Goal: Task Accomplishment & Management: Manage account settings

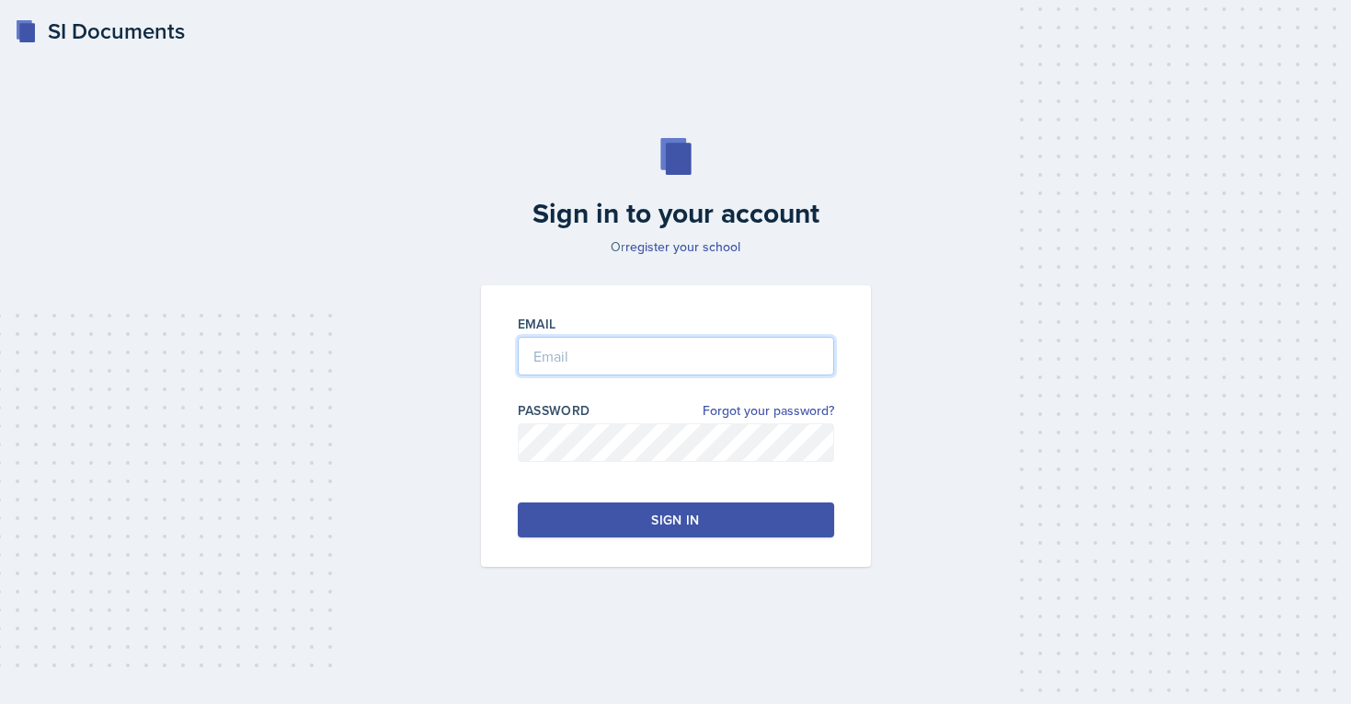
type input "[EMAIL_ADDRESS][PERSON_NAME][DOMAIN_NAME]"
click at [716, 526] on button "Sign in" at bounding box center [676, 519] width 316 height 35
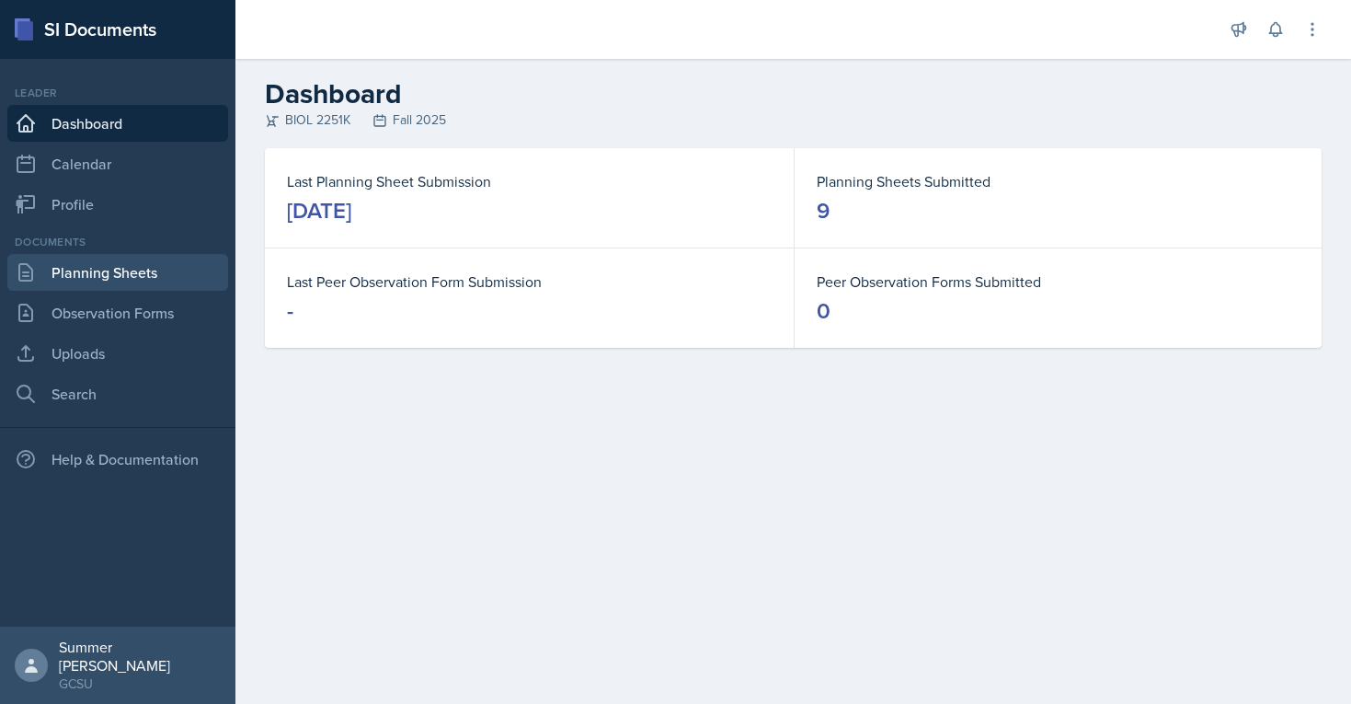
click at [131, 263] on link "Planning Sheets" at bounding box center [117, 272] width 221 height 37
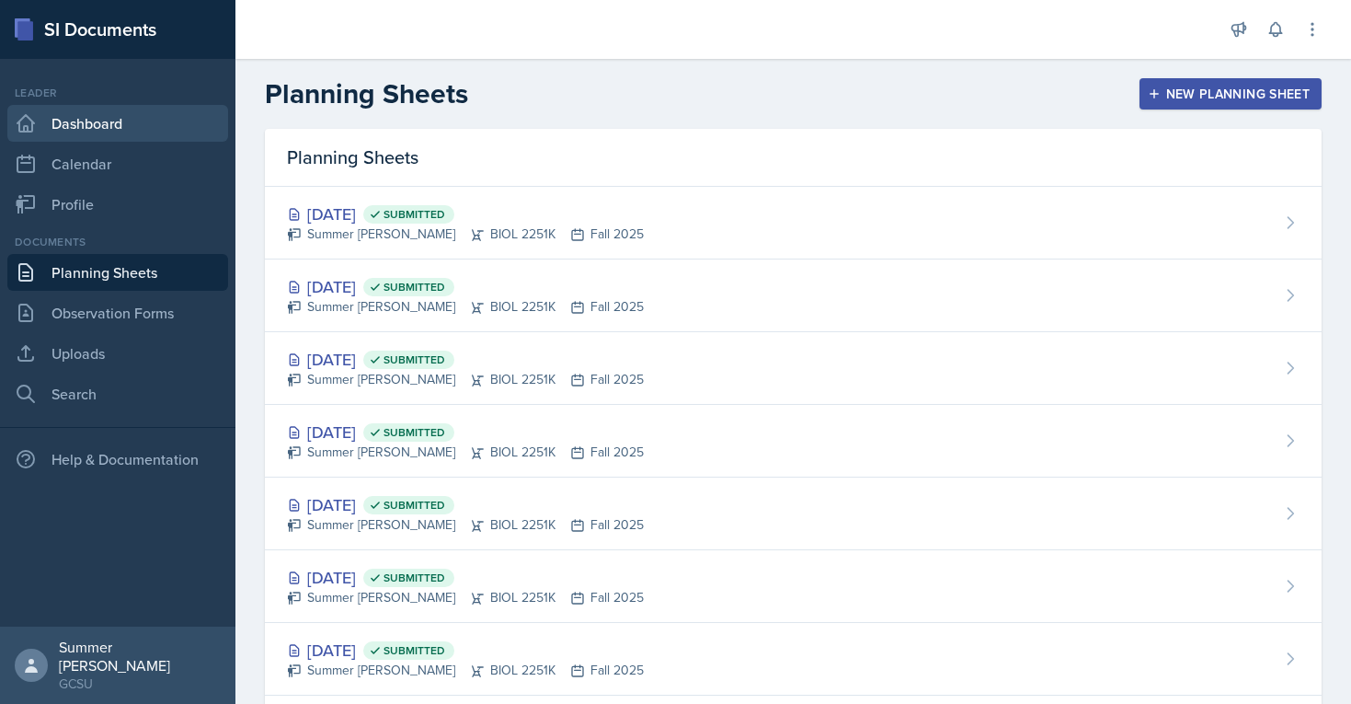
click at [104, 132] on link "Dashboard" at bounding box center [117, 123] width 221 height 37
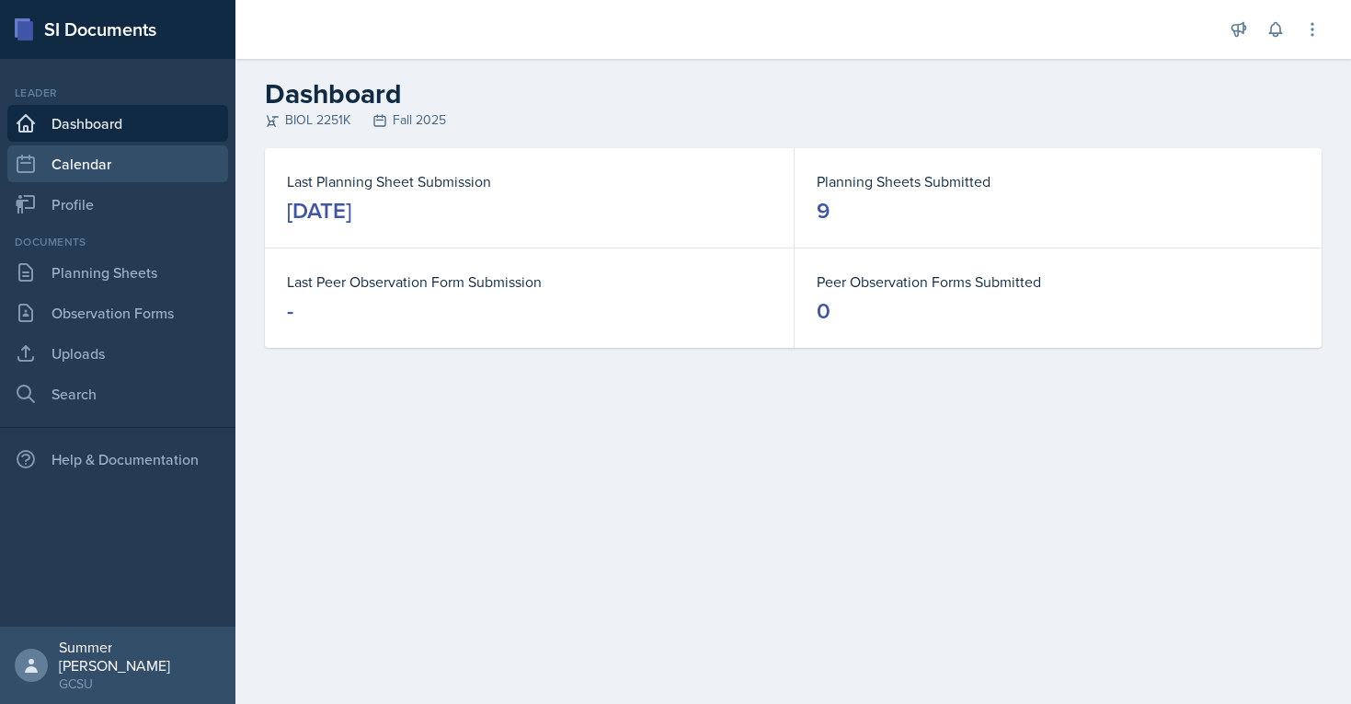
click at [118, 158] on link "Calendar" at bounding box center [117, 163] width 221 height 37
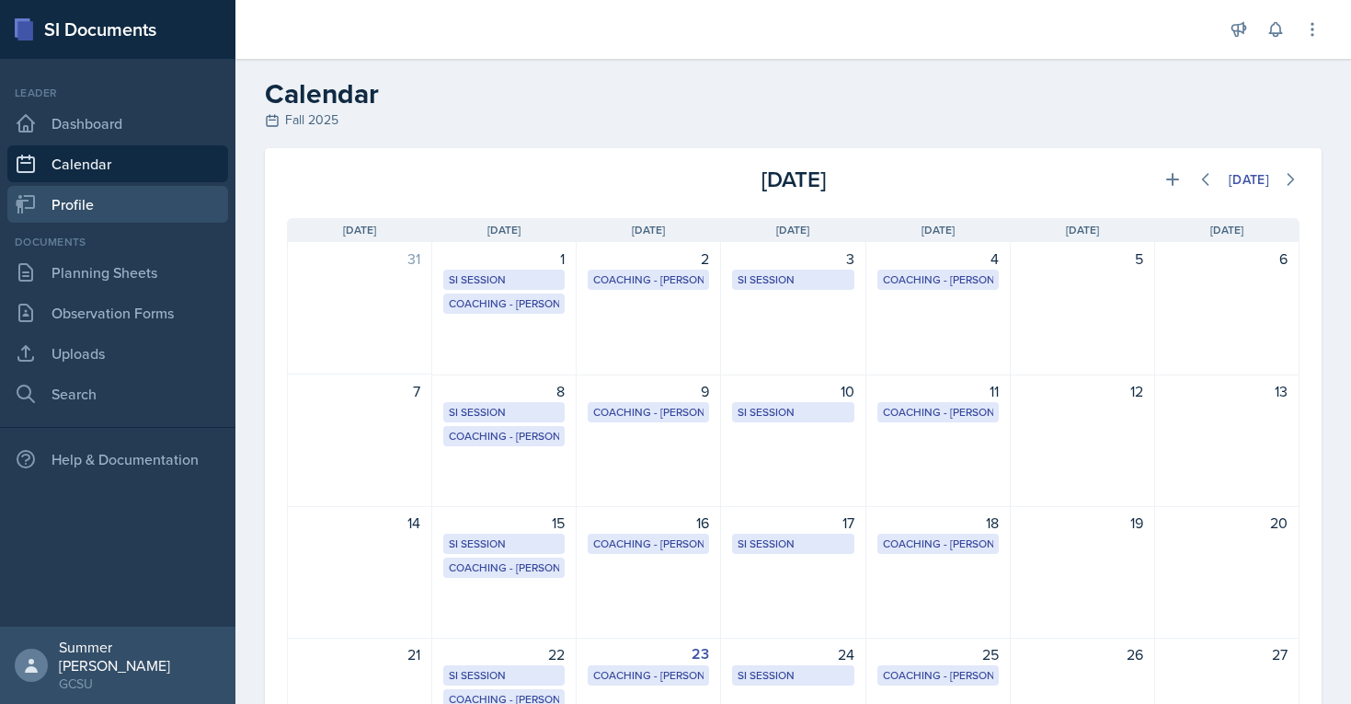
click at [115, 206] on link "Profile" at bounding box center [117, 204] width 221 height 37
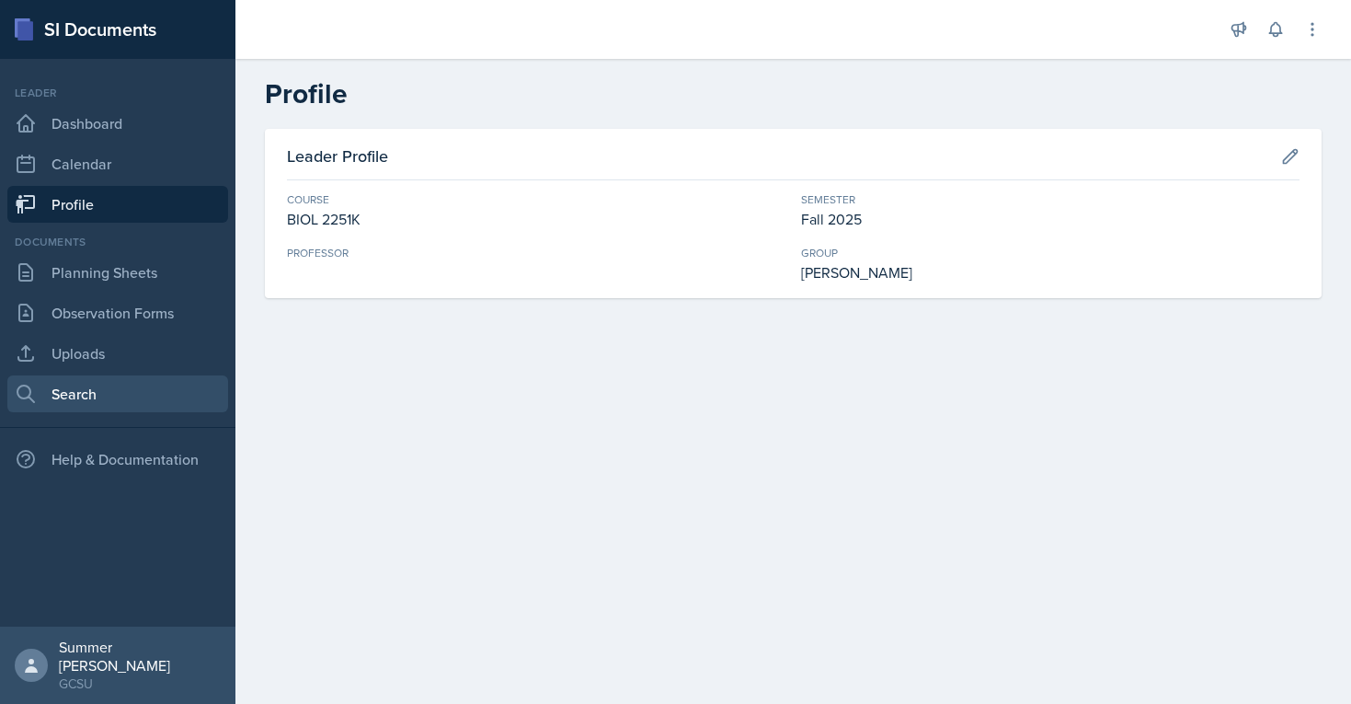
click at [83, 397] on link "Search" at bounding box center [117, 393] width 221 height 37
select select "all"
select select "1"
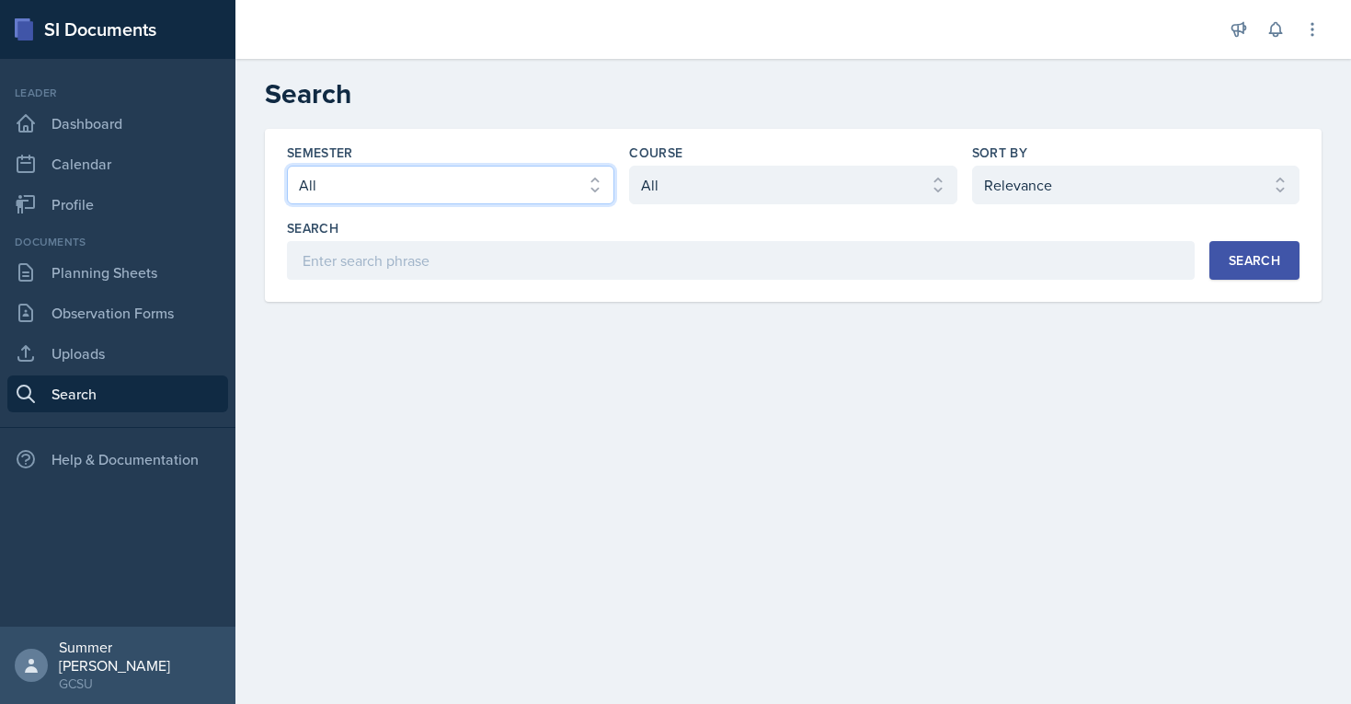
click at [524, 188] on select "Select semester All Fall 2025 Spring 2025 Fall 2024 Spring 2024 Fall 2023 Sprin…" at bounding box center [450, 185] width 327 height 39
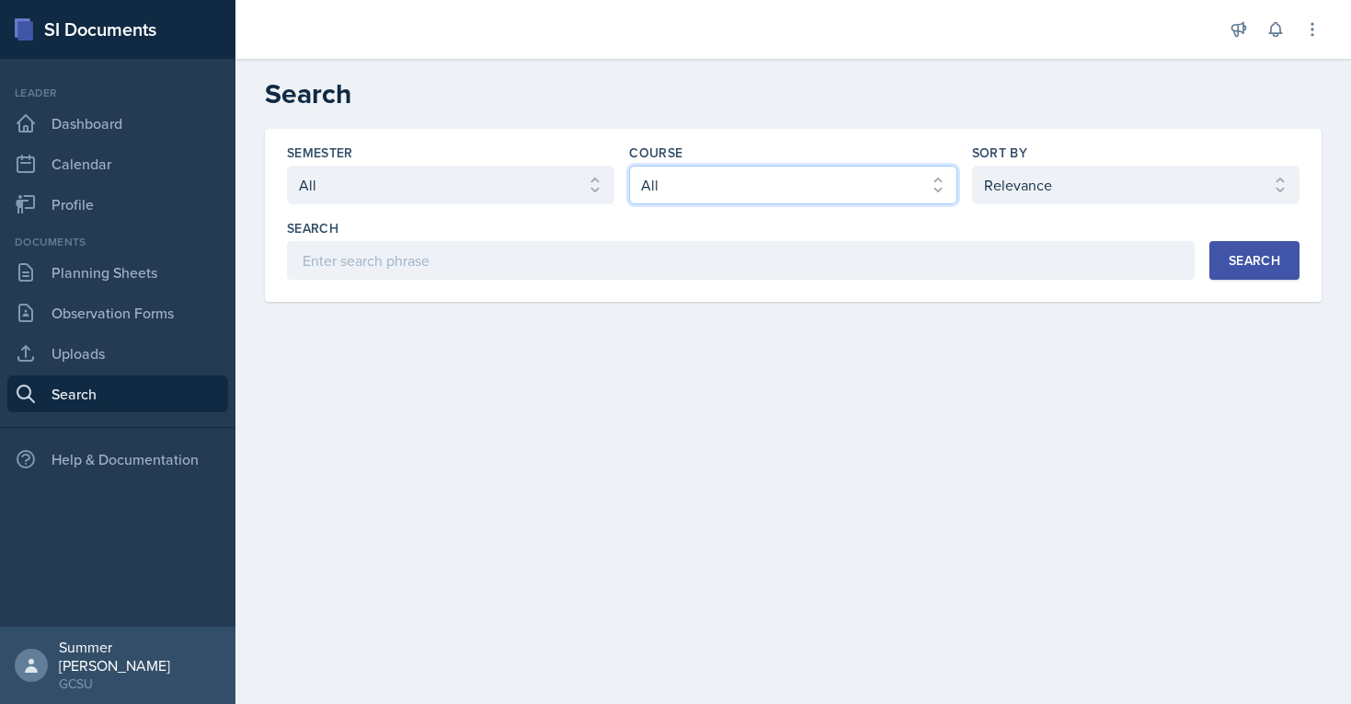
click at [700, 195] on select "Select course All ACCT 3101 ACCT 3102 ASTR 1000 BIOL 1100 BIOL 1107 BIOL 1108 B…" at bounding box center [792, 185] width 327 height 39
select select "0962fe08-ee06-47f9-81f7-2fff629c3db1"
click at [629, 166] on select "Select course All ACCT 3101 ACCT 3102 ASTR 1000 BIOL 1100 BIOL 1107 BIOL 1108 B…" at bounding box center [792, 185] width 327 height 39
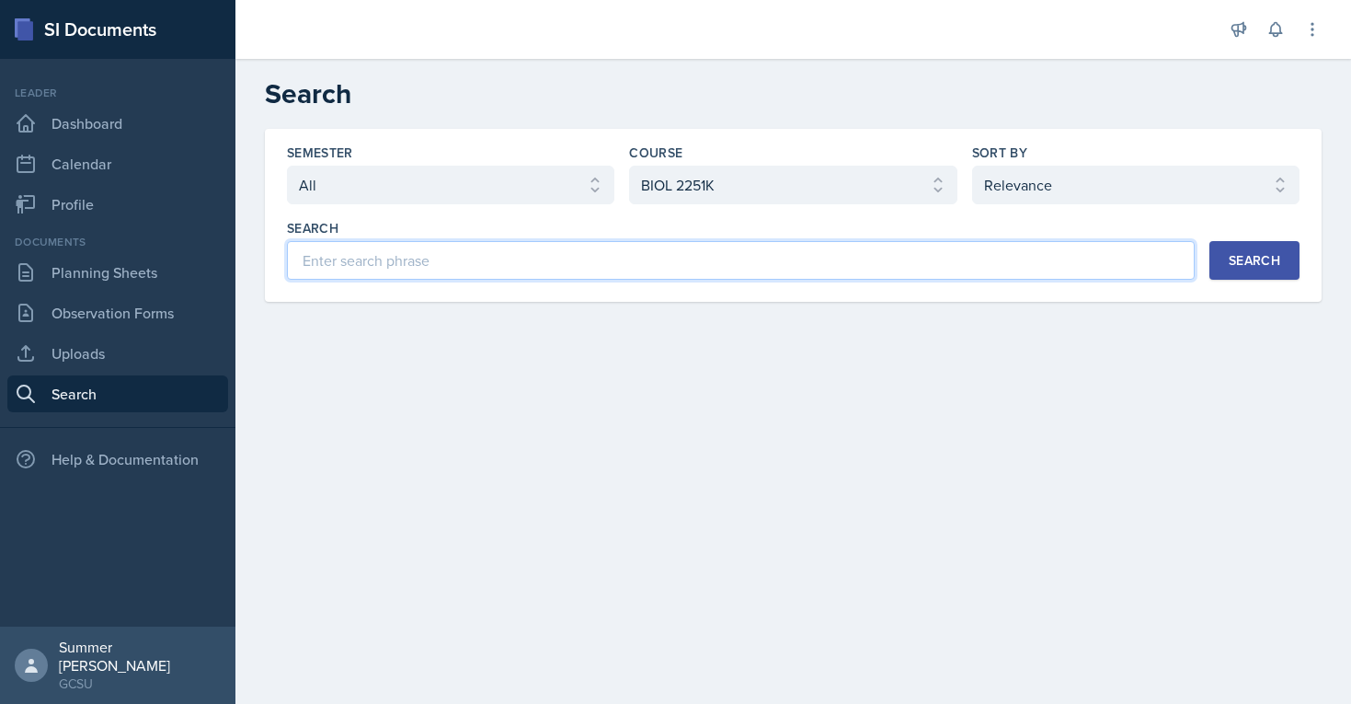
click at [896, 245] on input at bounding box center [741, 260] width 908 height 39
click at [1254, 253] on div "Search" at bounding box center [1255, 260] width 52 height 15
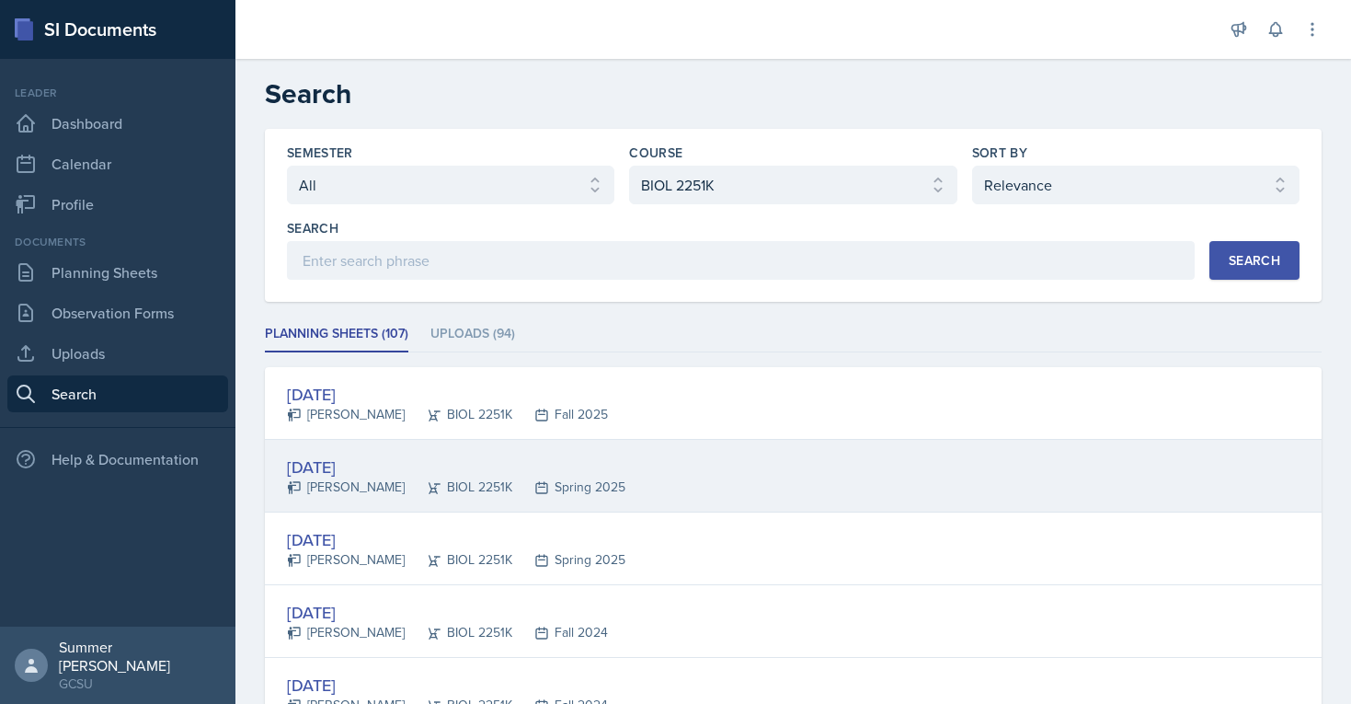
click at [358, 473] on div "Mar 13th, 2025" at bounding box center [456, 466] width 338 height 25
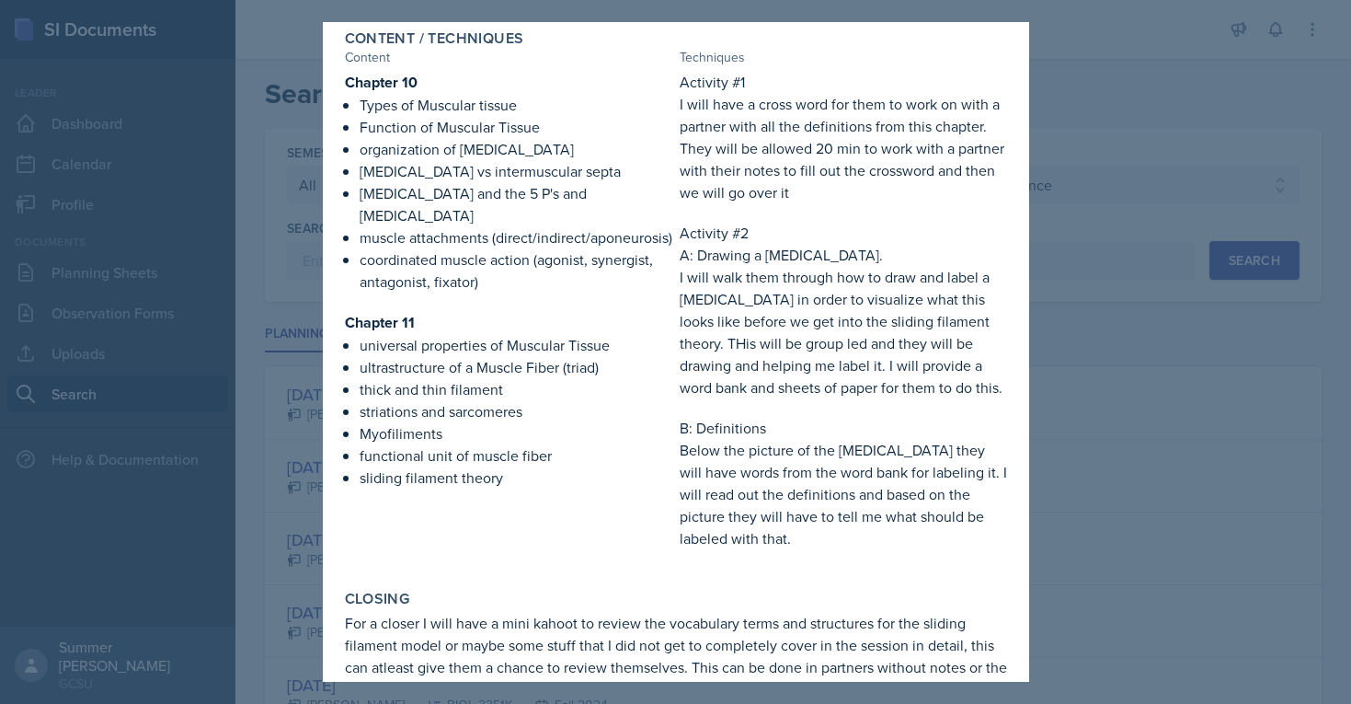
scroll to position [684, 0]
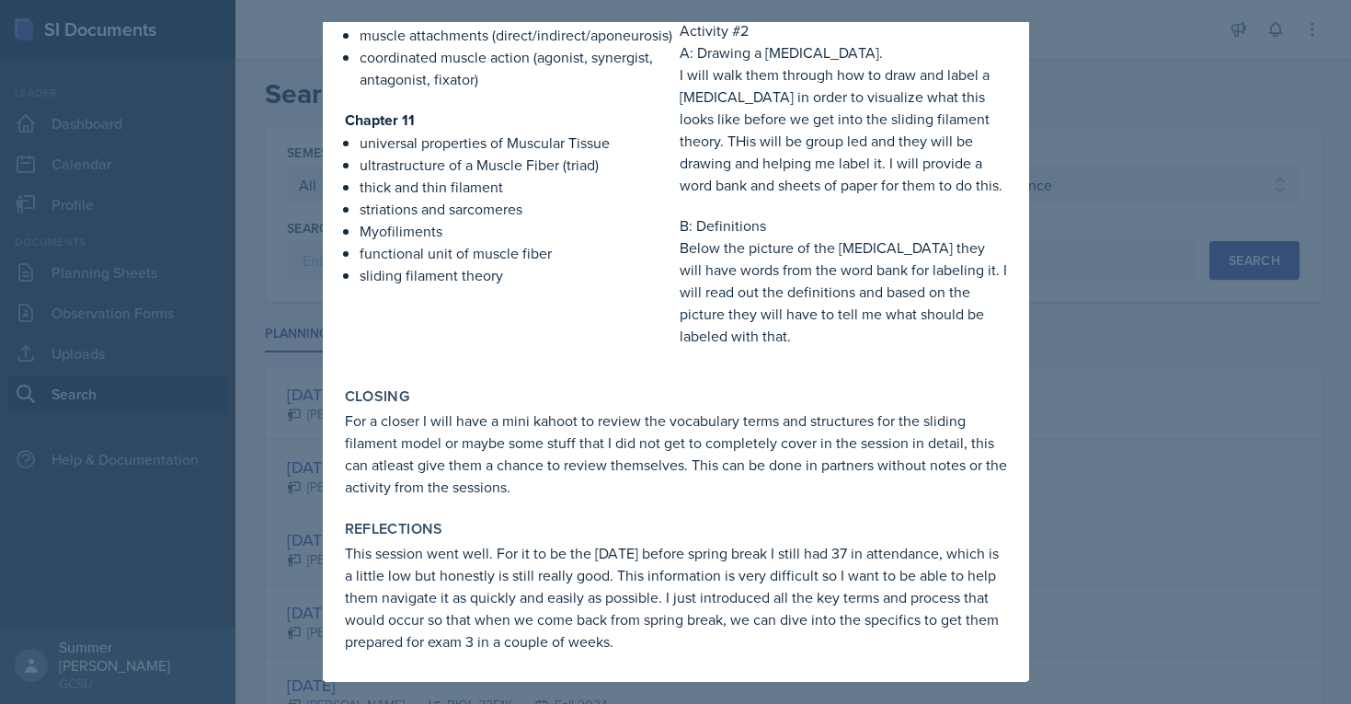
click at [1110, 143] on div at bounding box center [675, 352] width 1351 height 704
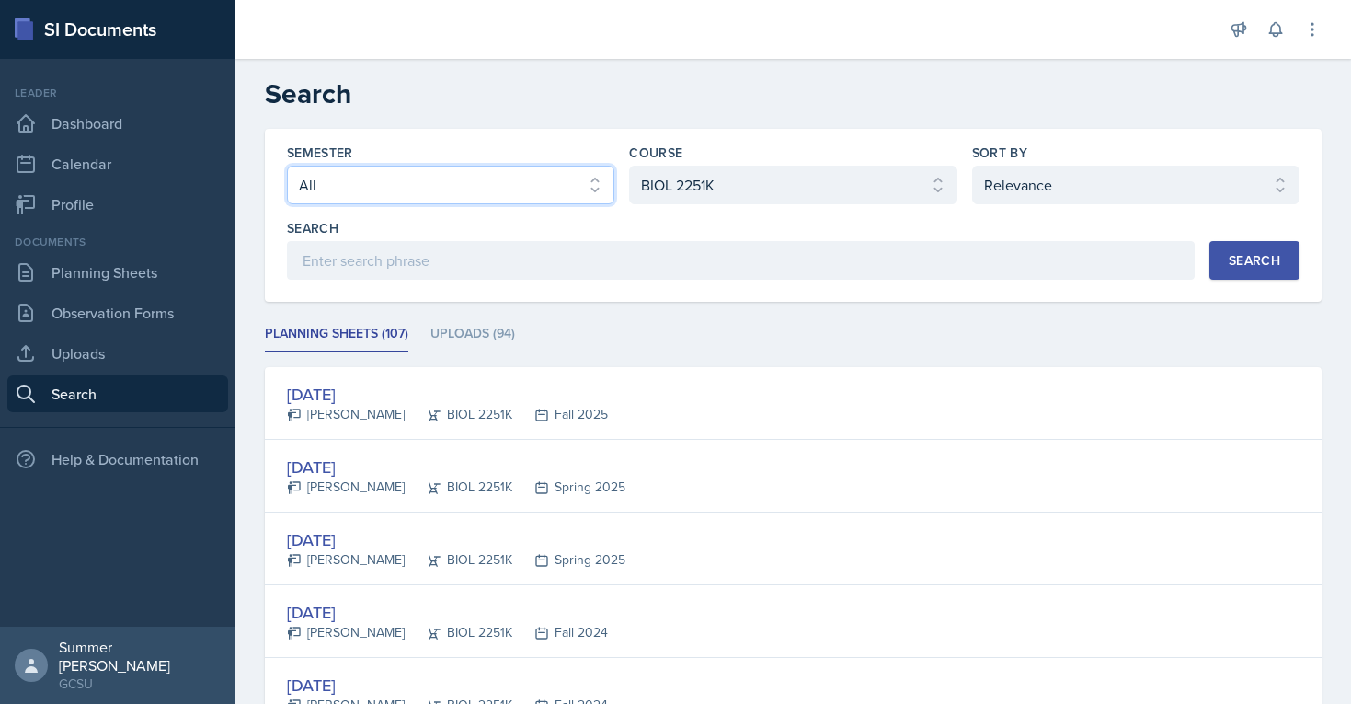
click at [399, 192] on select "Select semester All Fall 2025 Spring 2025 Fall 2024 Spring 2024 Fall 2023 Sprin…" at bounding box center [450, 185] width 327 height 39
select select "838c426c-7ba8-4b05-94c8-22f19dd4c5cc"
click at [287, 166] on select "Select semester All Fall 2025 Spring 2025 Fall 2024 Spring 2024 Fall 2023 Sprin…" at bounding box center [450, 185] width 327 height 39
click at [1252, 260] on div "Search" at bounding box center [1255, 260] width 52 height 15
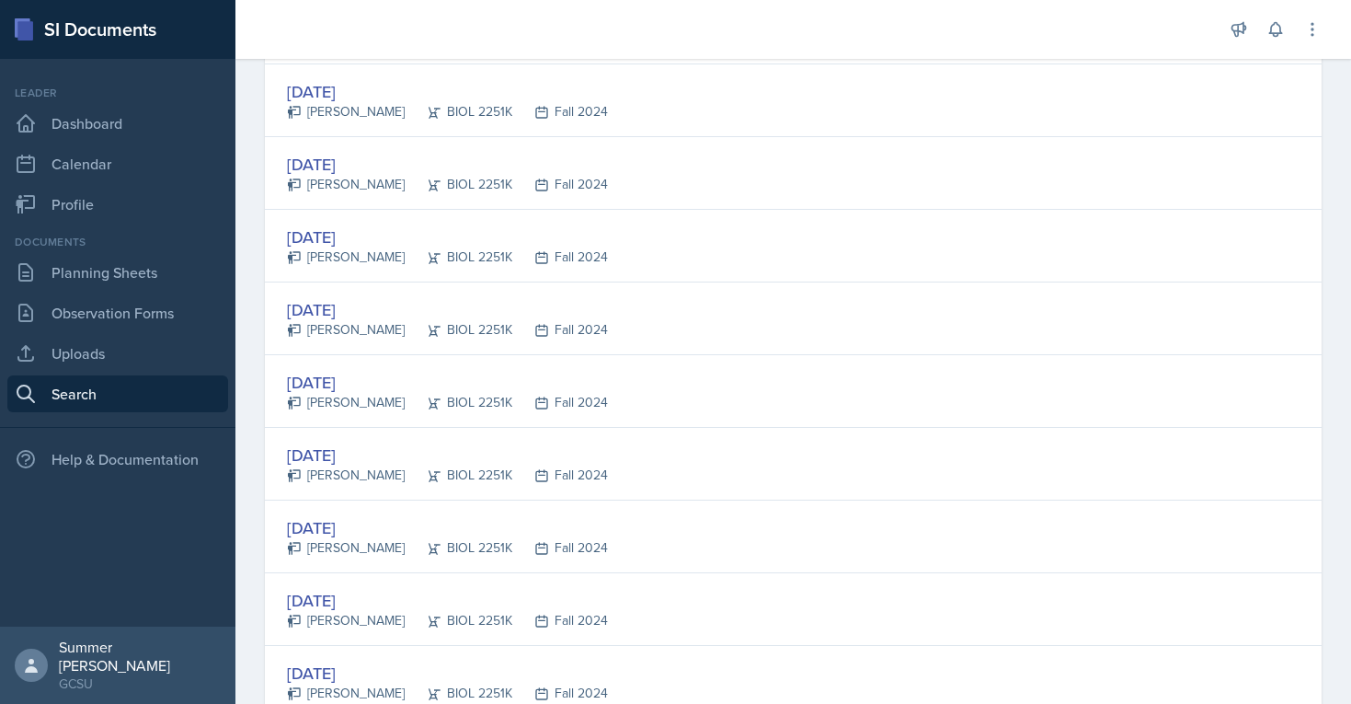
scroll to position [1597, 0]
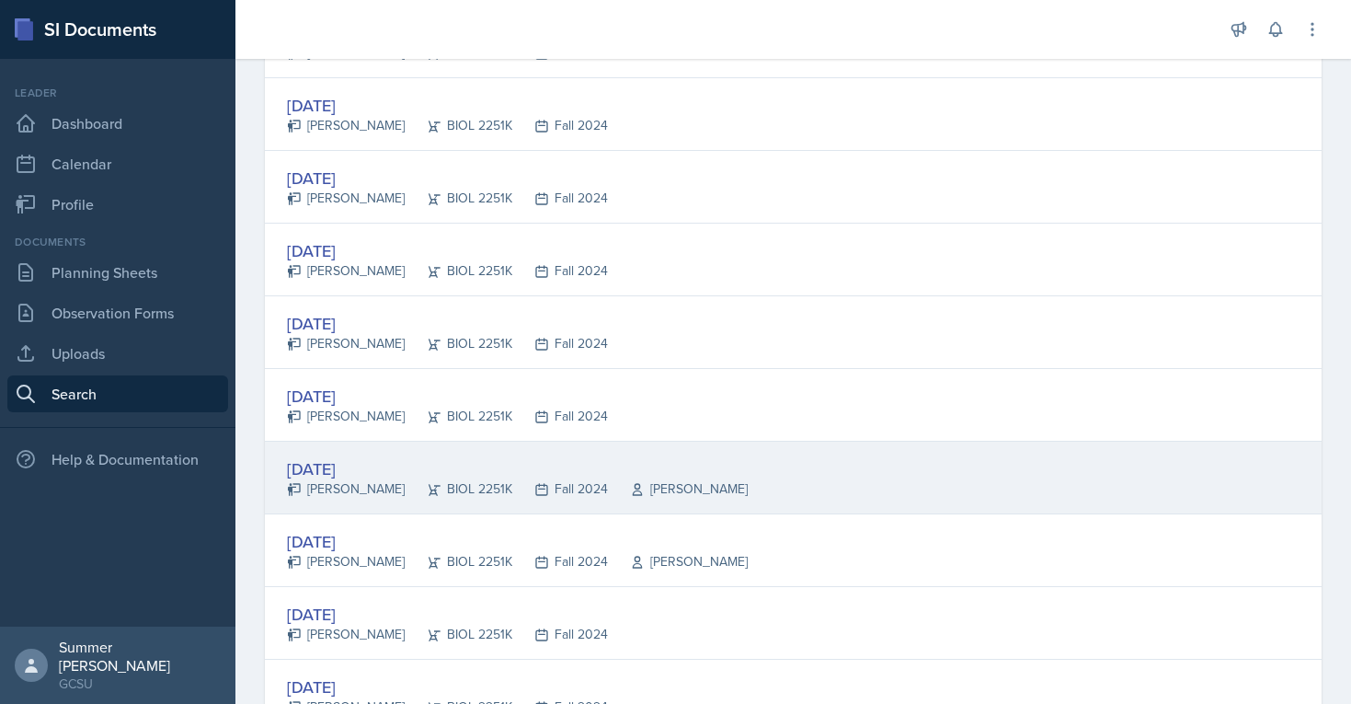
click at [357, 446] on div "Jan 28th, 2025 Mallory Bates BIOL 2251K Fall 2024 Christenson Kwan" at bounding box center [793, 477] width 1057 height 73
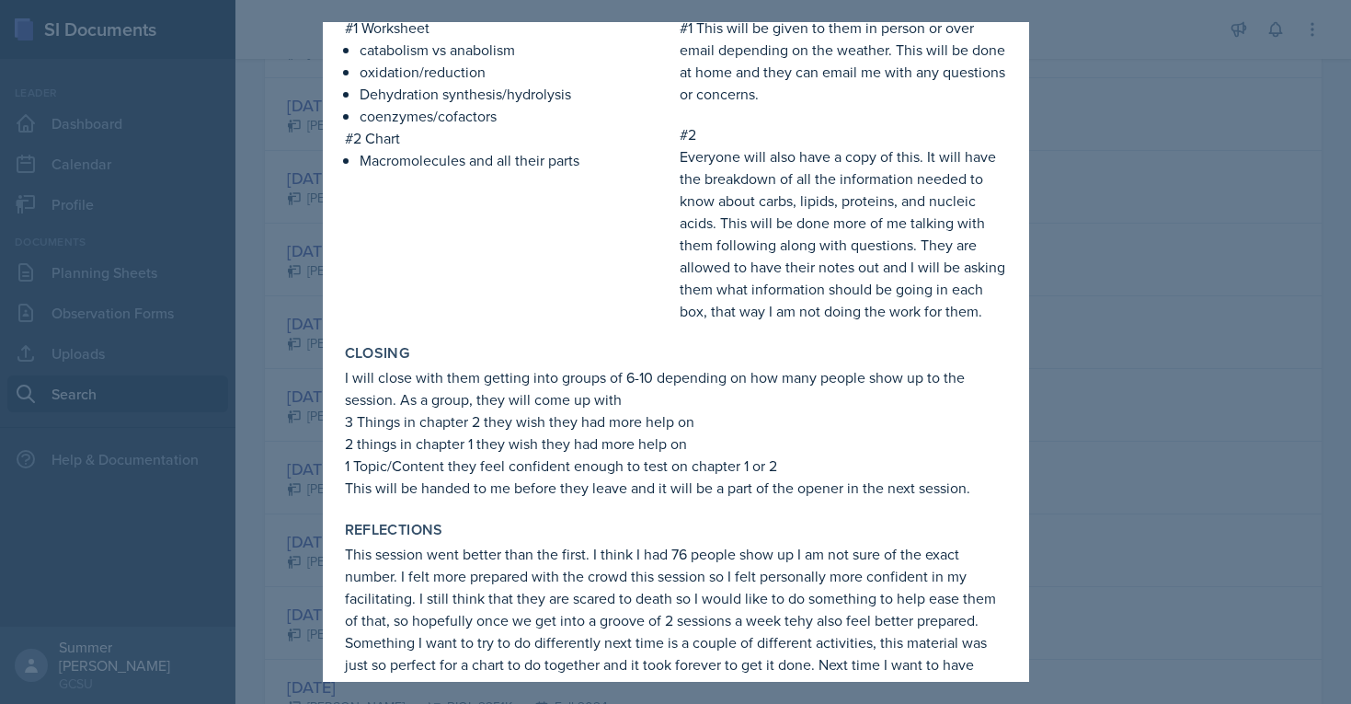
scroll to position [585, 0]
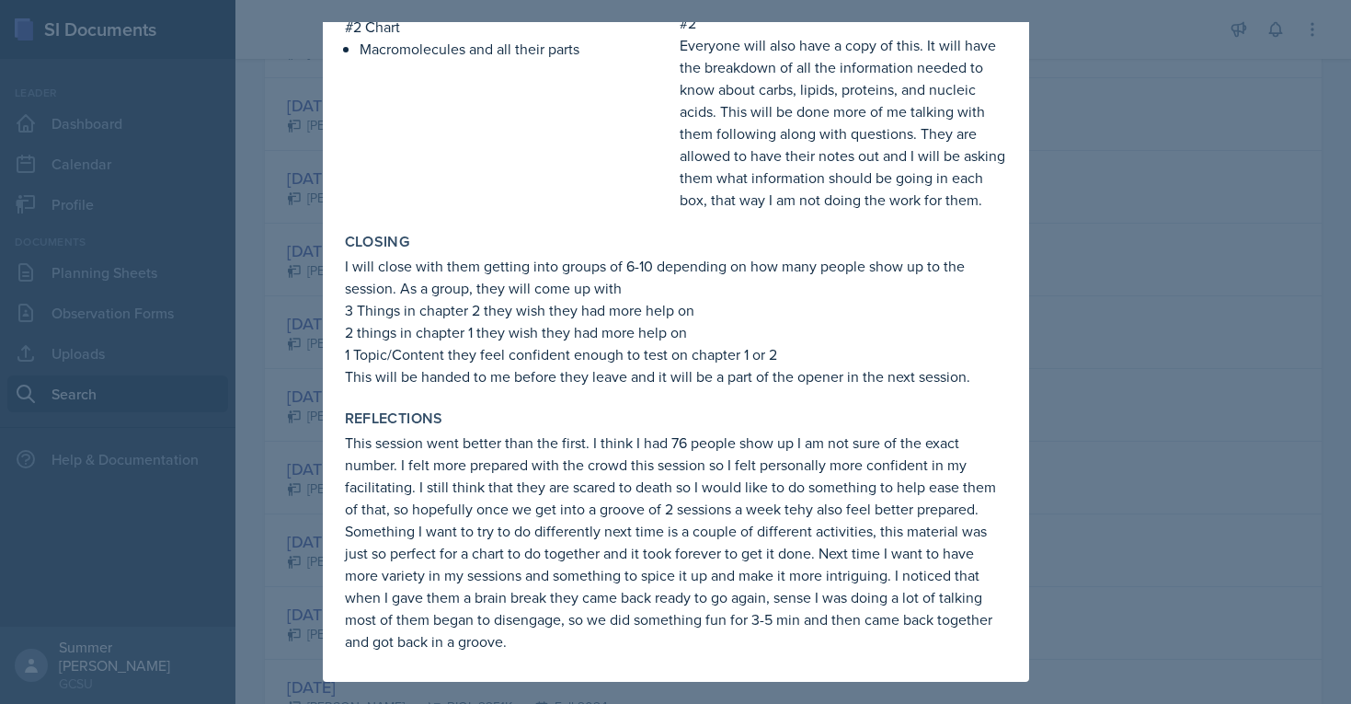
click at [1191, 321] on div at bounding box center [675, 352] width 1351 height 704
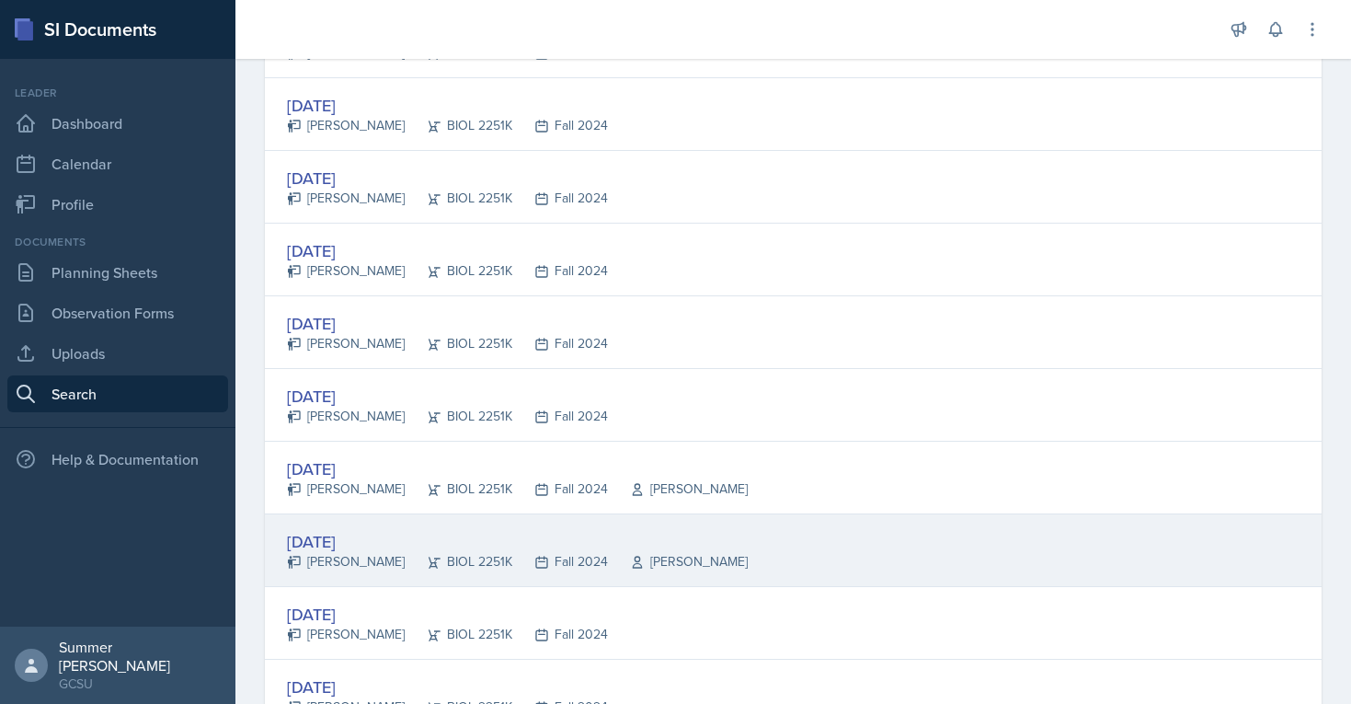
click at [362, 547] on div "Dec 9th, 2024" at bounding box center [517, 541] width 461 height 25
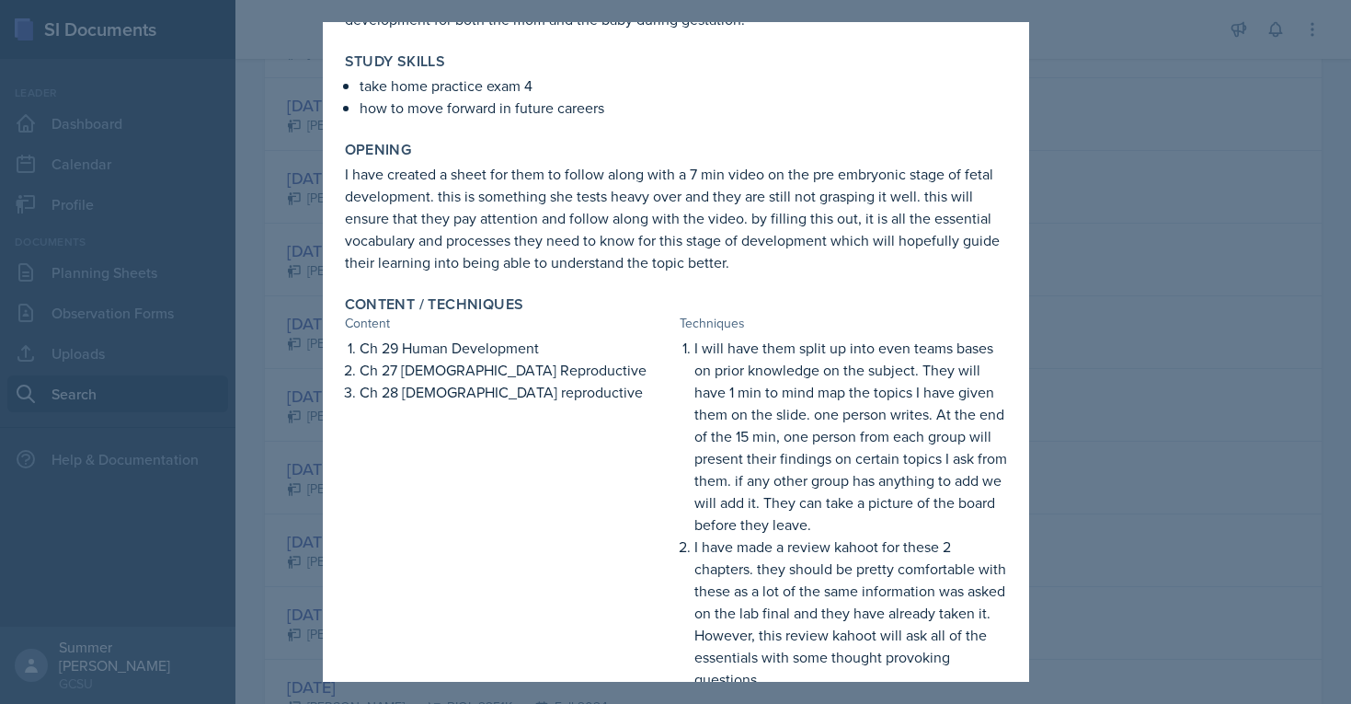
scroll to position [0, 0]
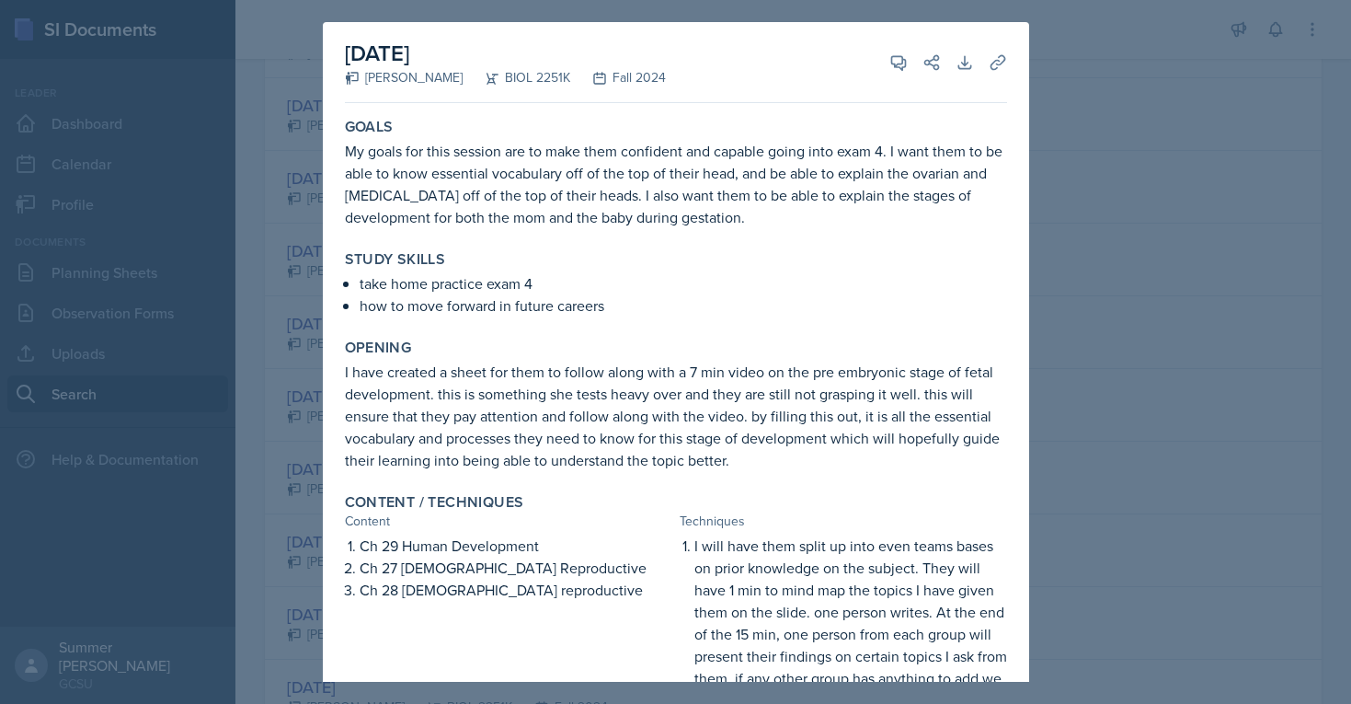
click at [1094, 222] on div at bounding box center [675, 352] width 1351 height 704
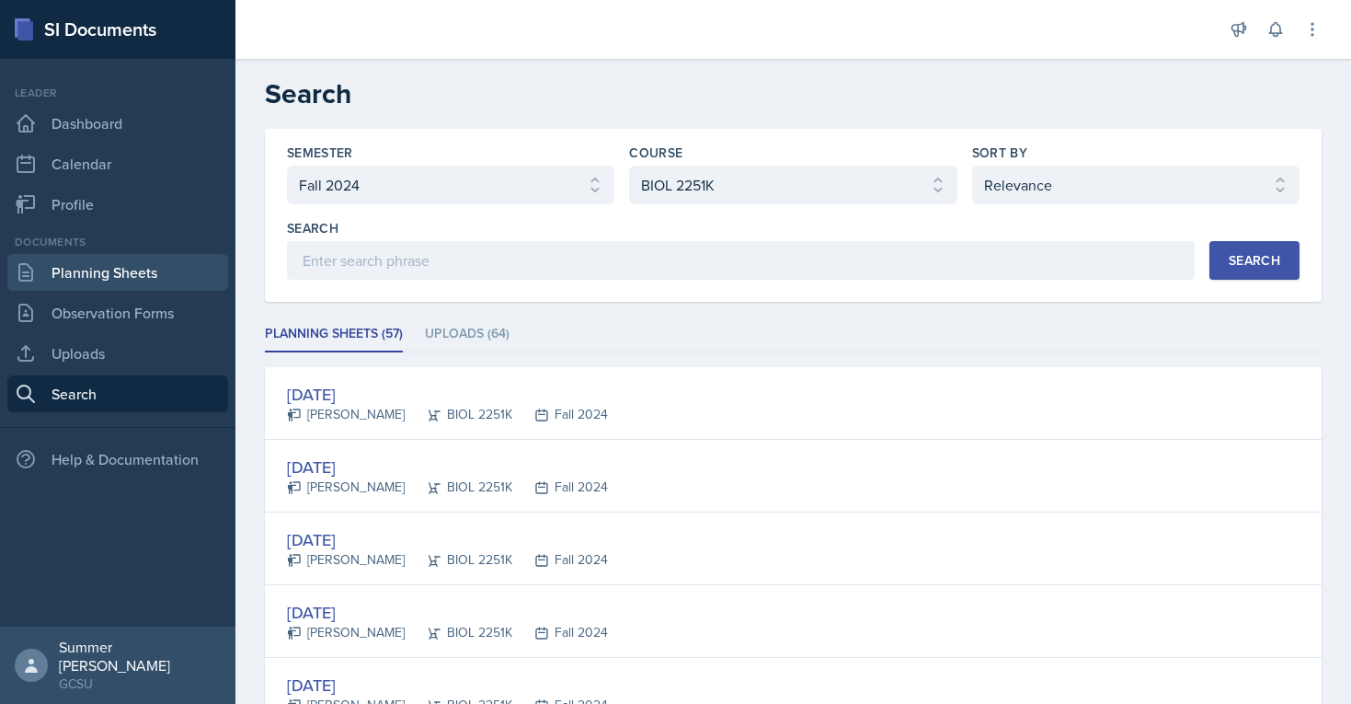
click at [96, 279] on link "Planning Sheets" at bounding box center [117, 272] width 221 height 37
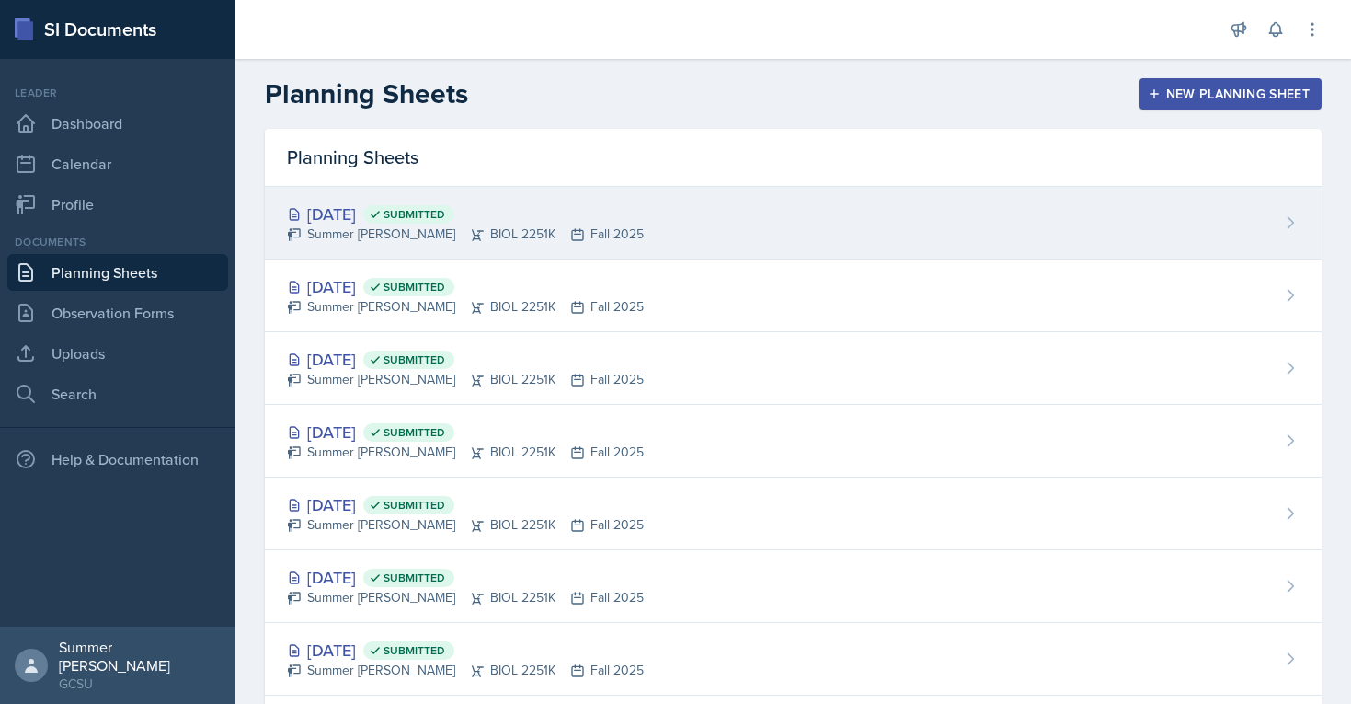
click at [369, 214] on div "Sep 24th, 2025 Submitted" at bounding box center [465, 213] width 357 height 25
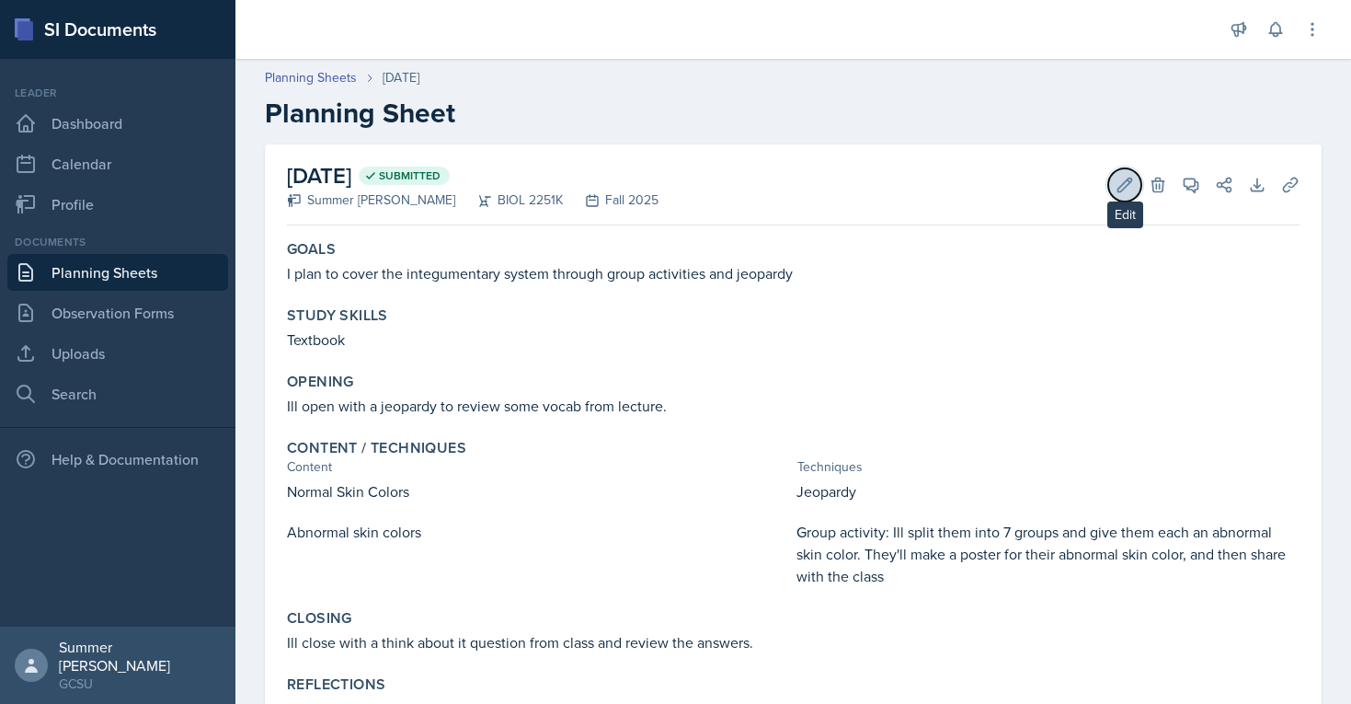
click at [1121, 185] on icon at bounding box center [1125, 185] width 14 height 14
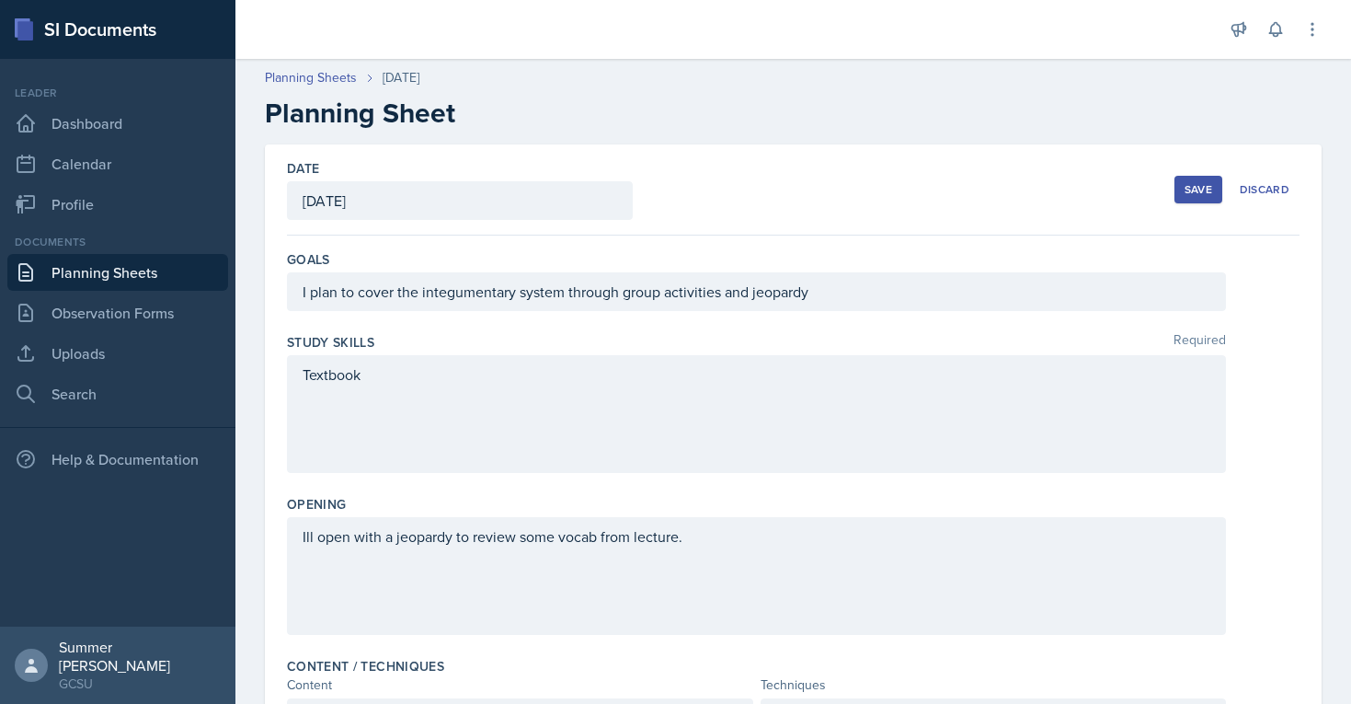
click at [828, 292] on div "I plan to cover the integumentary system through group activities and jeopardy" at bounding box center [756, 291] width 939 height 39
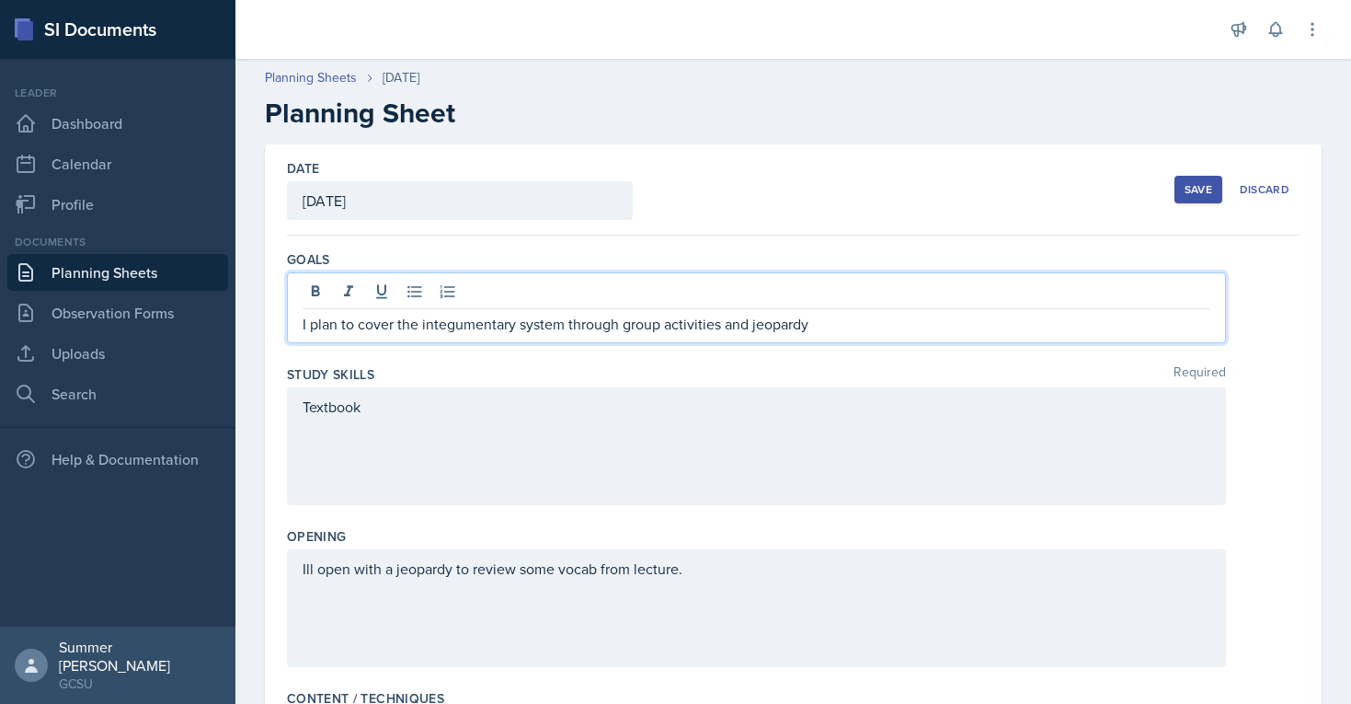
click at [828, 304] on div at bounding box center [757, 294] width 908 height 30
click at [827, 317] on p "I plan to cover the integumentary system through group activities and jeopardy" at bounding box center [757, 324] width 908 height 22
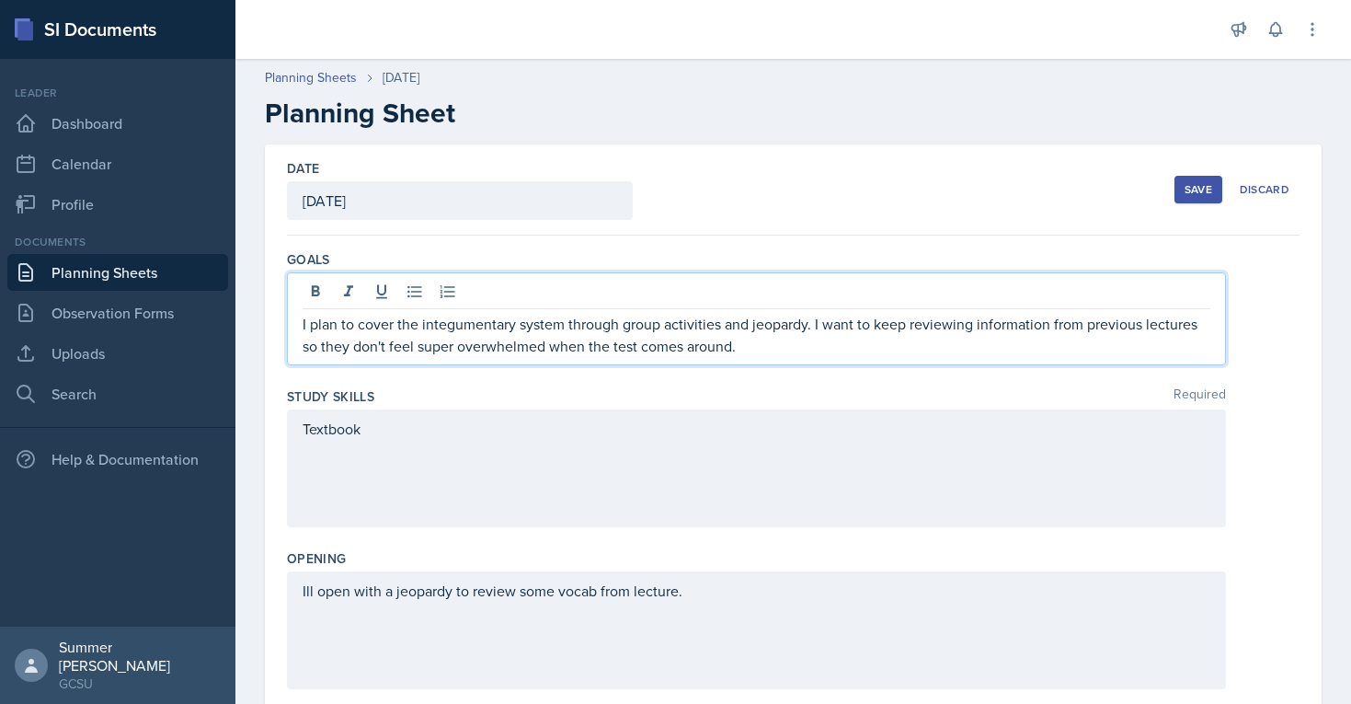
click at [559, 458] on div "Textbook" at bounding box center [756, 468] width 939 height 118
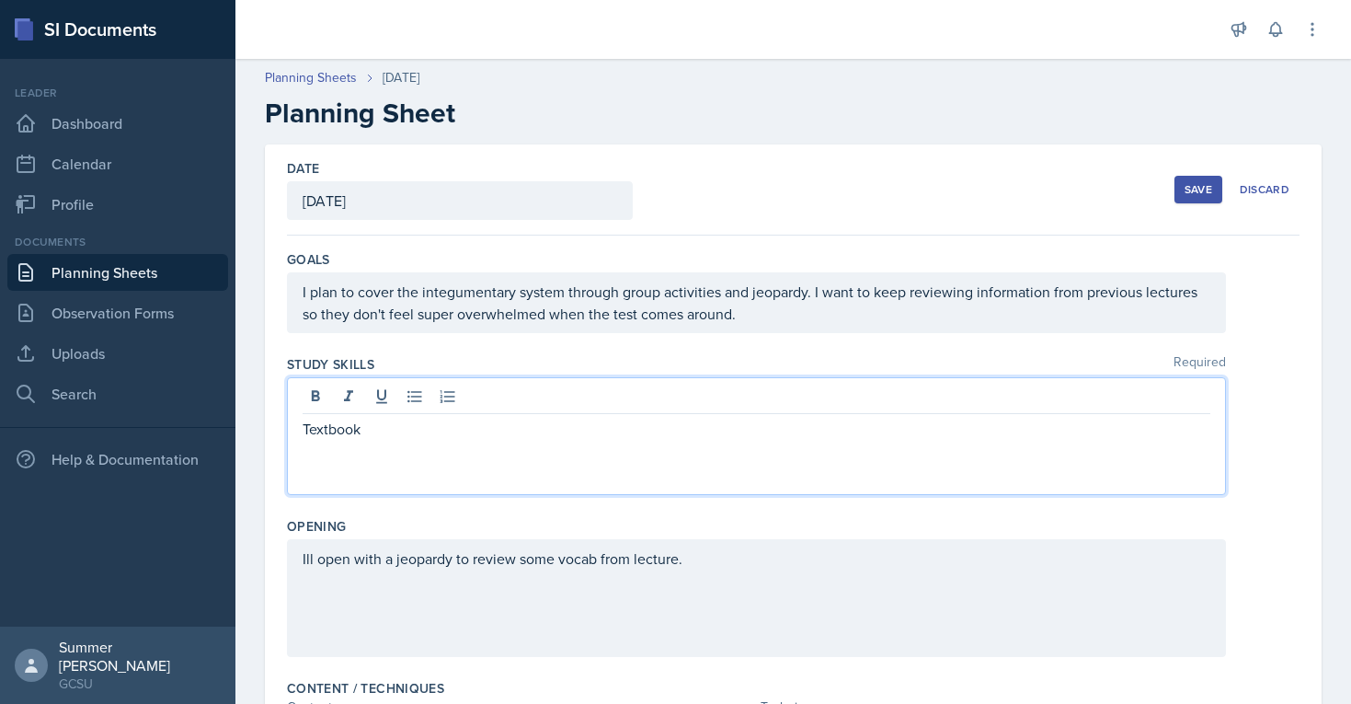
click at [456, 436] on p "Textbook" at bounding box center [757, 429] width 908 height 22
click at [456, 523] on div "Opening" at bounding box center [793, 526] width 1013 height 18
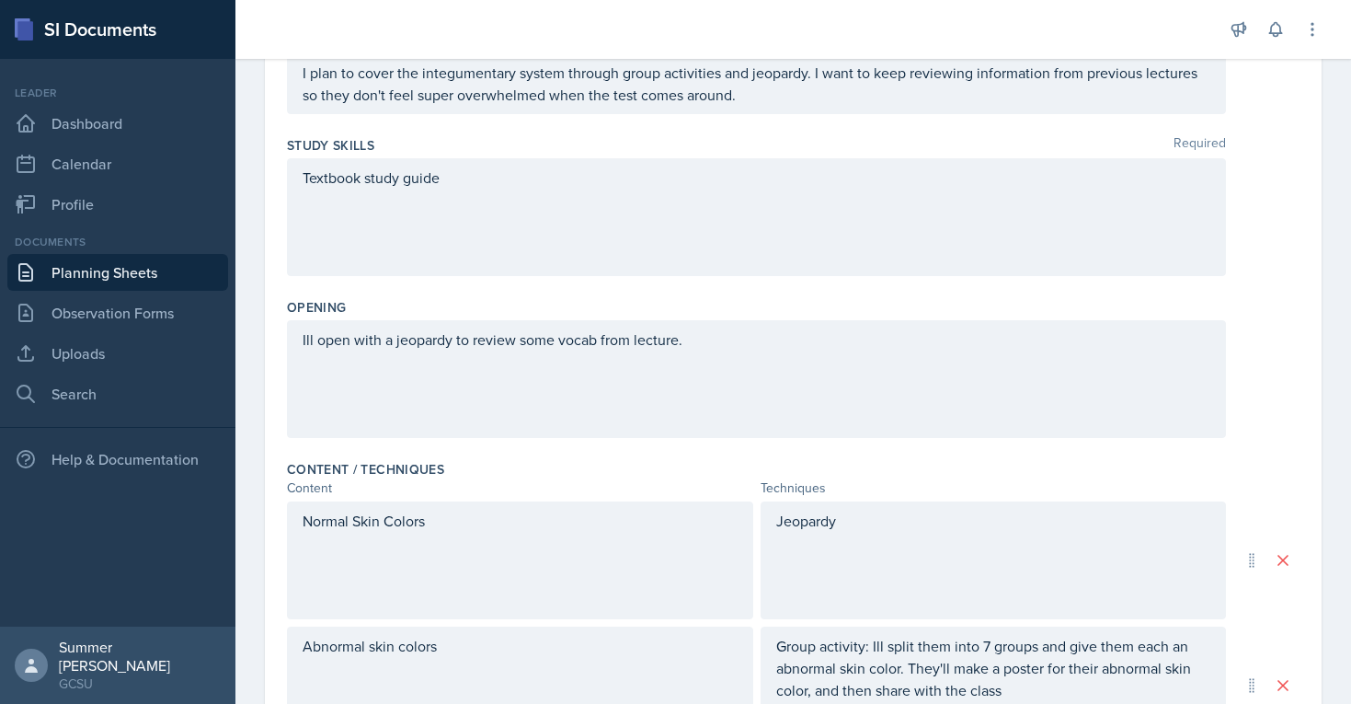
click at [686, 352] on div "Ill open with a jeopardy to review some vocab from lecture." at bounding box center [756, 379] width 939 height 118
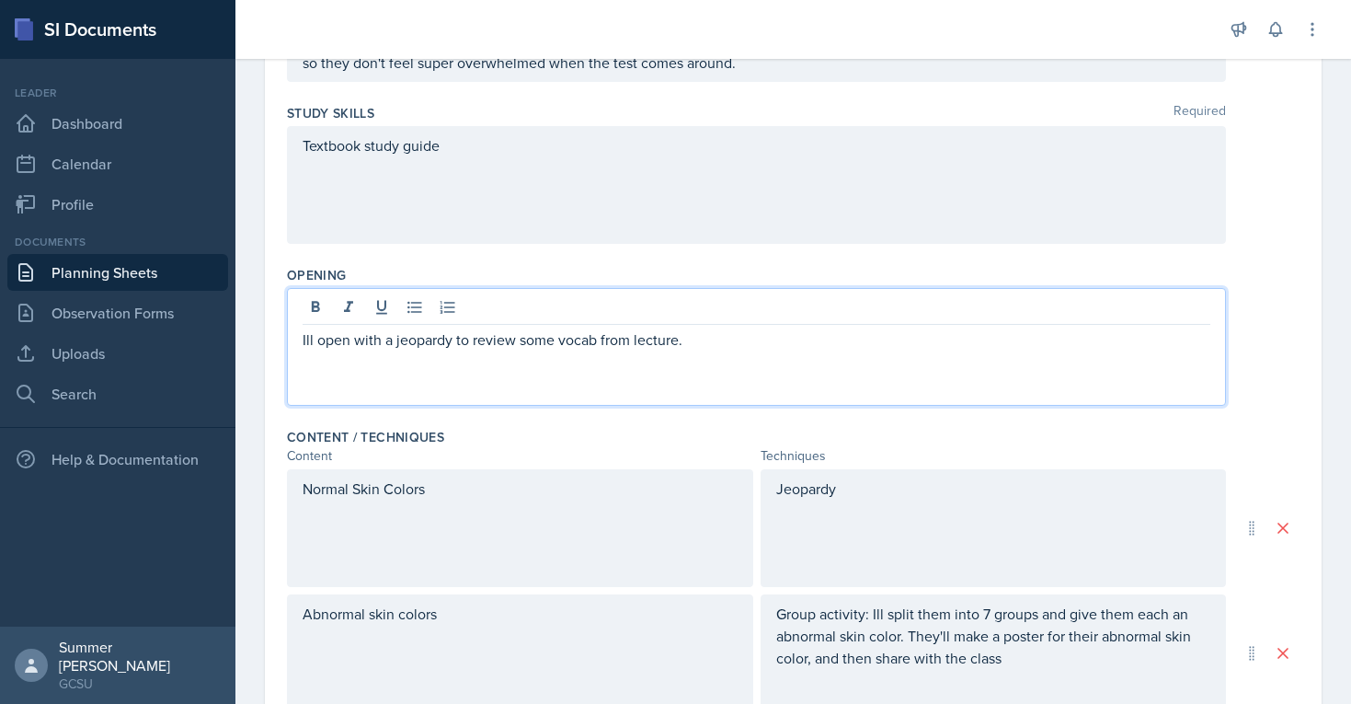
click at [719, 340] on p "Ill open with a jeopardy to review some vocab from lecture." at bounding box center [757, 339] width 908 height 22
click at [626, 445] on div "Content / Techniques Content Techniques Normal Skin Colors Jeopardy Abnormal sk…" at bounding box center [793, 590] width 1013 height 341
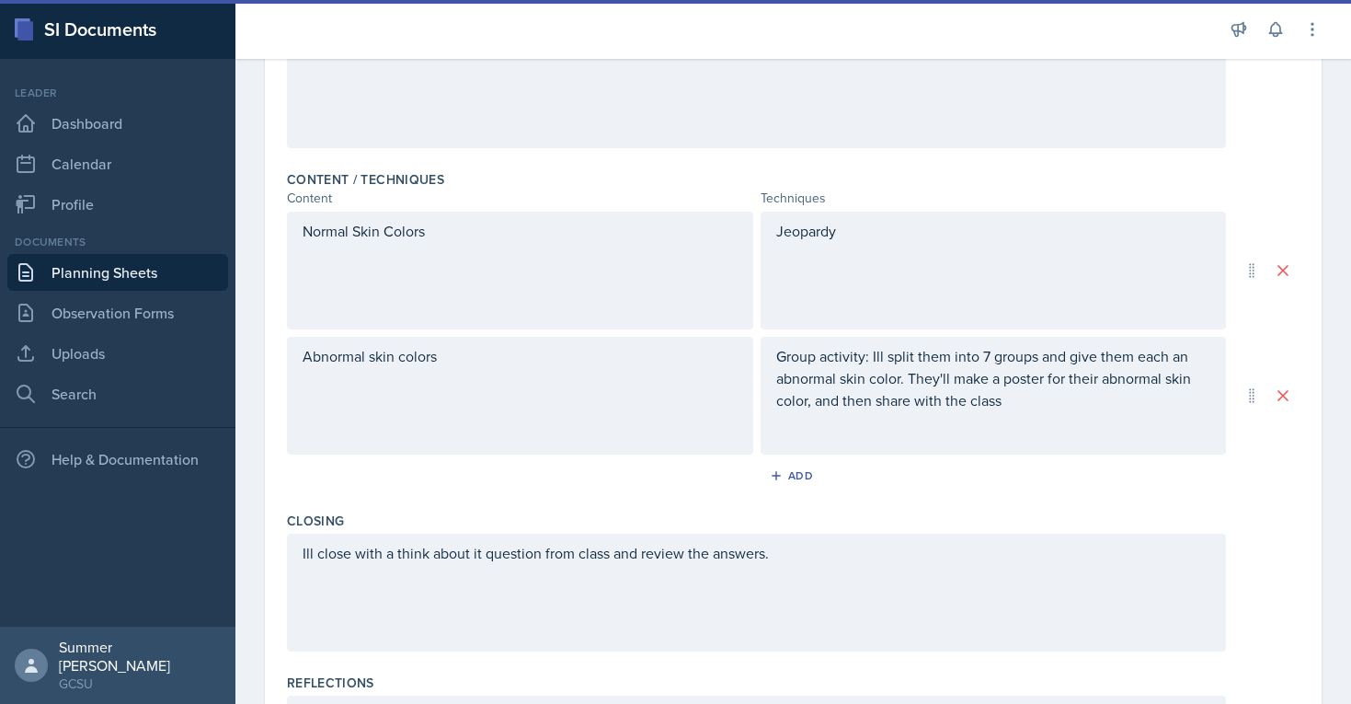
scroll to position [510, 0]
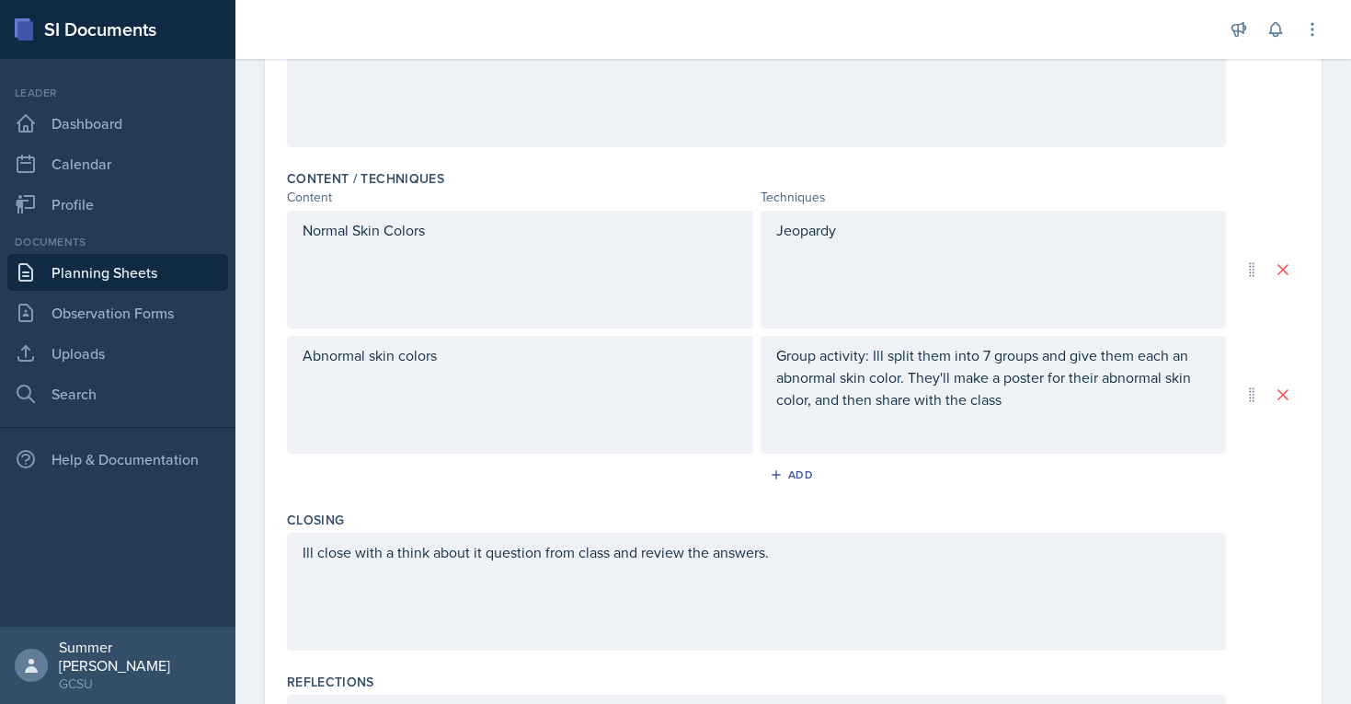
click at [779, 557] on div "Ill close with a think about it question from class and review the answers." at bounding box center [756, 592] width 939 height 118
click at [701, 517] on div "Closing" at bounding box center [793, 519] width 1013 height 18
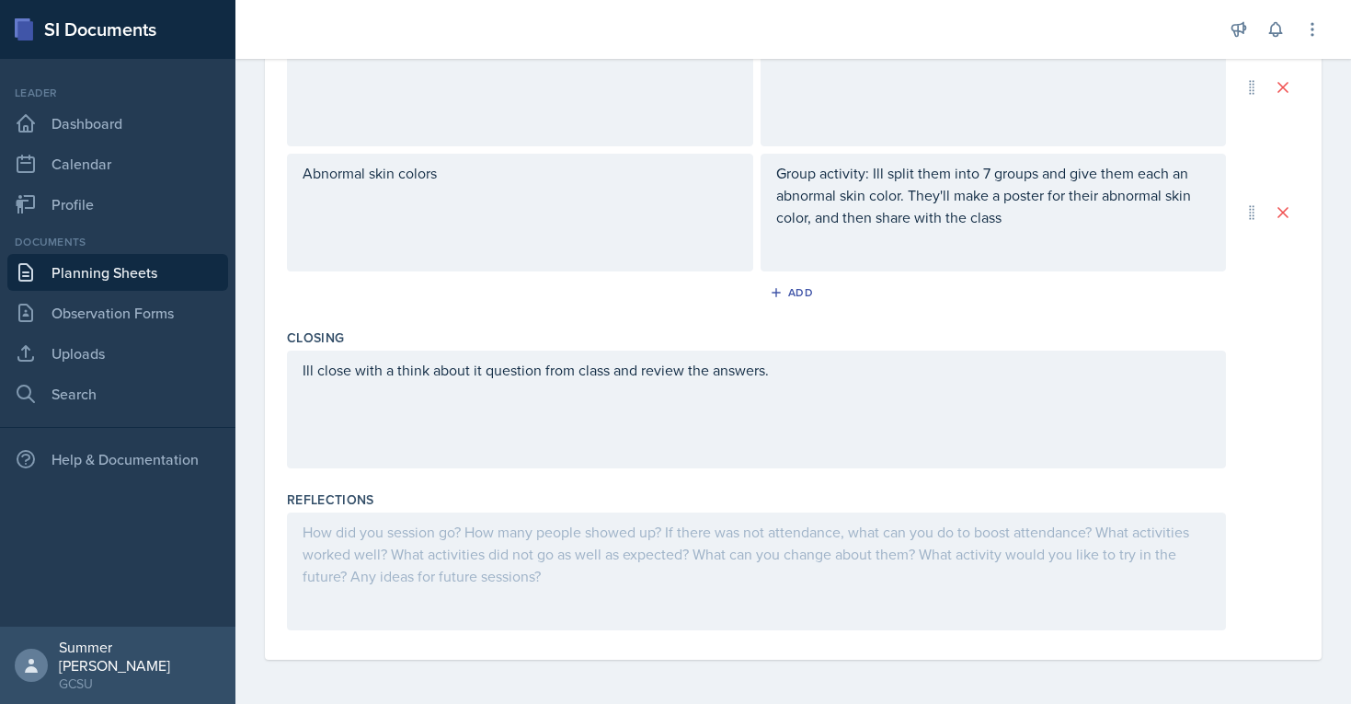
scroll to position [0, 0]
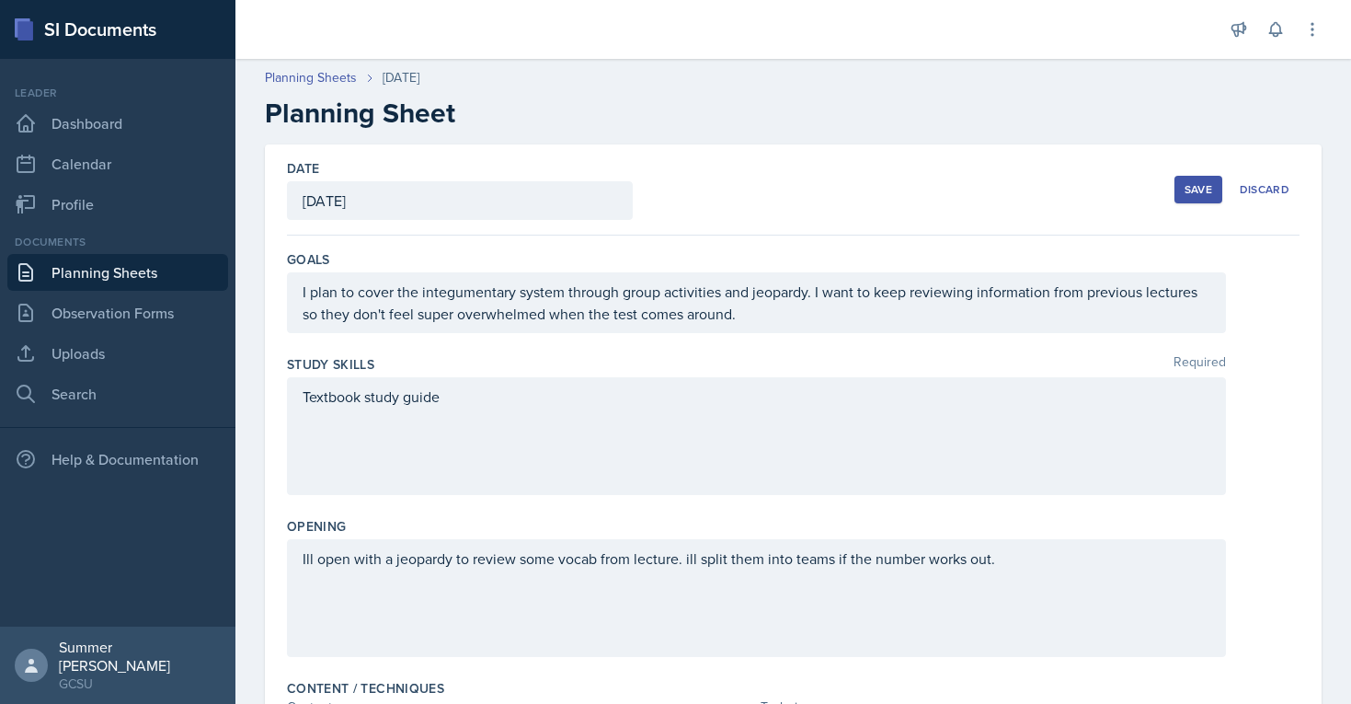
click at [1201, 187] on div "Save" at bounding box center [1199, 189] width 28 height 15
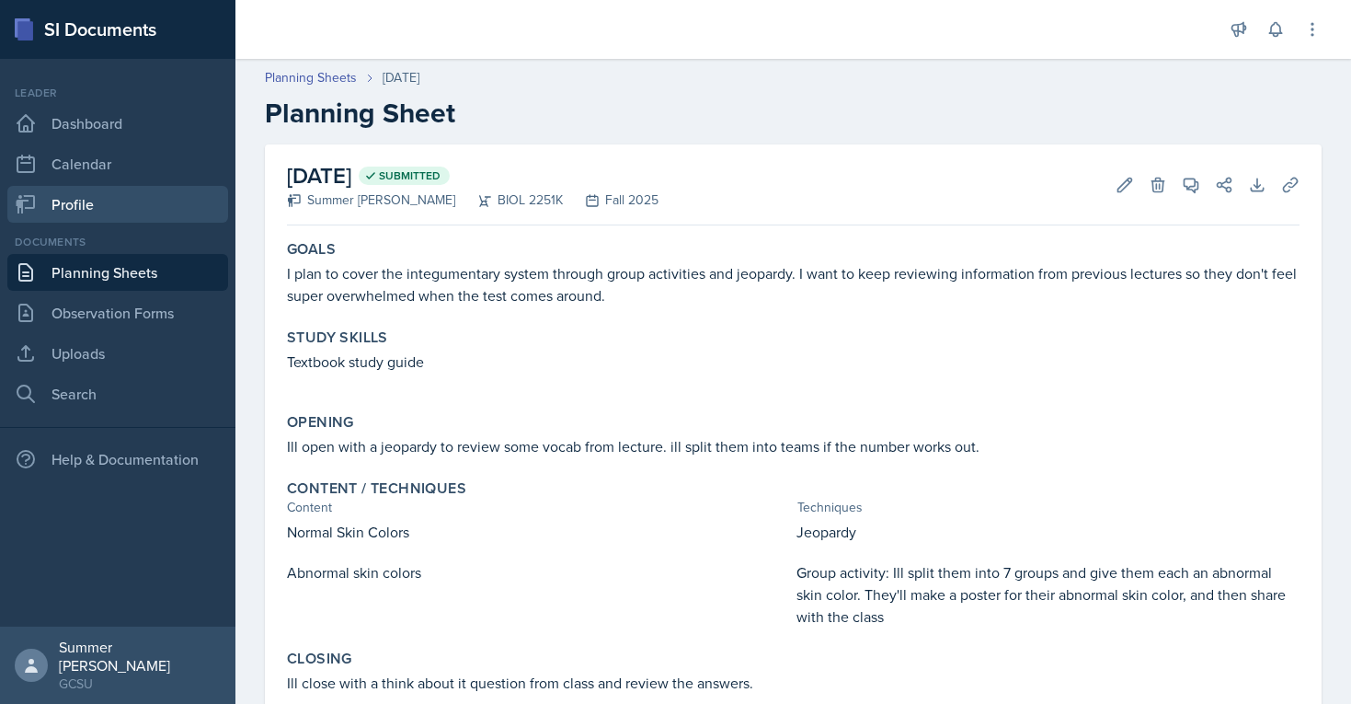
click at [81, 195] on link "Profile" at bounding box center [117, 204] width 221 height 37
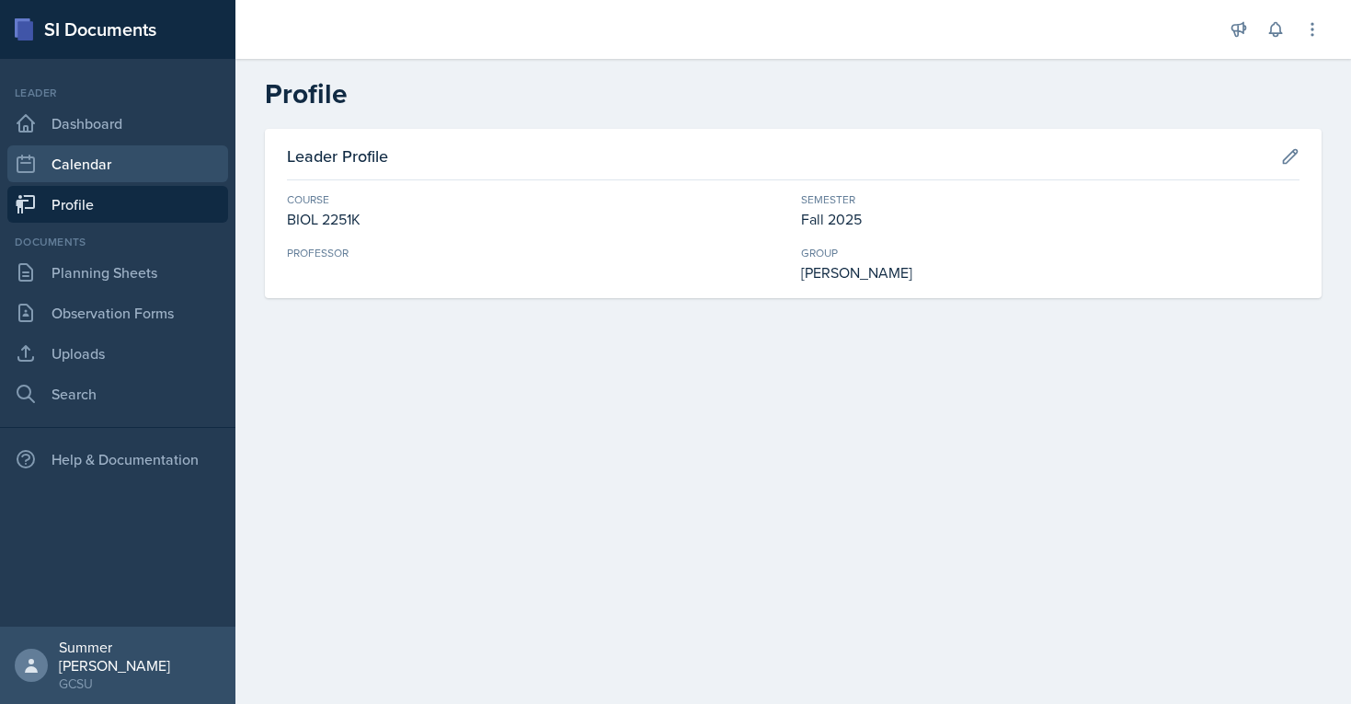
click at [149, 155] on link "Calendar" at bounding box center [117, 163] width 221 height 37
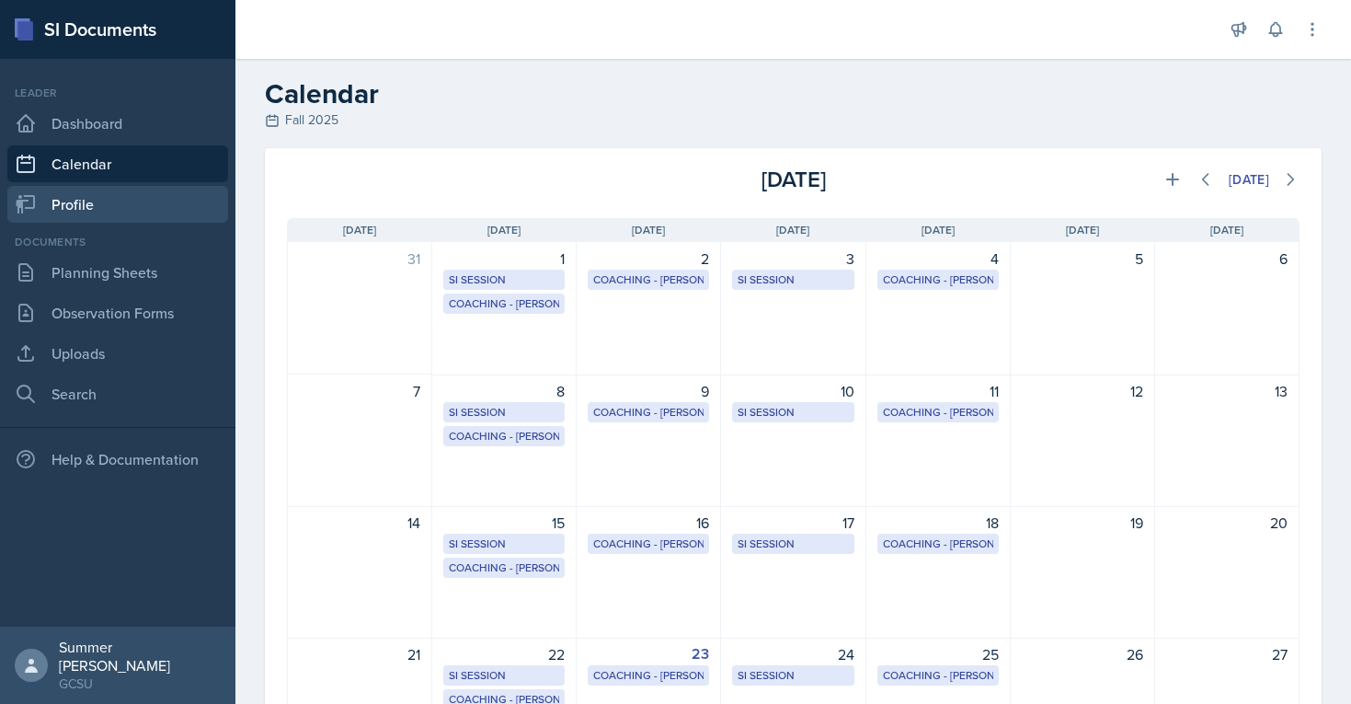
click at [92, 216] on link "Profile" at bounding box center [117, 204] width 221 height 37
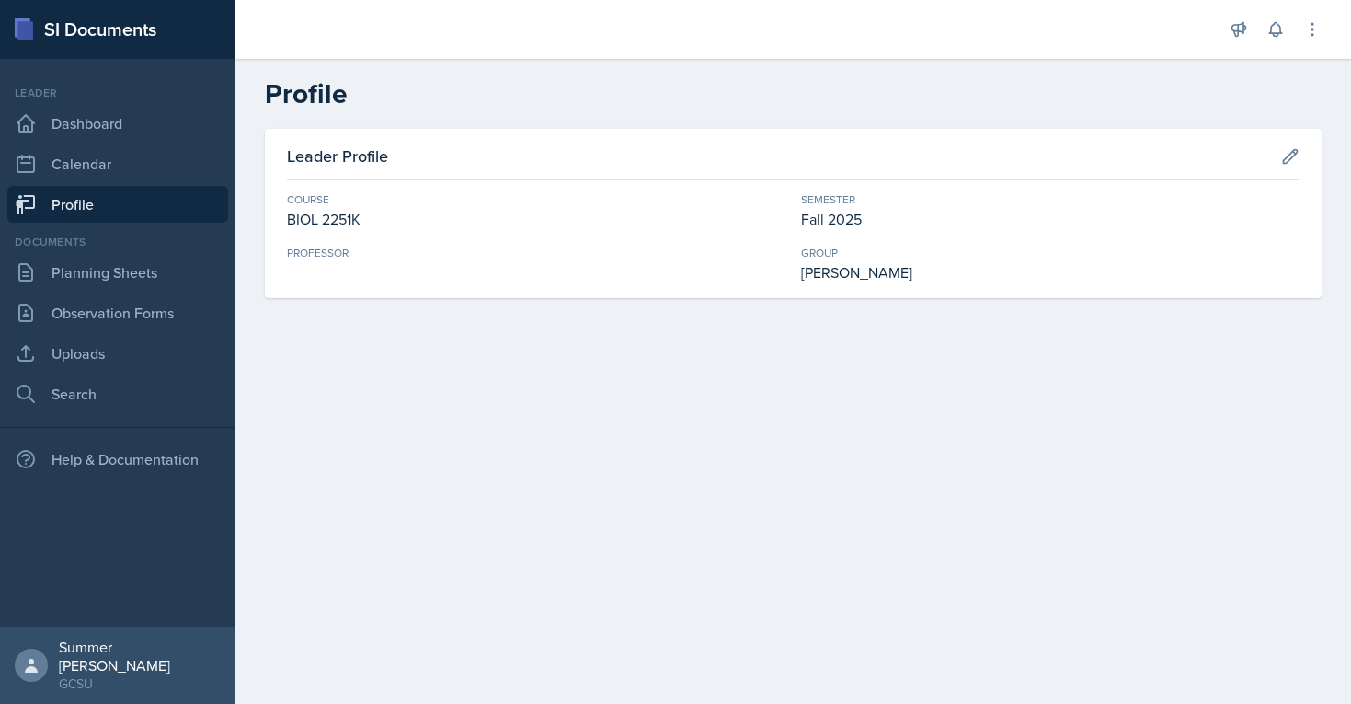
click at [296, 271] on div "Professor" at bounding box center [536, 264] width 499 height 39
click at [1283, 147] on icon at bounding box center [1290, 156] width 18 height 18
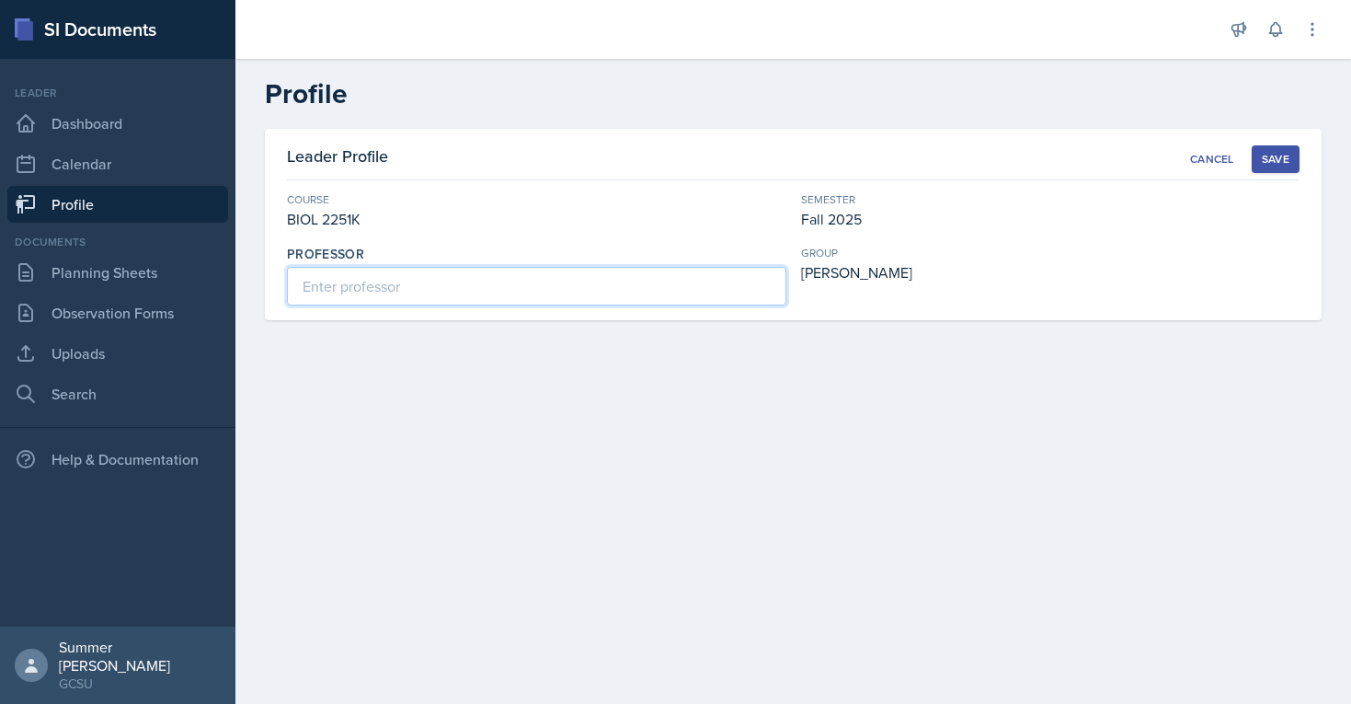
click at [478, 281] on input at bounding box center [536, 286] width 499 height 39
type input "Lori McGalliard"
click at [1259, 153] on button "Save" at bounding box center [1276, 159] width 48 height 28
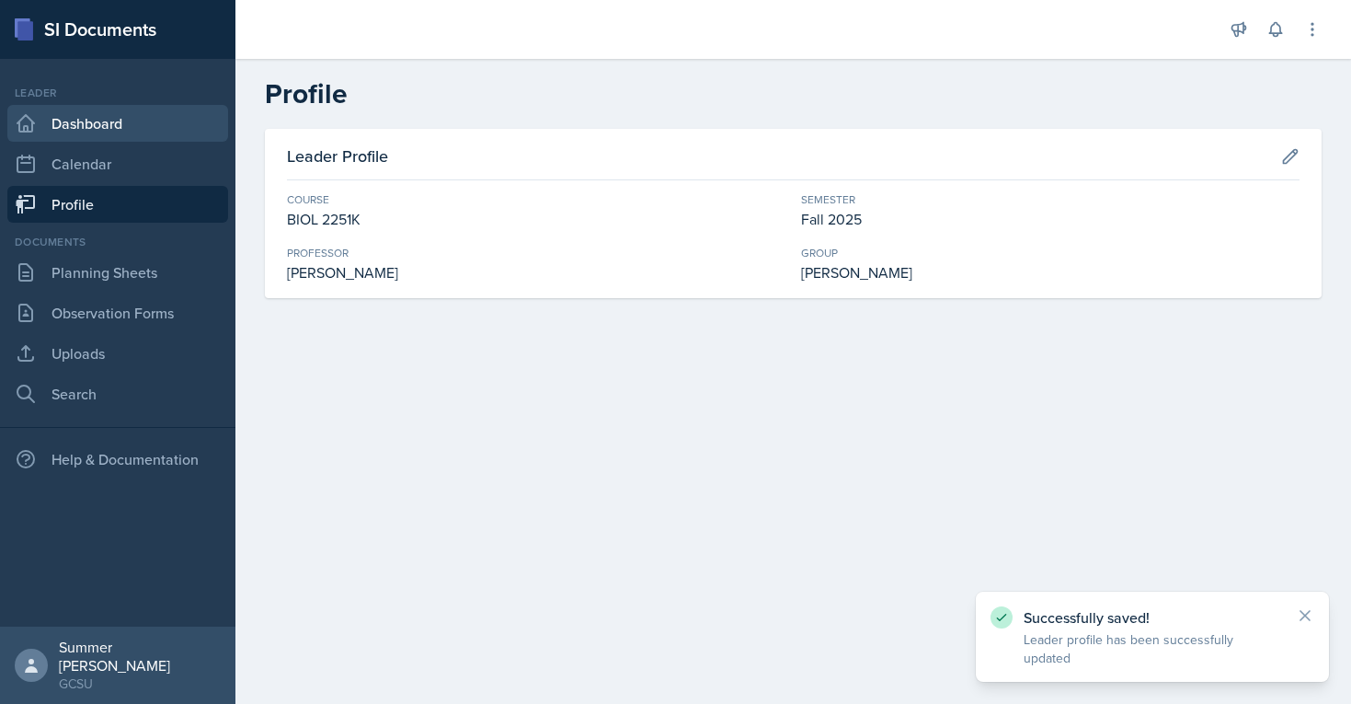
click at [121, 128] on link "Dashboard" at bounding box center [117, 123] width 221 height 37
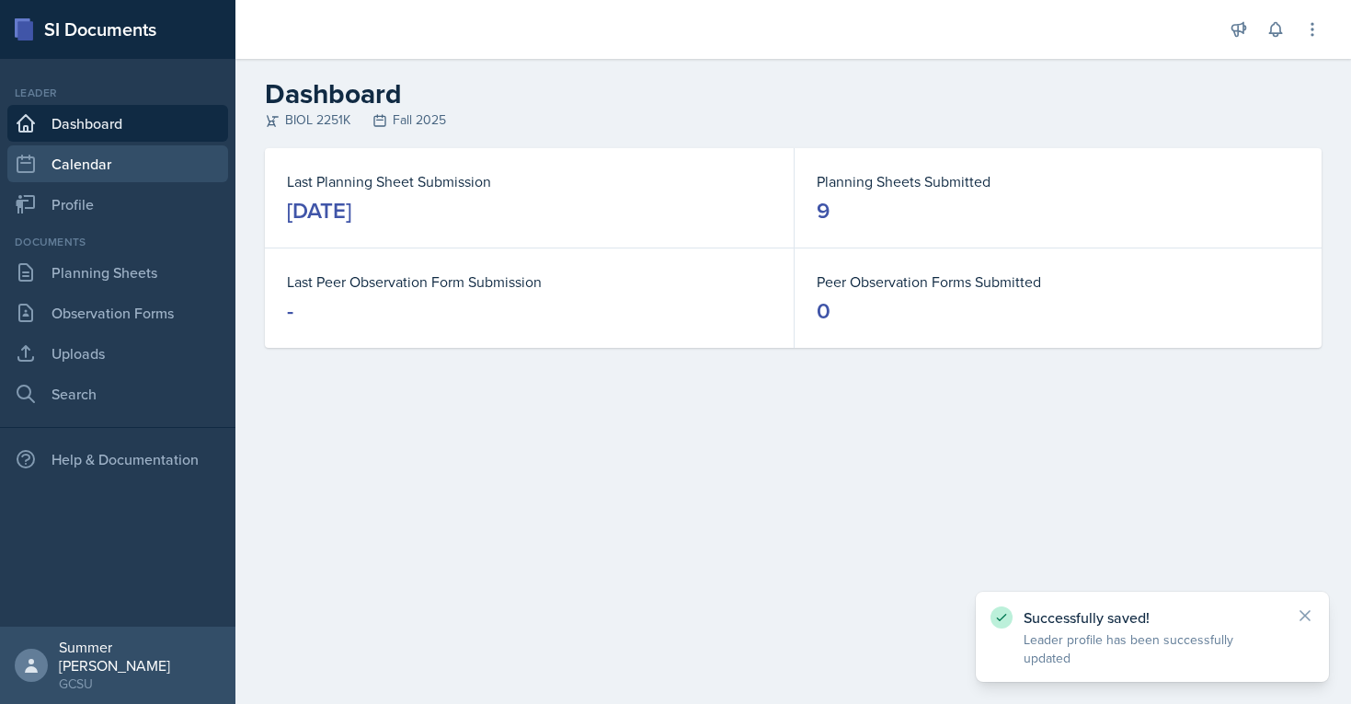
click at [121, 160] on link "Calendar" at bounding box center [117, 163] width 221 height 37
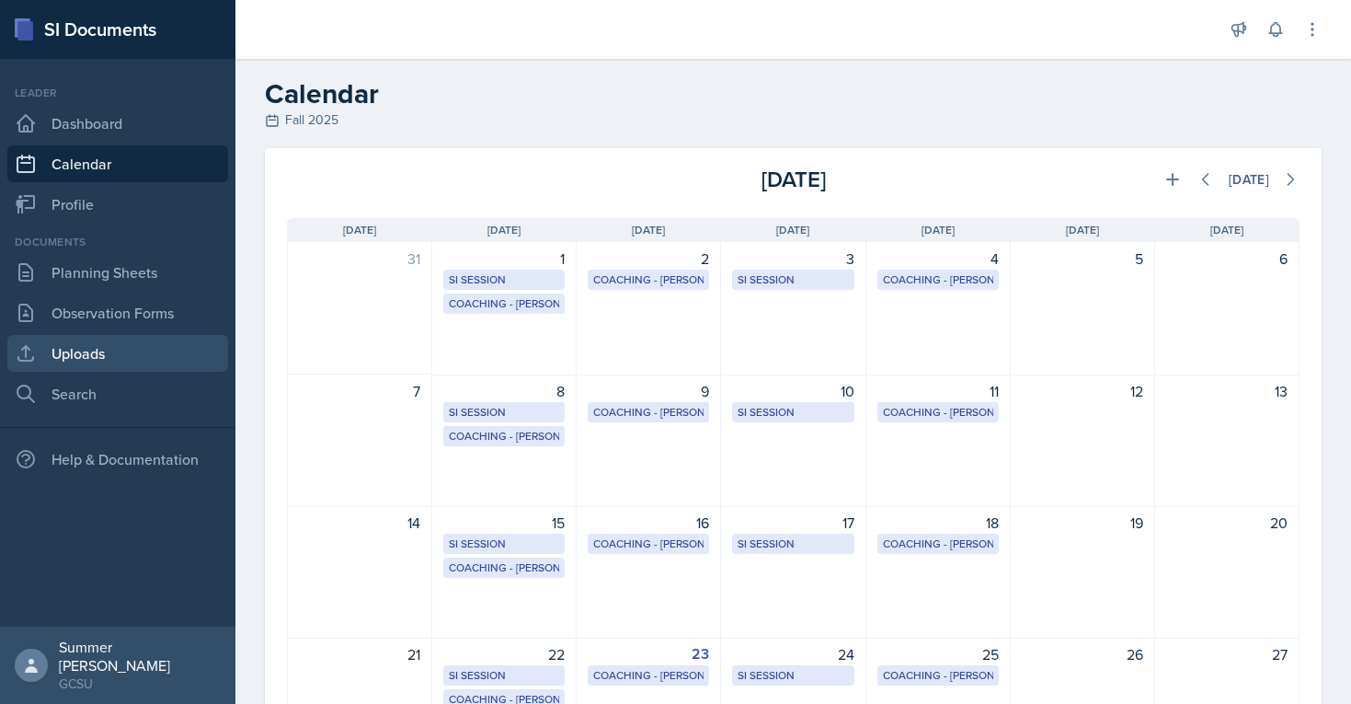
click at [89, 361] on link "Uploads" at bounding box center [117, 353] width 221 height 37
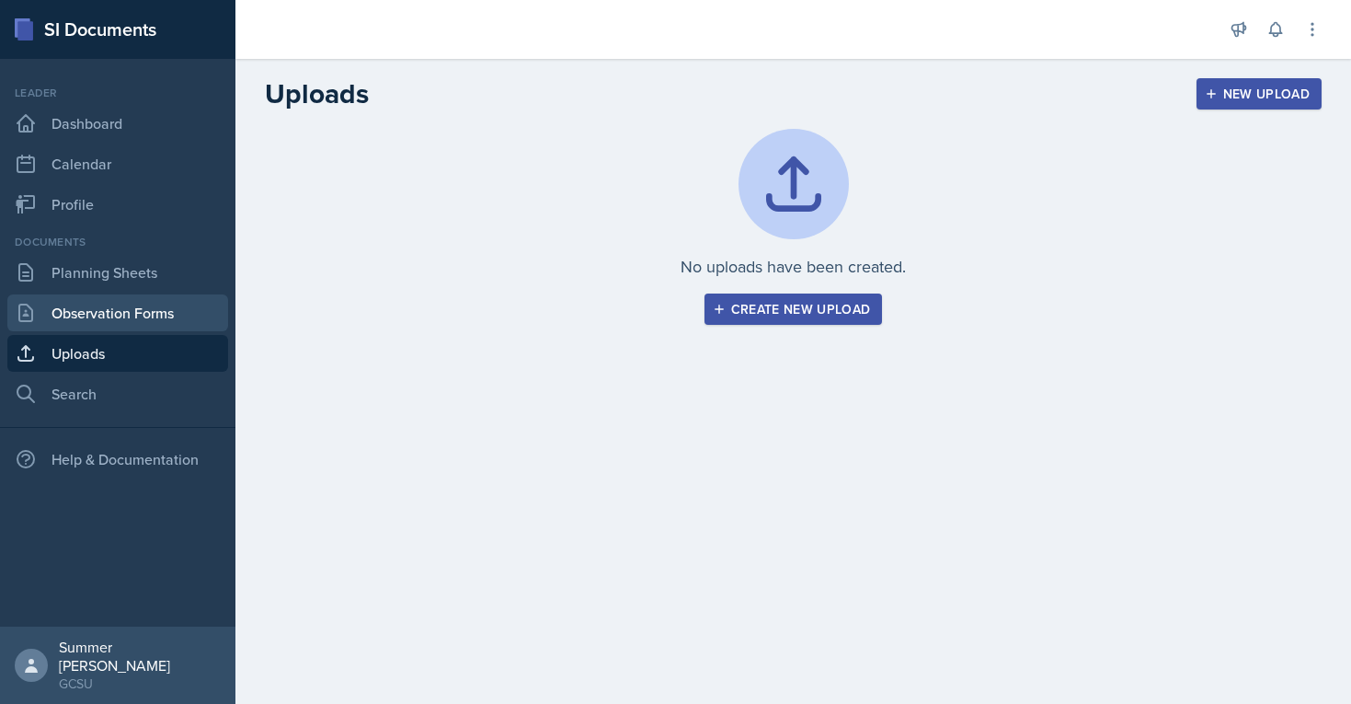
click at [111, 304] on link "Observation Forms" at bounding box center [117, 312] width 221 height 37
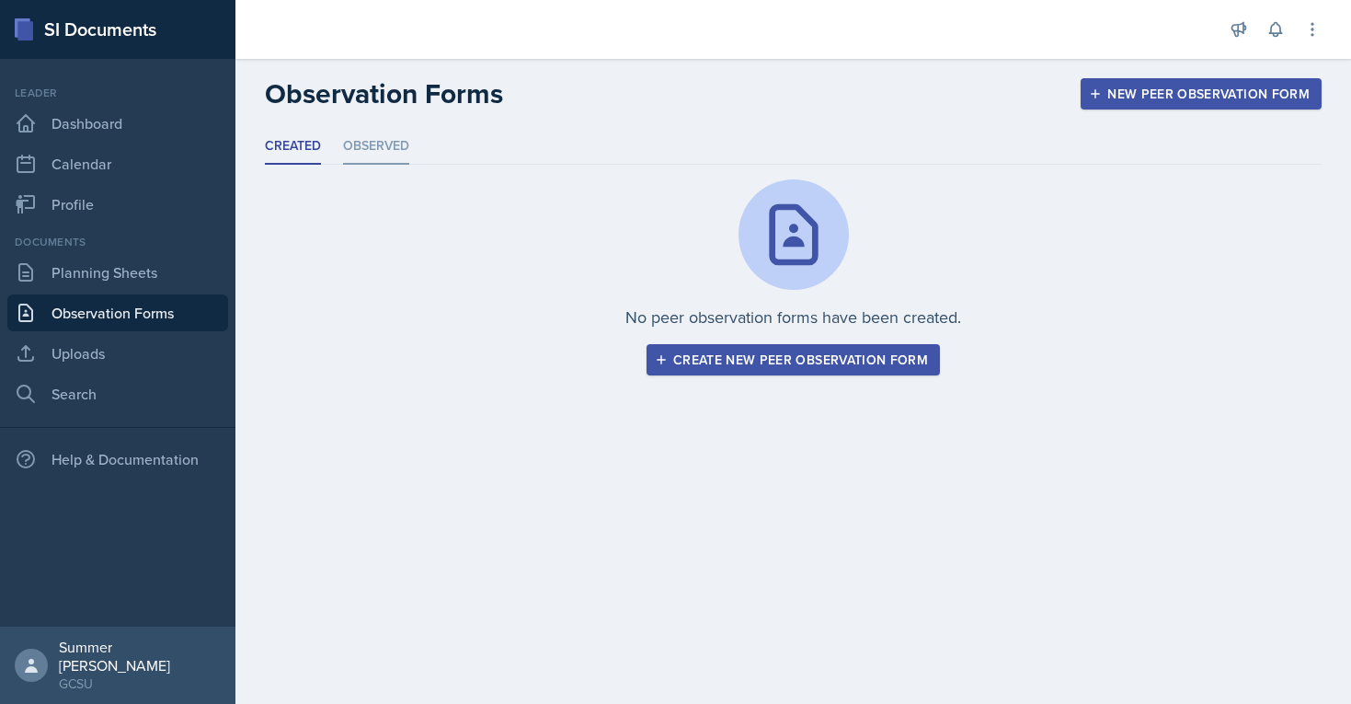
click at [395, 155] on li "Observed" at bounding box center [376, 147] width 66 height 36
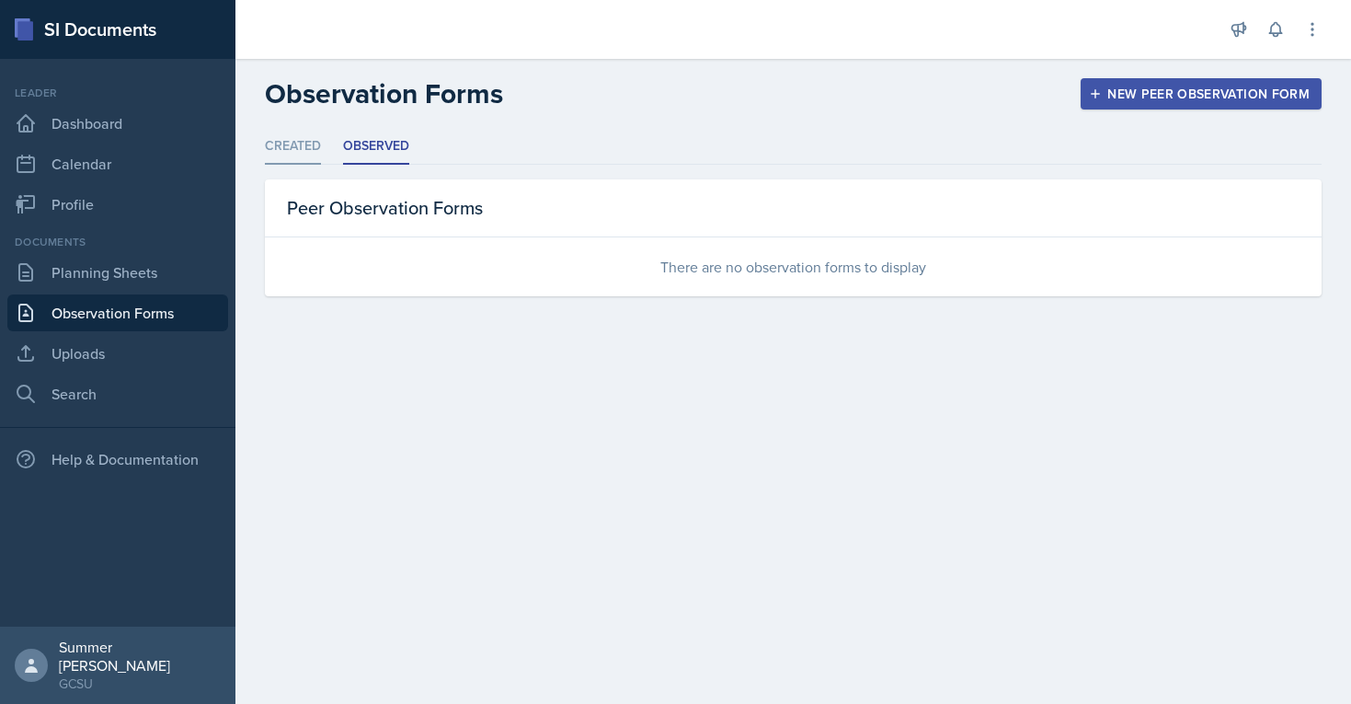
click at [296, 149] on li "Created" at bounding box center [293, 147] width 56 height 36
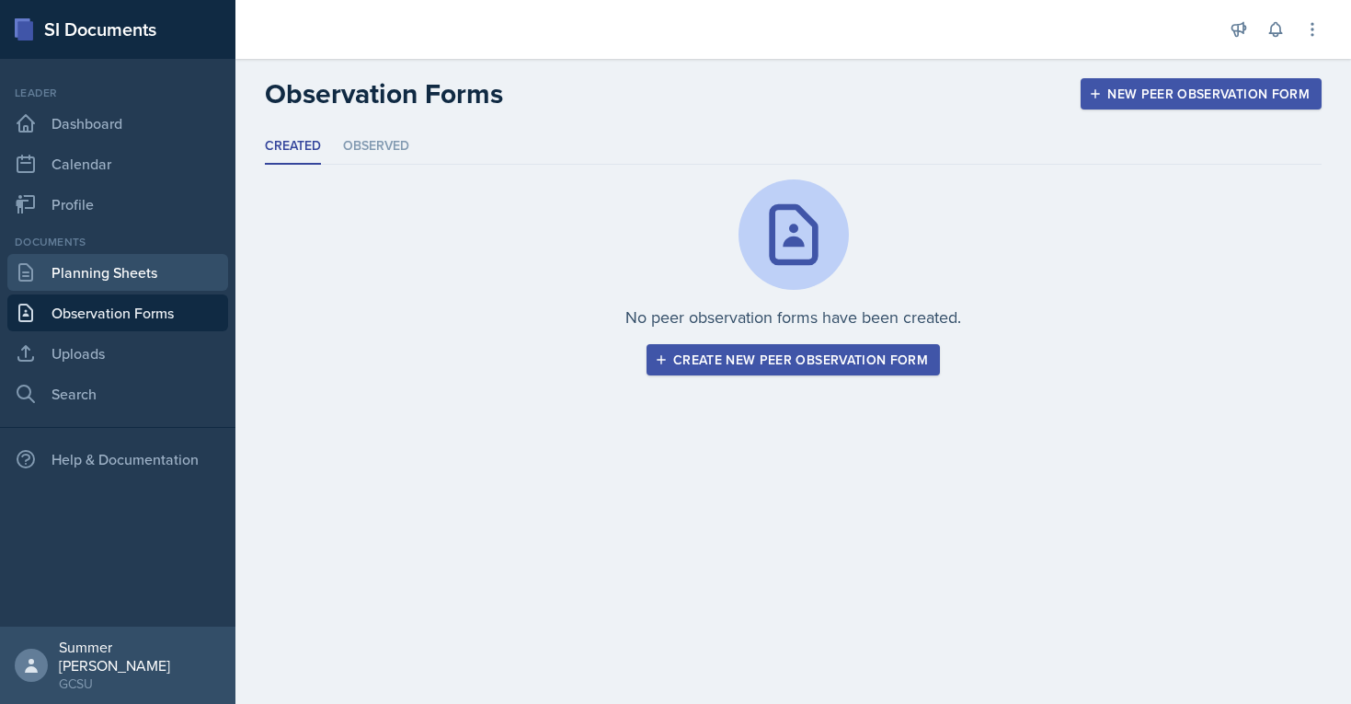
click at [137, 272] on link "Planning Sheets" at bounding box center [117, 272] width 221 height 37
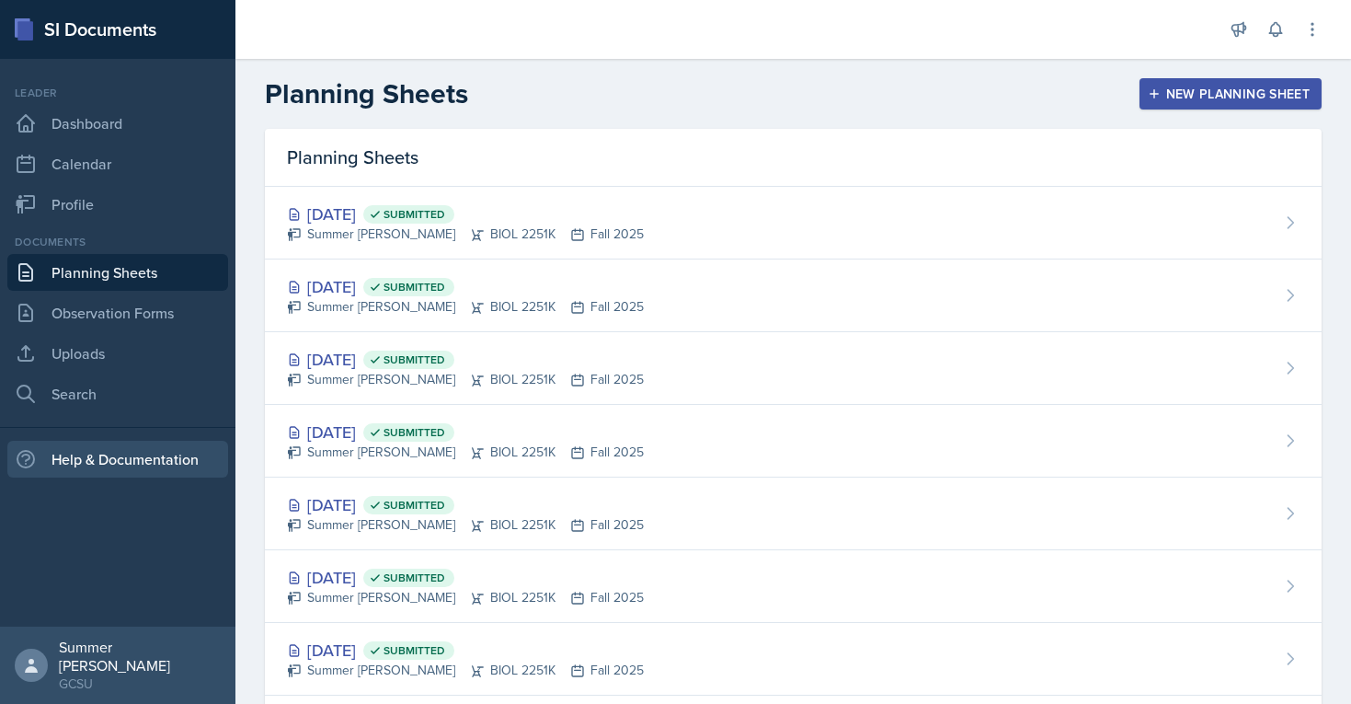
click at [120, 466] on div "Help & Documentation" at bounding box center [117, 459] width 221 height 37
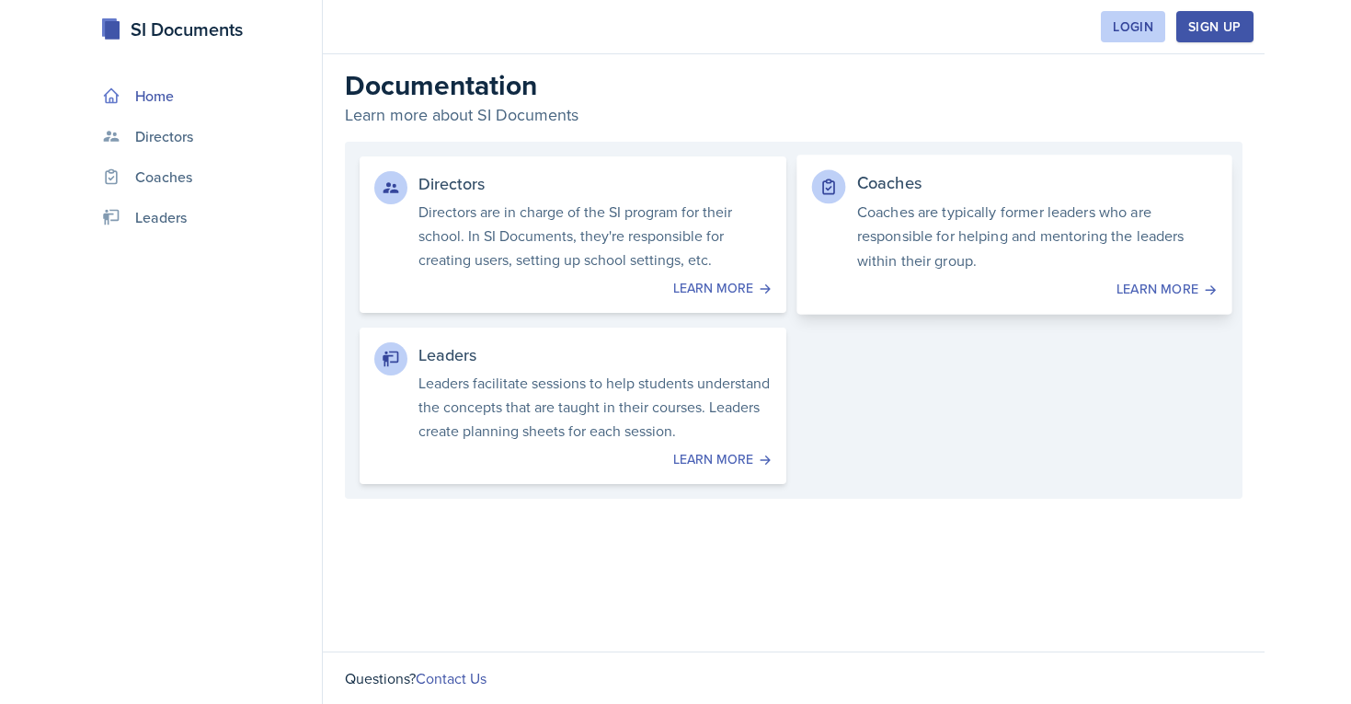
click at [971, 237] on p "Coaches are typically former leaders who are responsible for helping and mentor…" at bounding box center [1036, 236] width 361 height 74
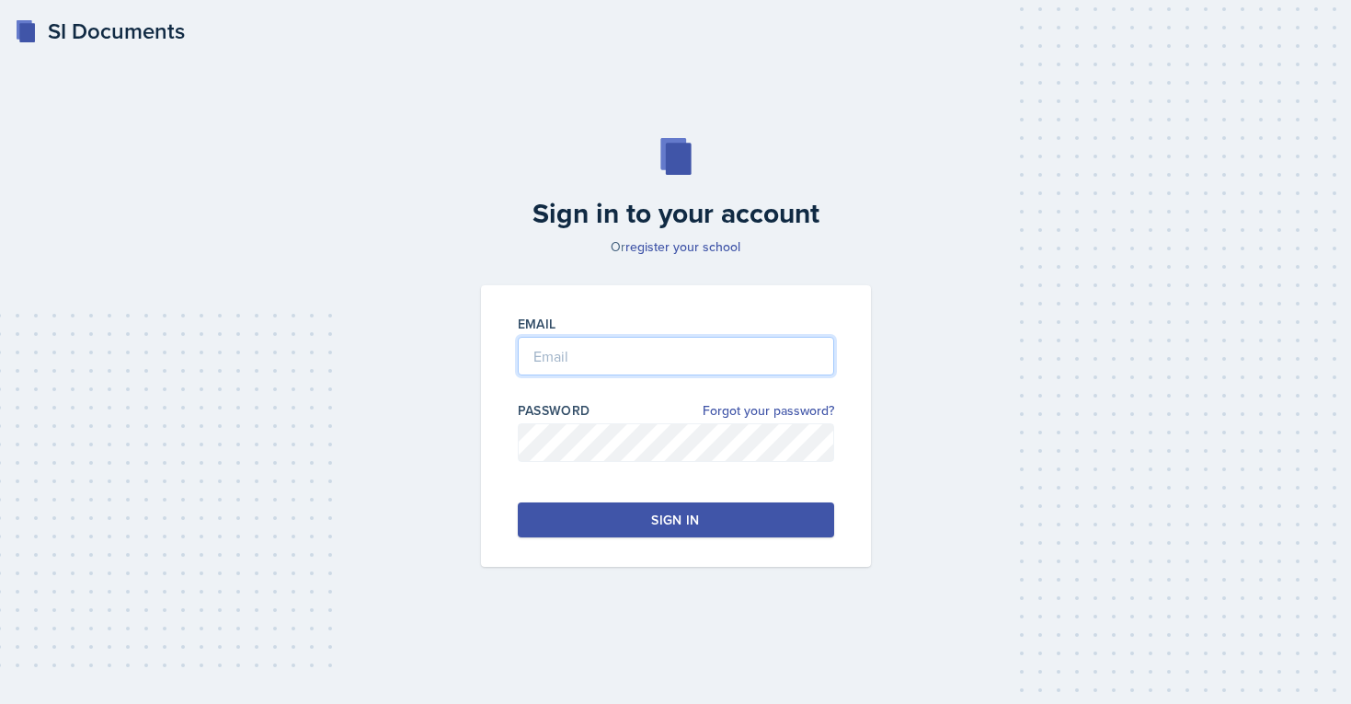
type input "[EMAIL_ADDRESS][PERSON_NAME][DOMAIN_NAME]"
click at [577, 507] on button "Sign in" at bounding box center [676, 519] width 316 height 35
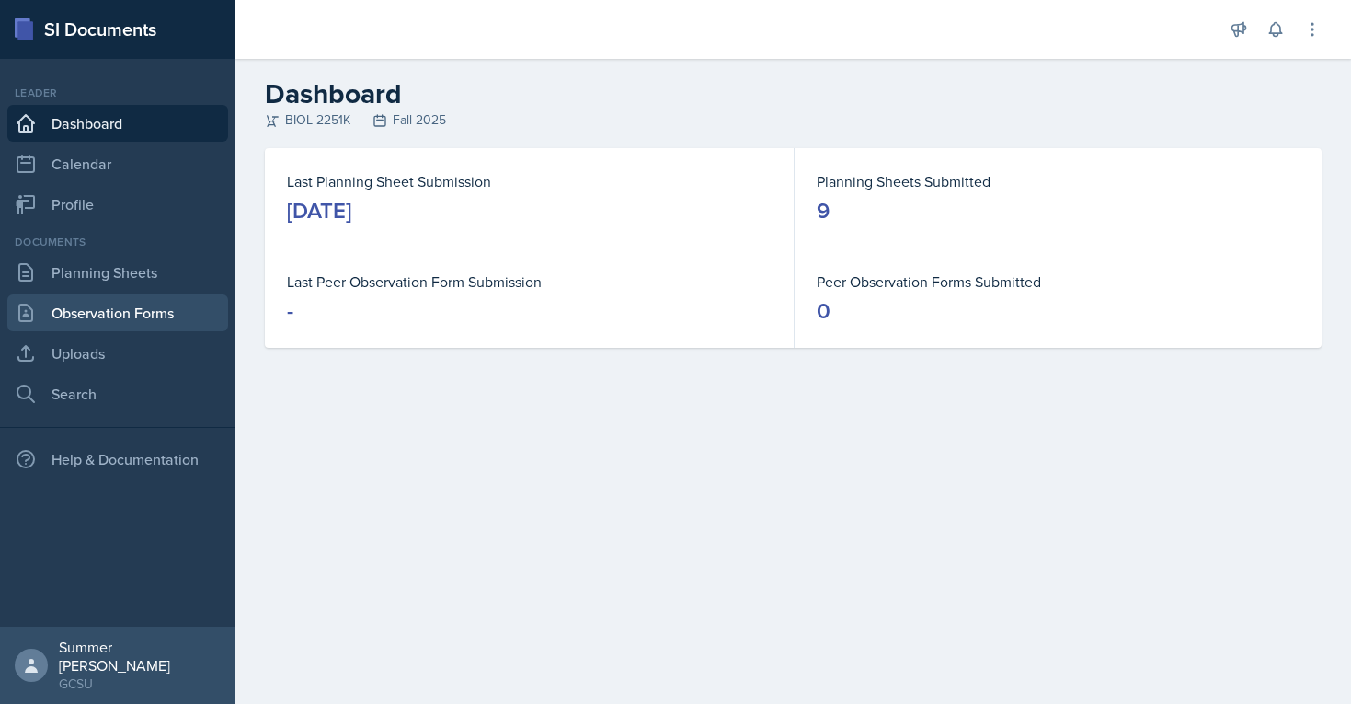
click at [111, 304] on link "Observation Forms" at bounding box center [117, 312] width 221 height 37
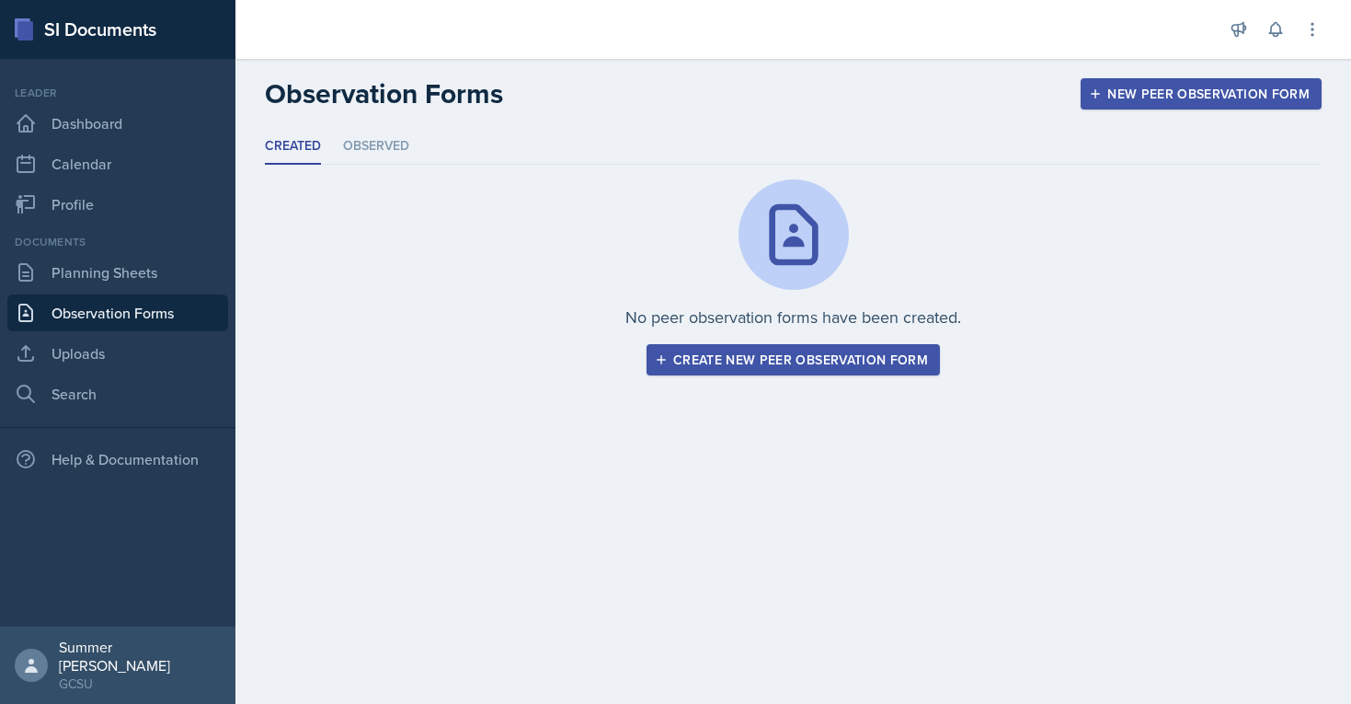
click at [86, 248] on div "Documents" at bounding box center [117, 242] width 221 height 17
click at [89, 269] on link "Planning Sheets" at bounding box center [117, 272] width 221 height 37
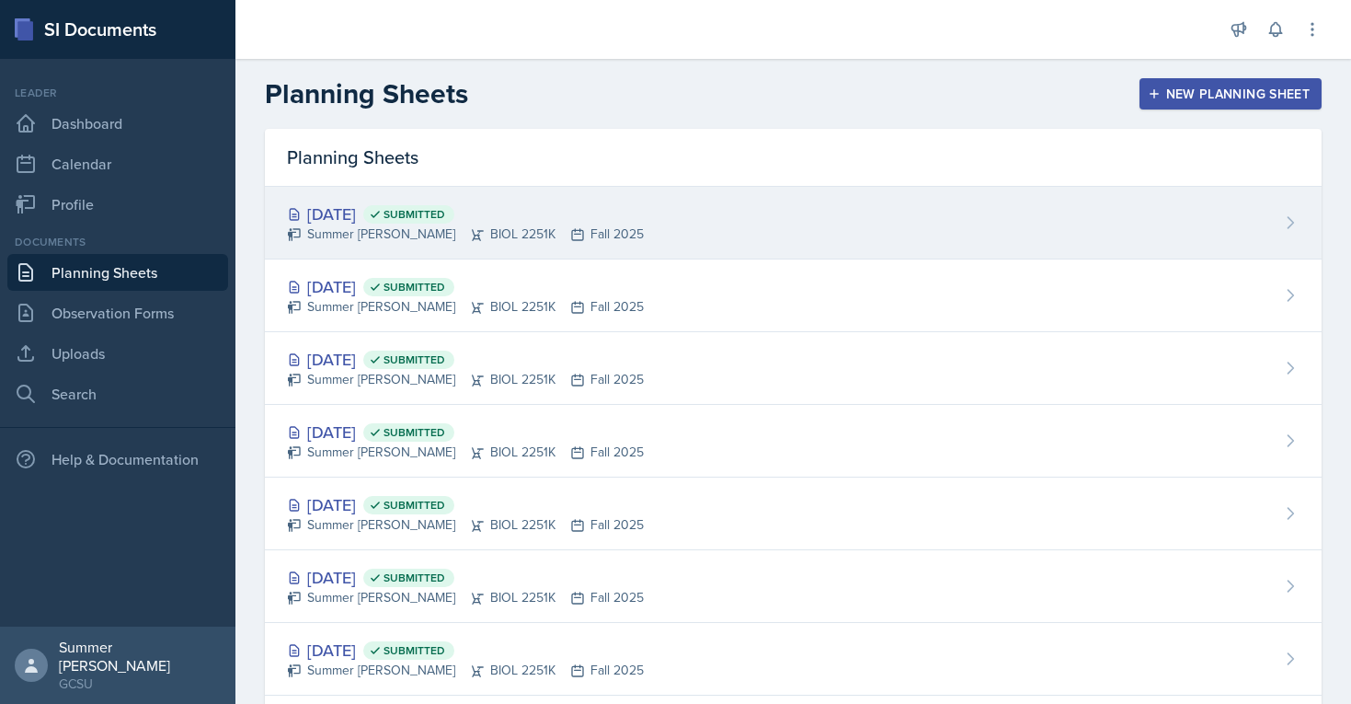
click at [345, 211] on div "[DATE] Submitted" at bounding box center [465, 213] width 357 height 25
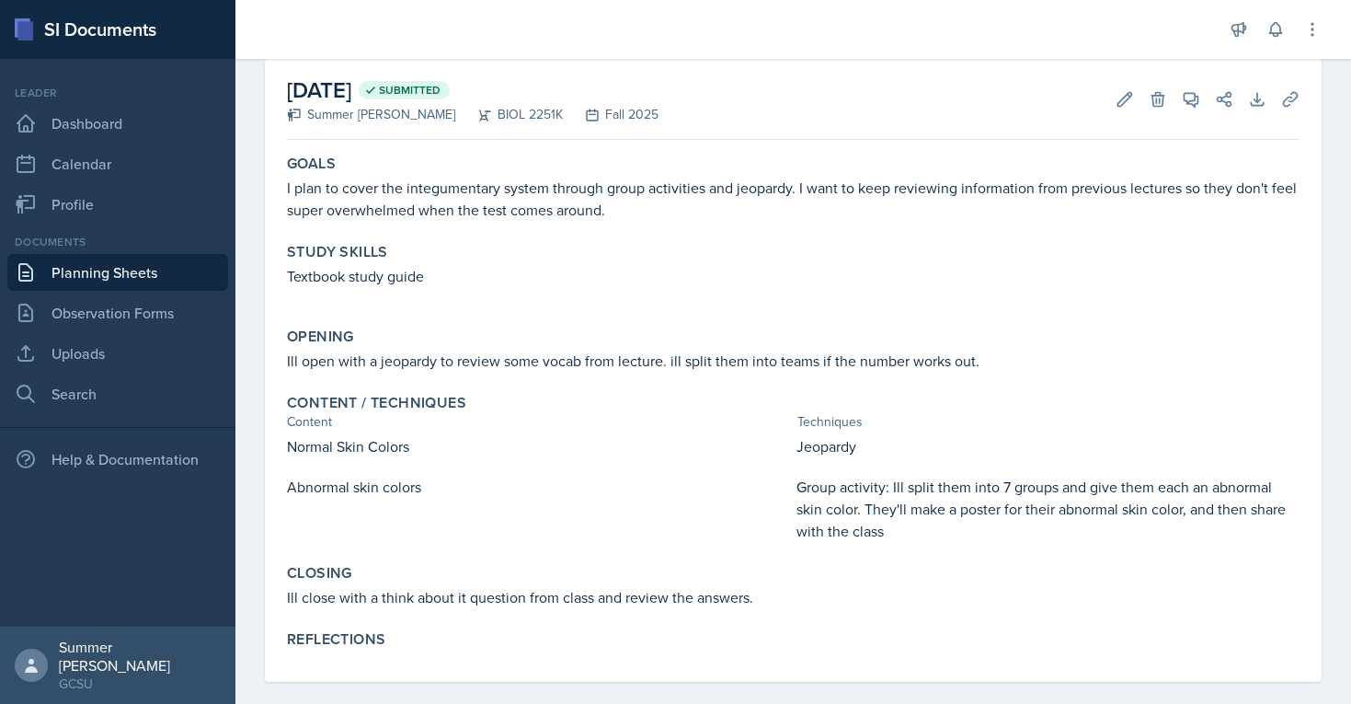
scroll to position [86, 0]
click at [946, 349] on p "Ill open with a jeopardy to review some vocab from lecture. ill split them into…" at bounding box center [793, 360] width 1013 height 22
click at [964, 360] on p "Ill open with a jeopardy to review some vocab from lecture. ill split them into…" at bounding box center [793, 360] width 1013 height 22
drag, startPoint x: 982, startPoint y: 361, endPoint x: 965, endPoint y: 359, distance: 17.6
click at [966, 360] on p "Ill open with a jeopardy to review some vocab from lecture. ill split them into…" at bounding box center [793, 360] width 1013 height 22
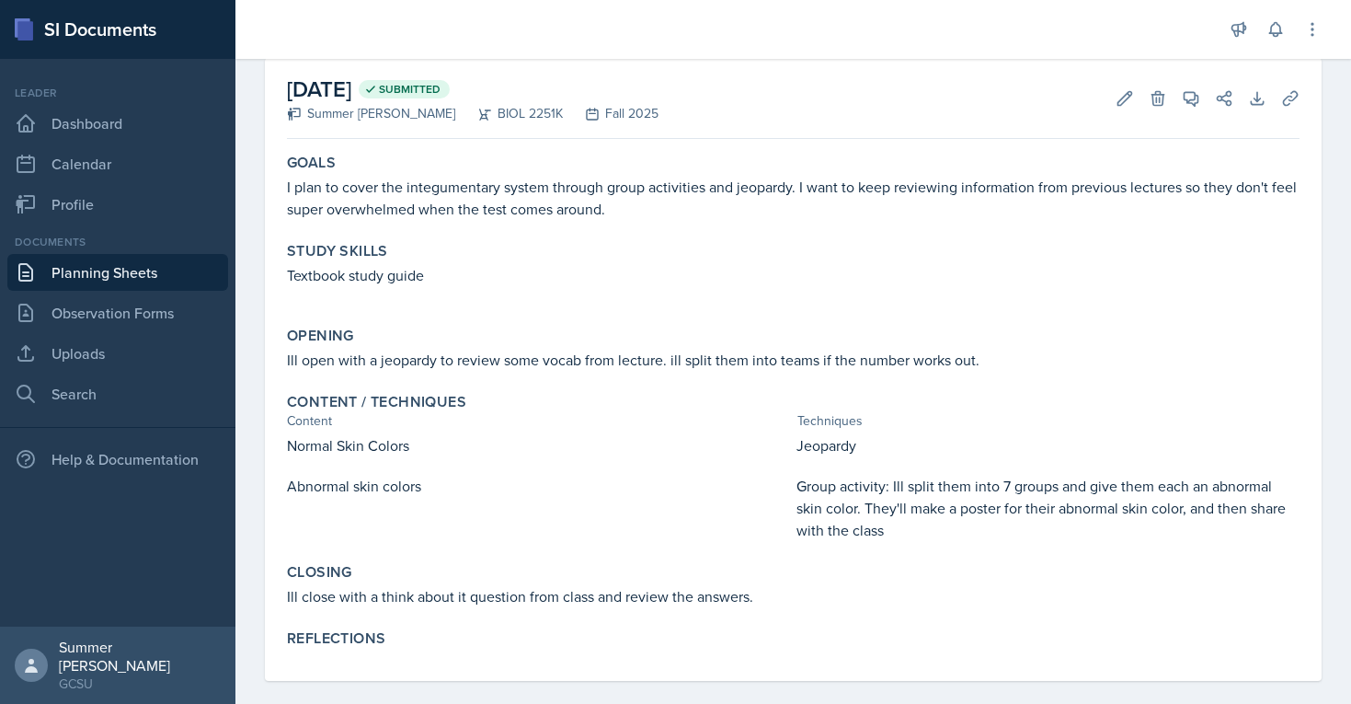
click at [965, 359] on p "Ill open with a jeopardy to review some vocab from lecture. ill split them into…" at bounding box center [793, 360] width 1013 height 22
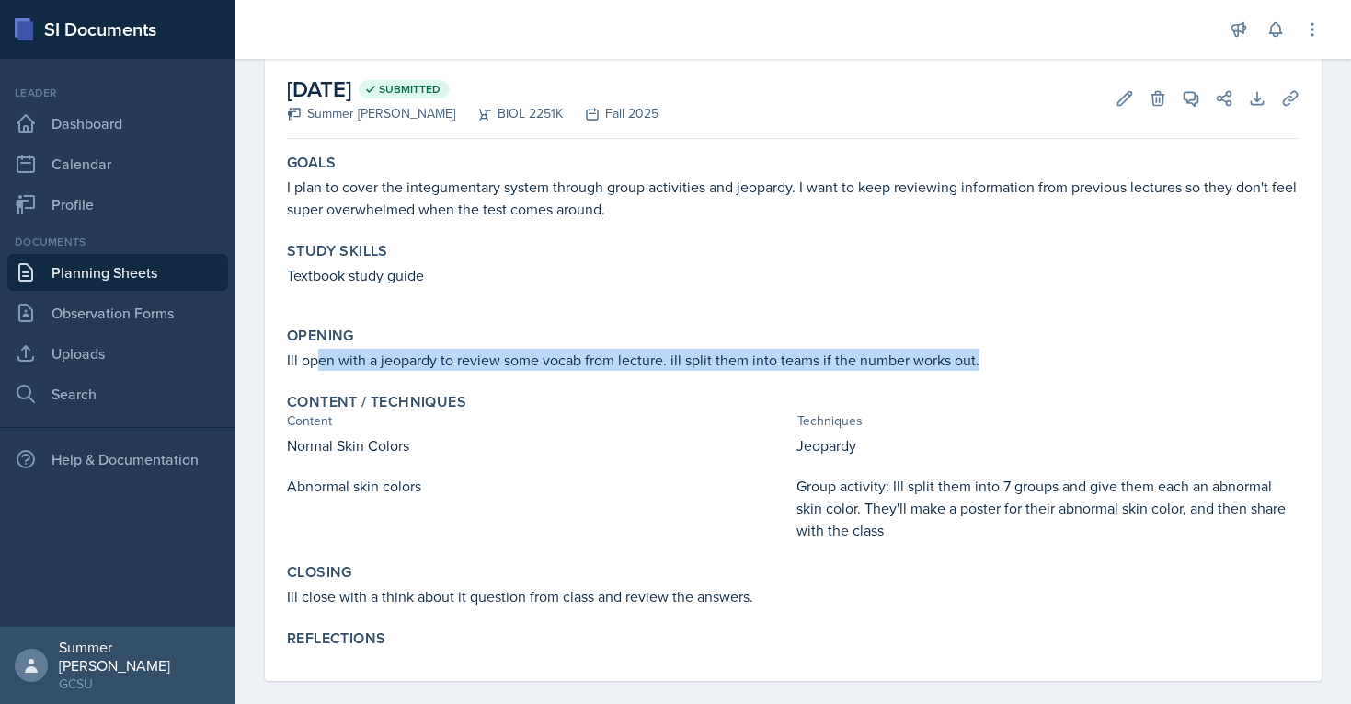
drag, startPoint x: 976, startPoint y: 359, endPoint x: 315, endPoint y: 354, distance: 661.3
click at [315, 354] on p "Ill open with a jeopardy to review some vocab from lecture. ill split them into…" at bounding box center [793, 360] width 1013 height 22
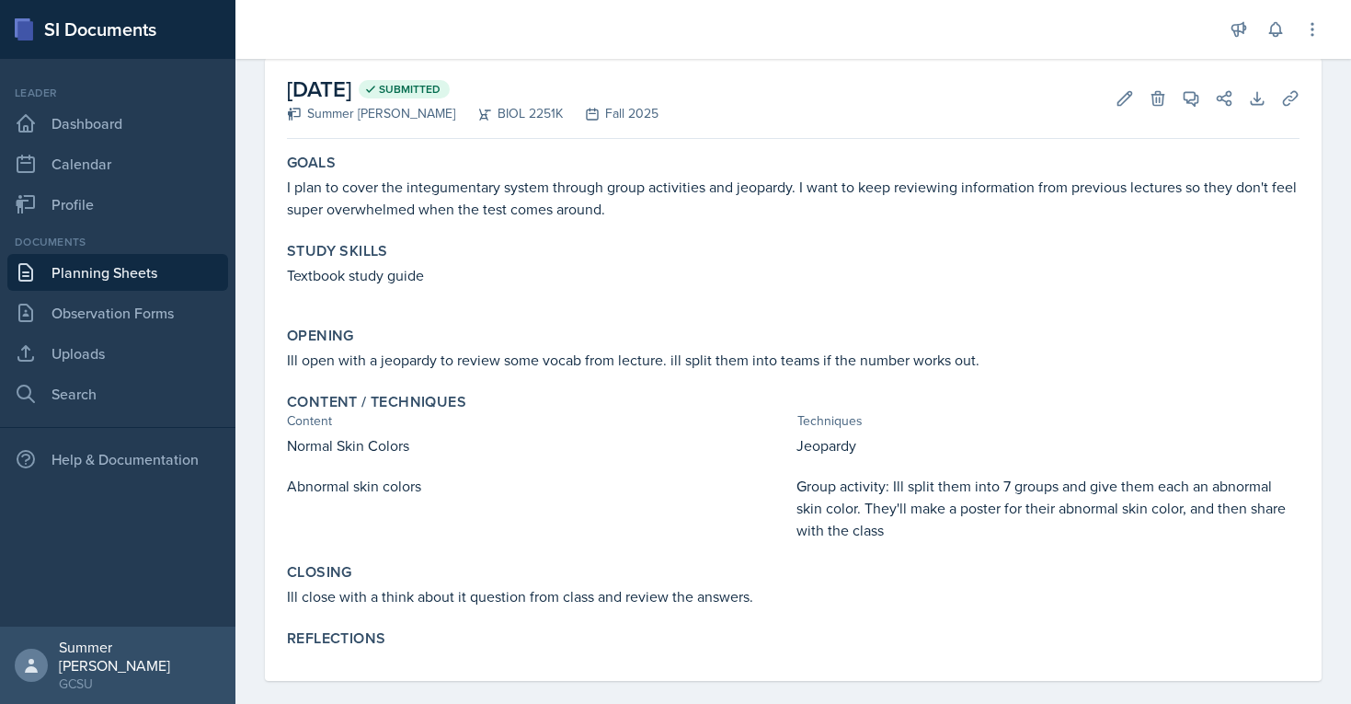
click at [439, 405] on label "Content / Techniques" at bounding box center [376, 402] width 179 height 18
click at [1116, 101] on icon at bounding box center [1125, 98] width 18 height 18
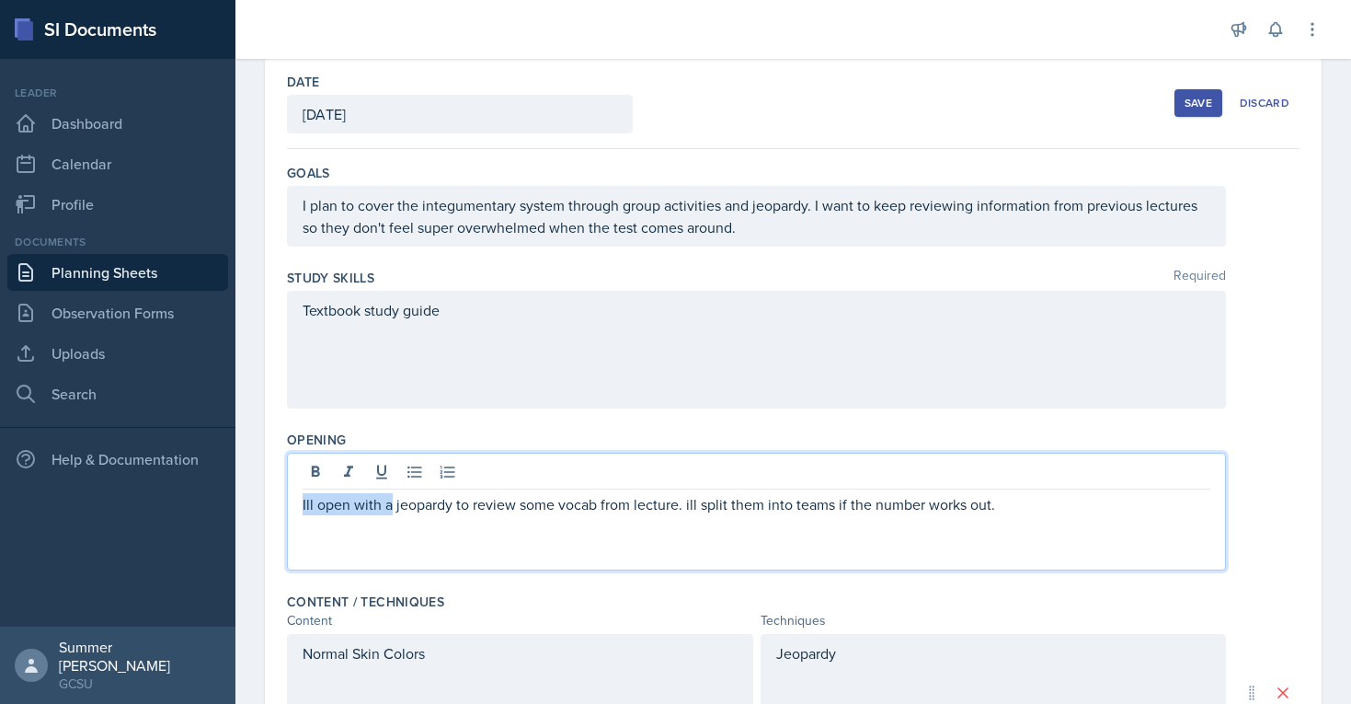
drag, startPoint x: 1004, startPoint y: 473, endPoint x: 390, endPoint y: 505, distance: 615.2
click at [390, 505] on p "Ill open with a jeopardy to review some vocab from lecture. ill split them into…" at bounding box center [757, 504] width 908 height 22
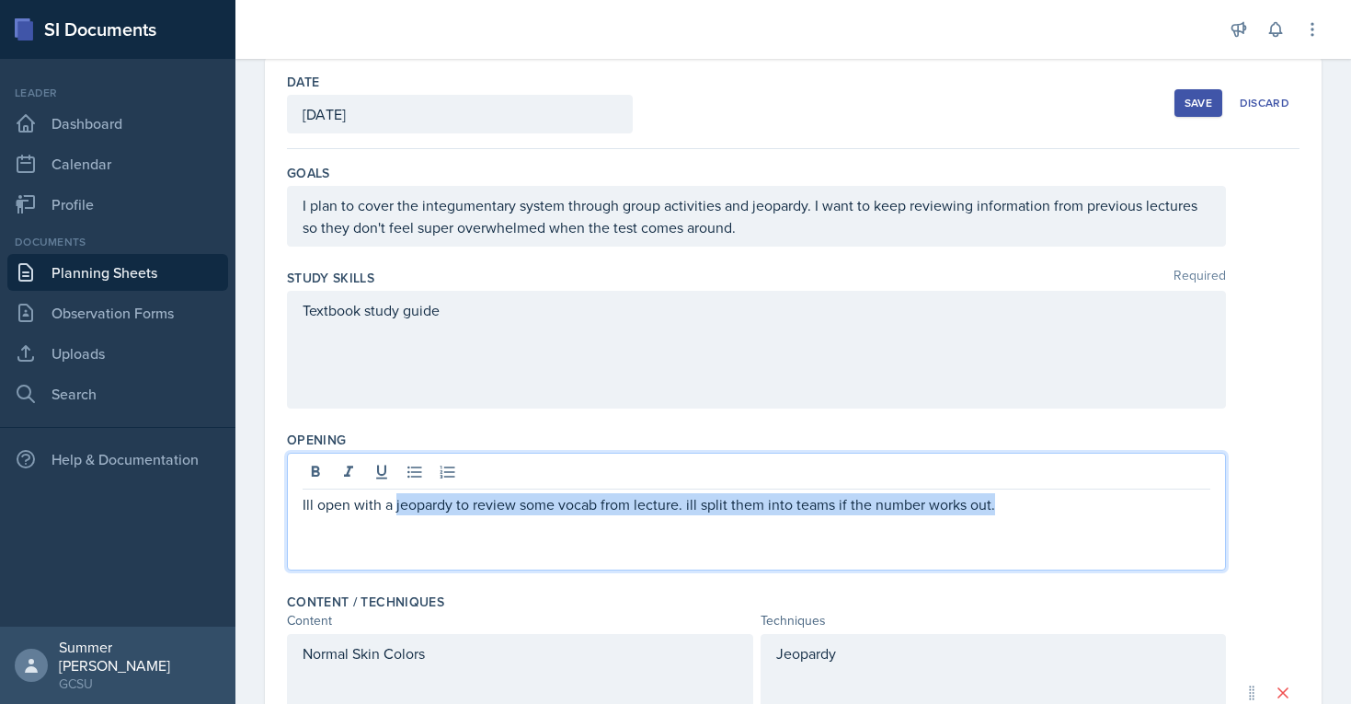
drag, startPoint x: 394, startPoint y: 505, endPoint x: 1142, endPoint y: 505, distance: 748.6
click at [1142, 505] on p "Ill open with a jeopardy to review some vocab from lecture. ill split them into…" at bounding box center [757, 504] width 908 height 22
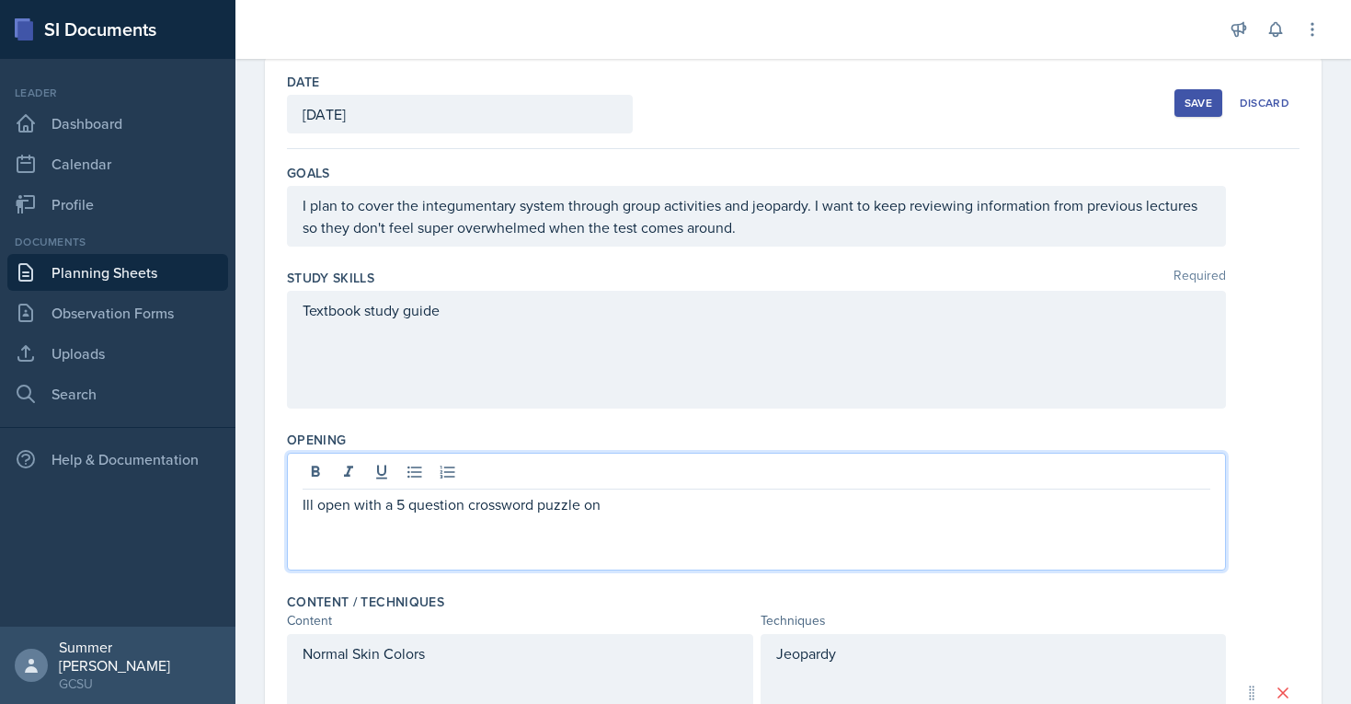
drag, startPoint x: 627, startPoint y: 508, endPoint x: 238, endPoint y: 507, distance: 389.0
click at [238, 507] on div "Date September 24th, 2025 September 2025 31 1 2 3 4 5 6 7 8 9 10 11 12 13 14 15…" at bounding box center [793, 683] width 1116 height 1251
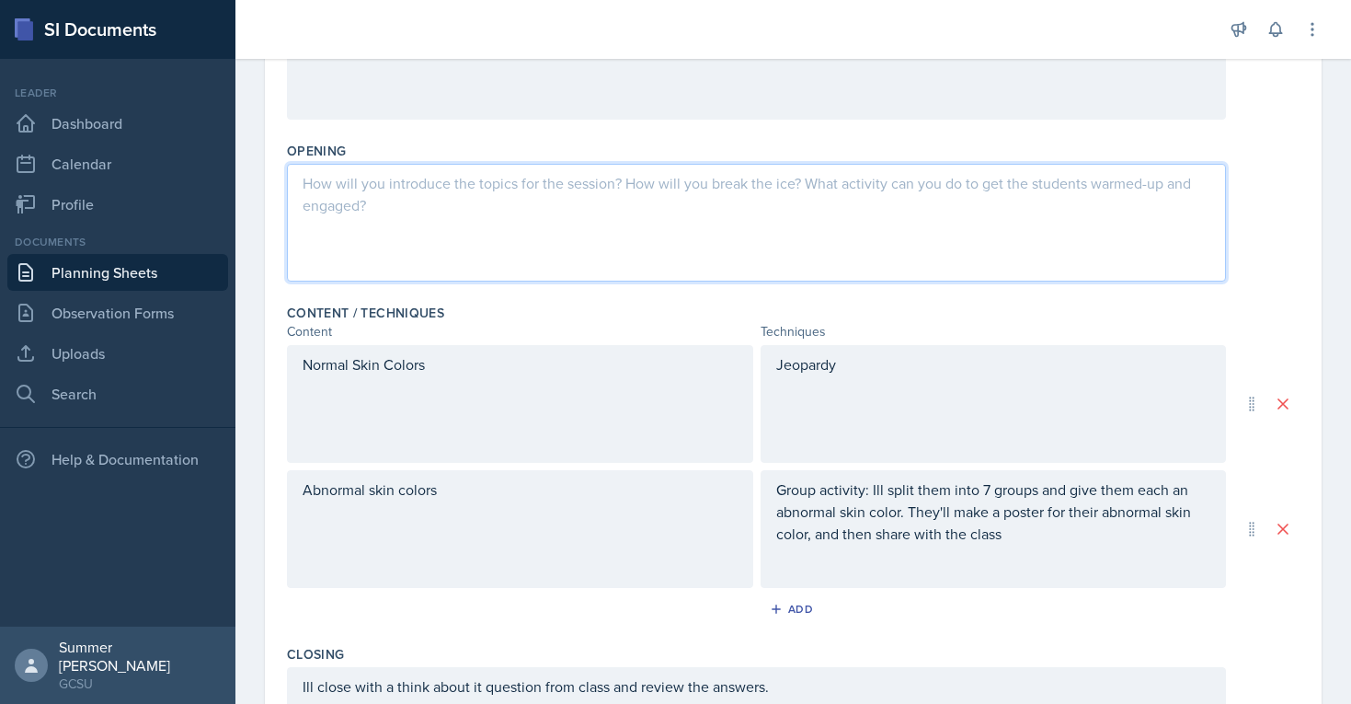
scroll to position [383, 0]
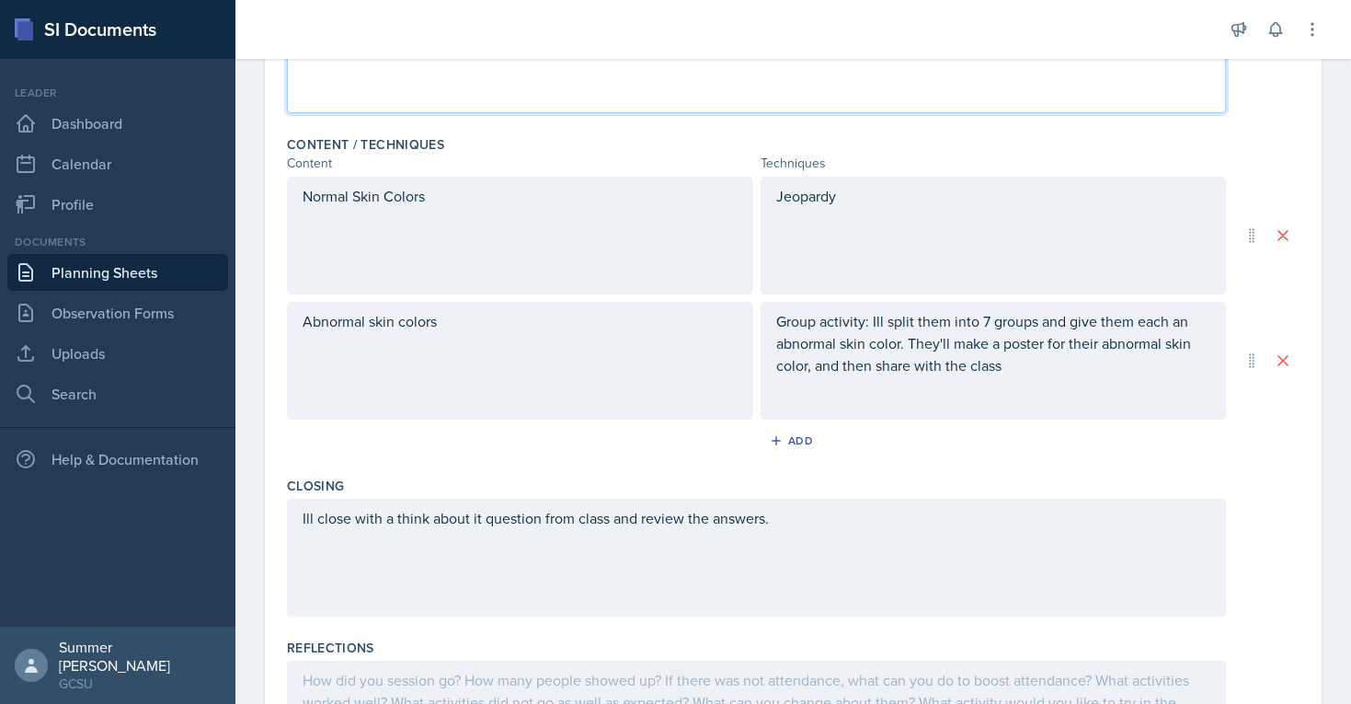
click at [680, 519] on p "Ill close with a think about it question from class and review the answers." at bounding box center [757, 518] width 908 height 22
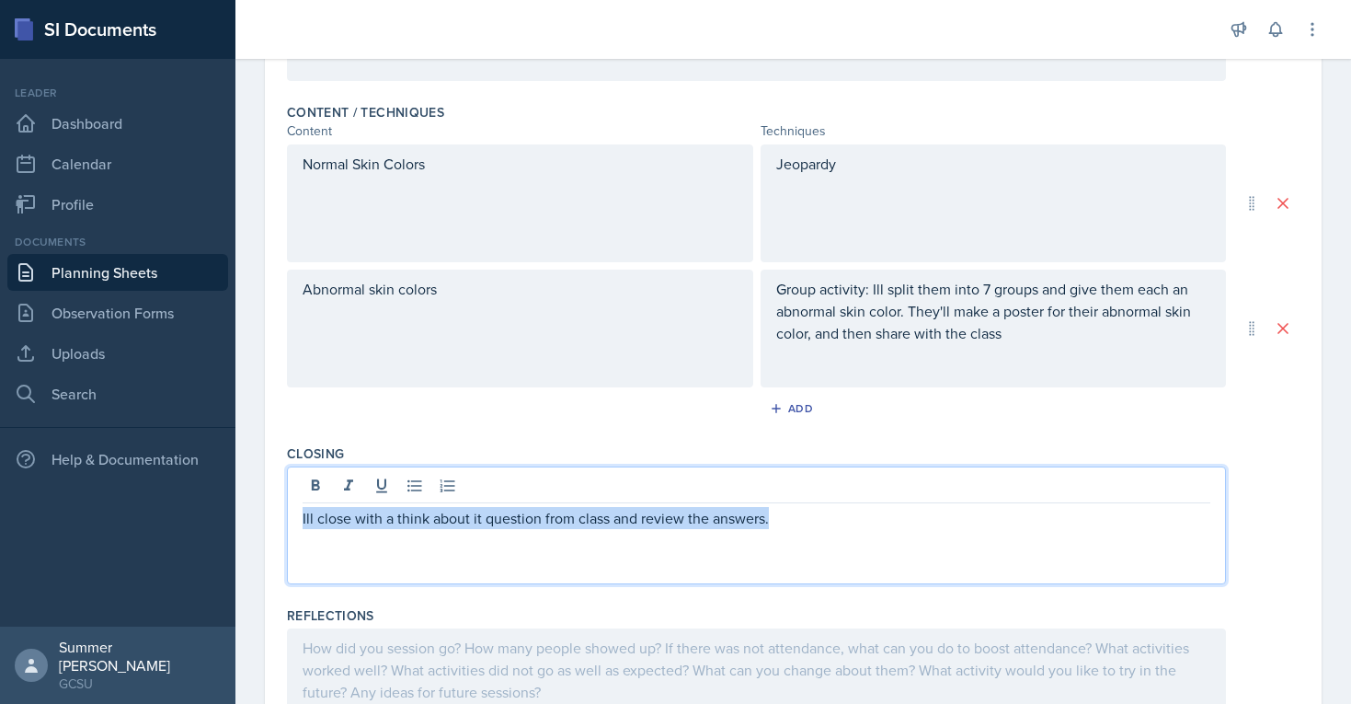
drag, startPoint x: 791, startPoint y: 515, endPoint x: 250, endPoint y: 515, distance: 540.8
click at [250, 515] on div "Date September 24th, 2025 September 2025 31 1 2 3 4 5 6 7 8 9 10 11 12 13 14 15…" at bounding box center [793, 194] width 1116 height 1251
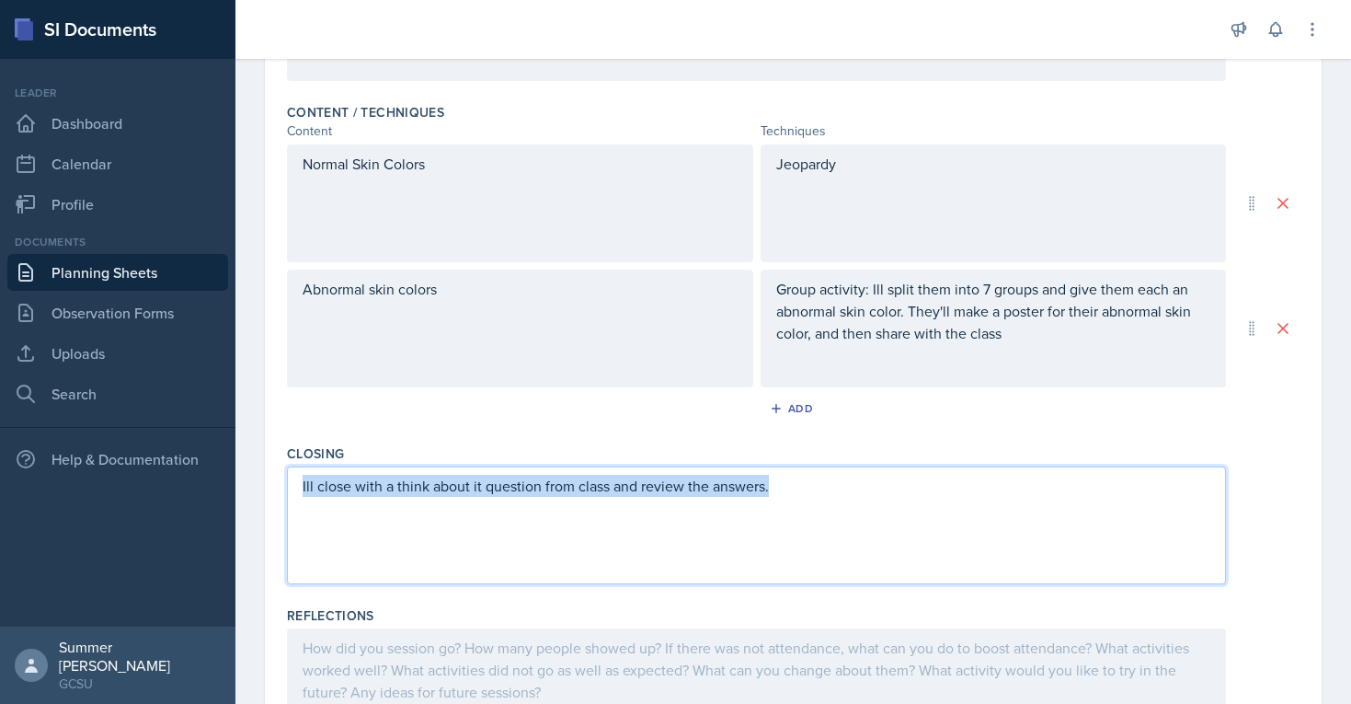
scroll to position [544, 0]
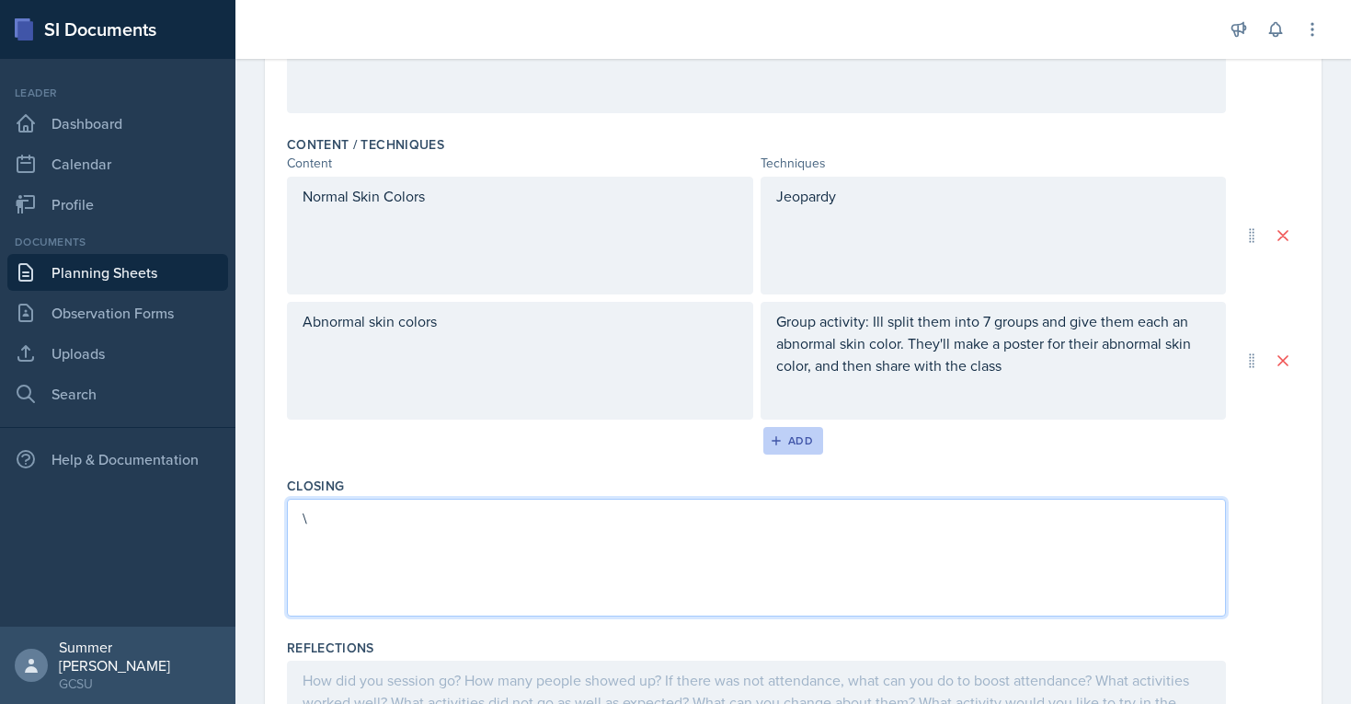
click at [783, 434] on div "Add" at bounding box center [793, 440] width 40 height 15
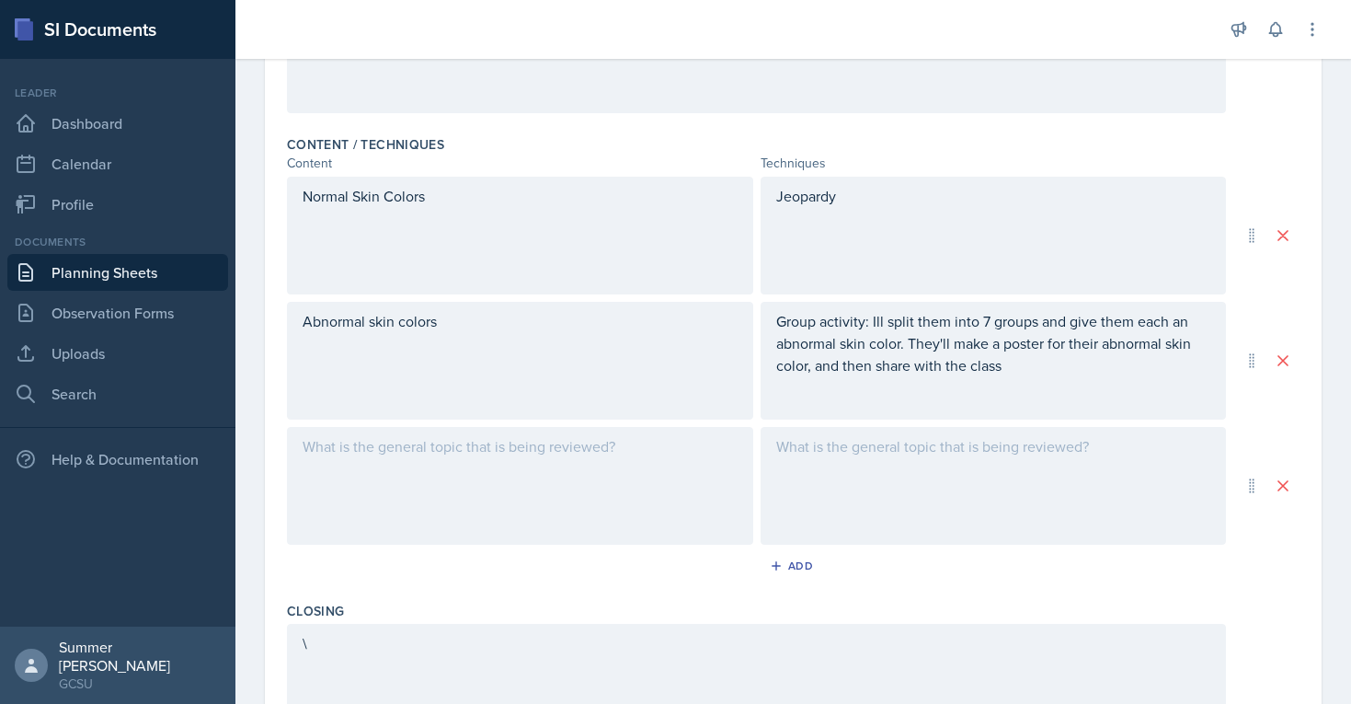
click at [475, 514] on div at bounding box center [520, 486] width 466 height 118
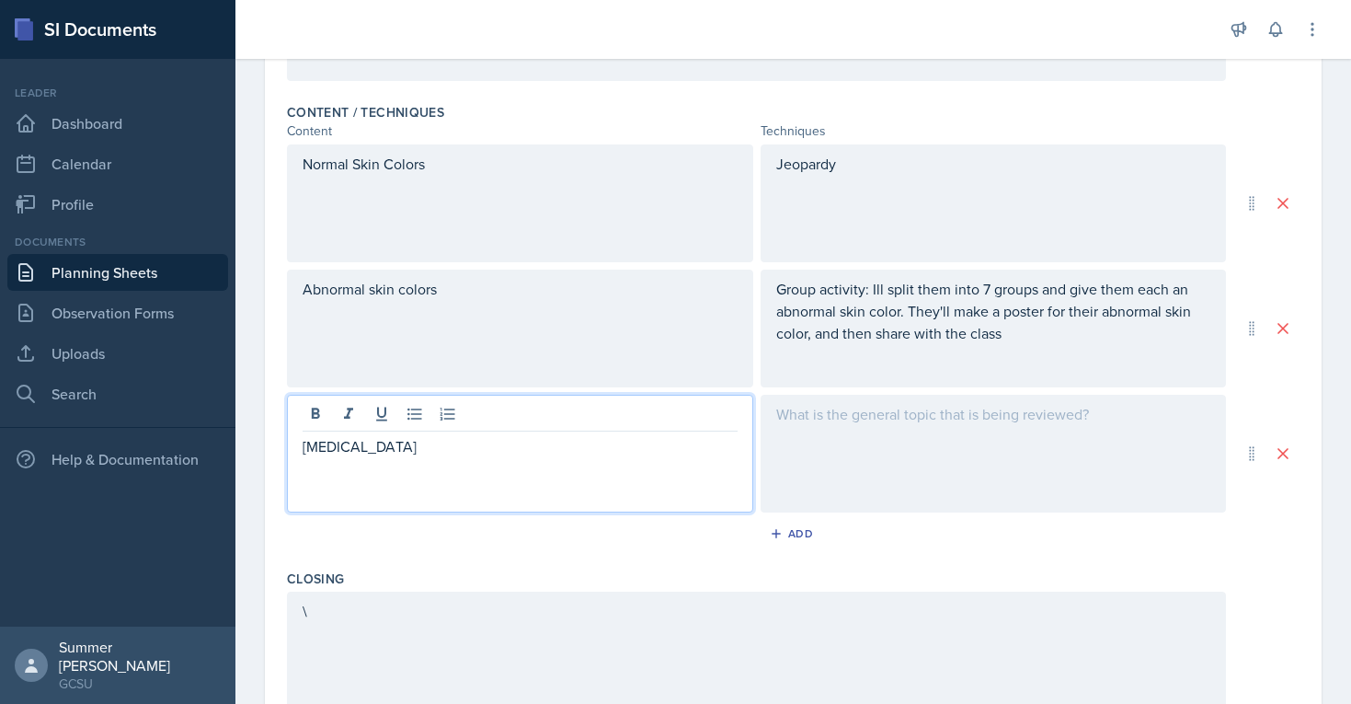
click at [961, 417] on div at bounding box center [994, 454] width 466 height 118
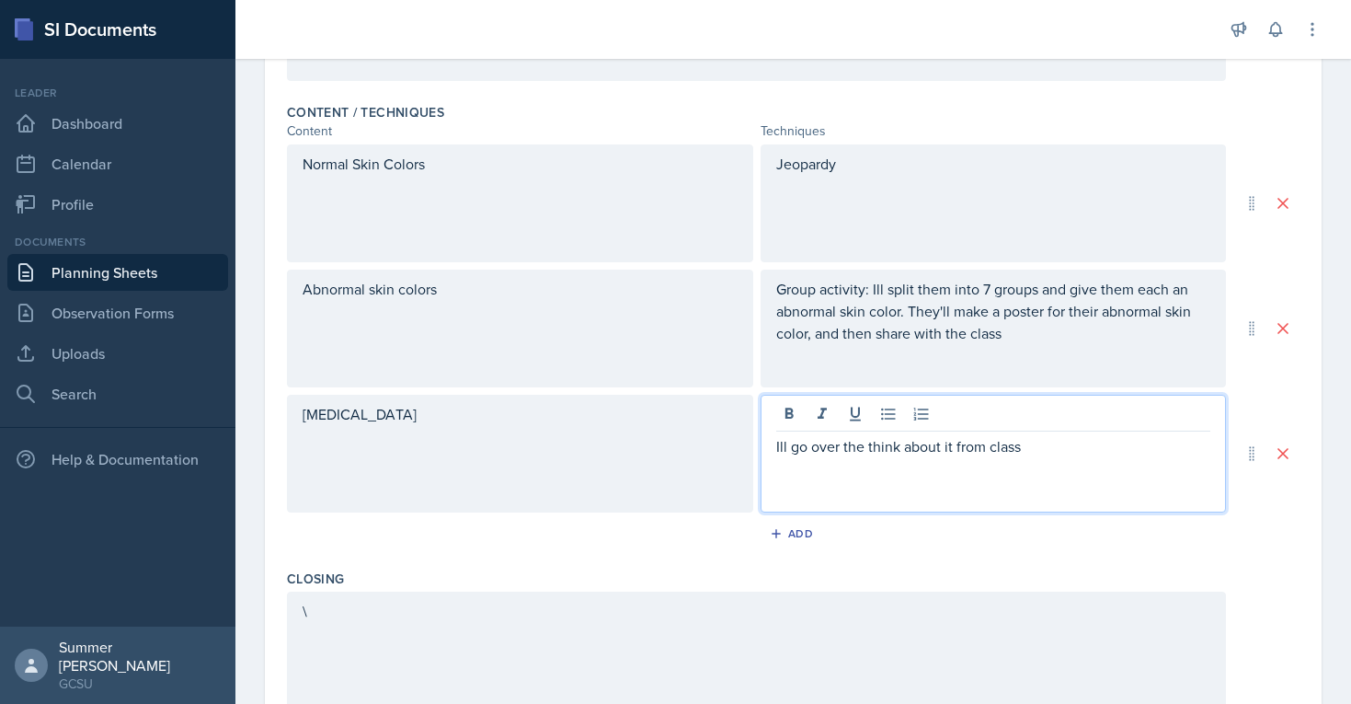
click at [643, 618] on div "\" at bounding box center [756, 650] width 939 height 118
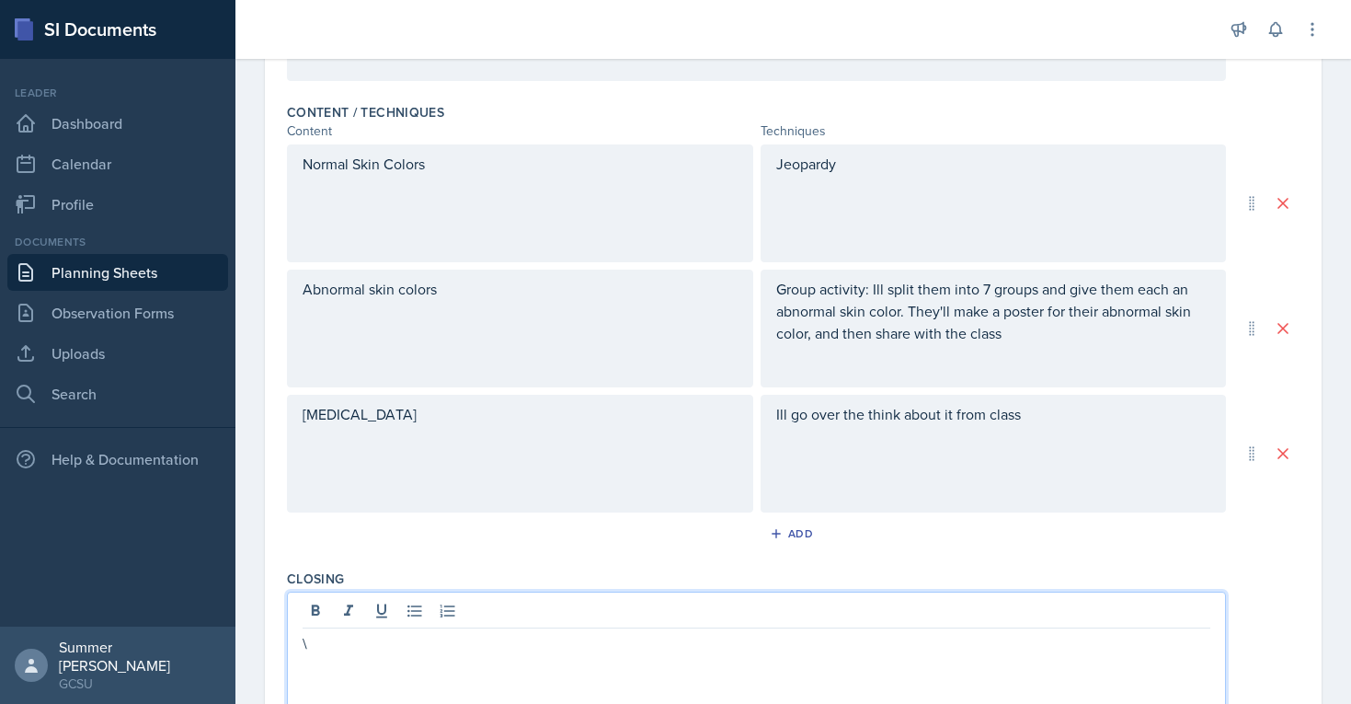
click at [474, 649] on p "\" at bounding box center [757, 643] width 908 height 22
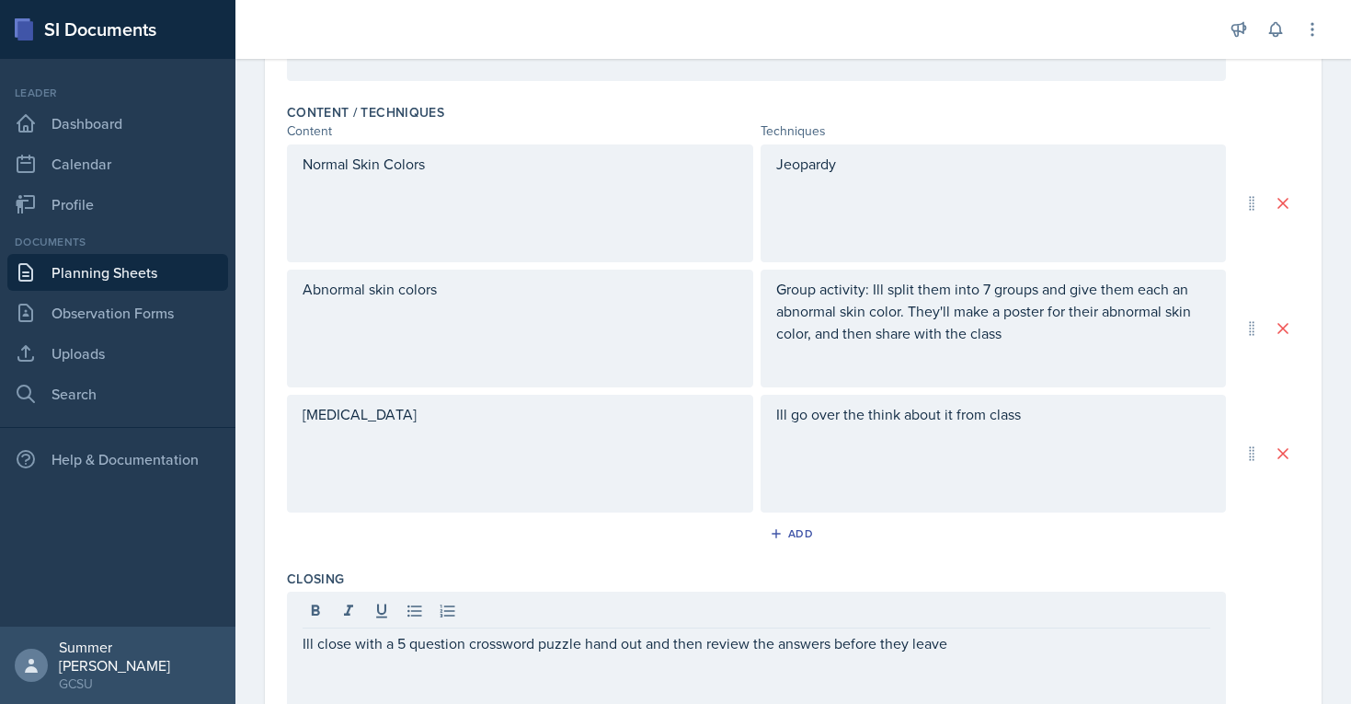
click at [416, 562] on div "Closing Ill close with a 5 question crossword puzzle hand out and then review t…" at bounding box center [793, 643] width 1013 height 162
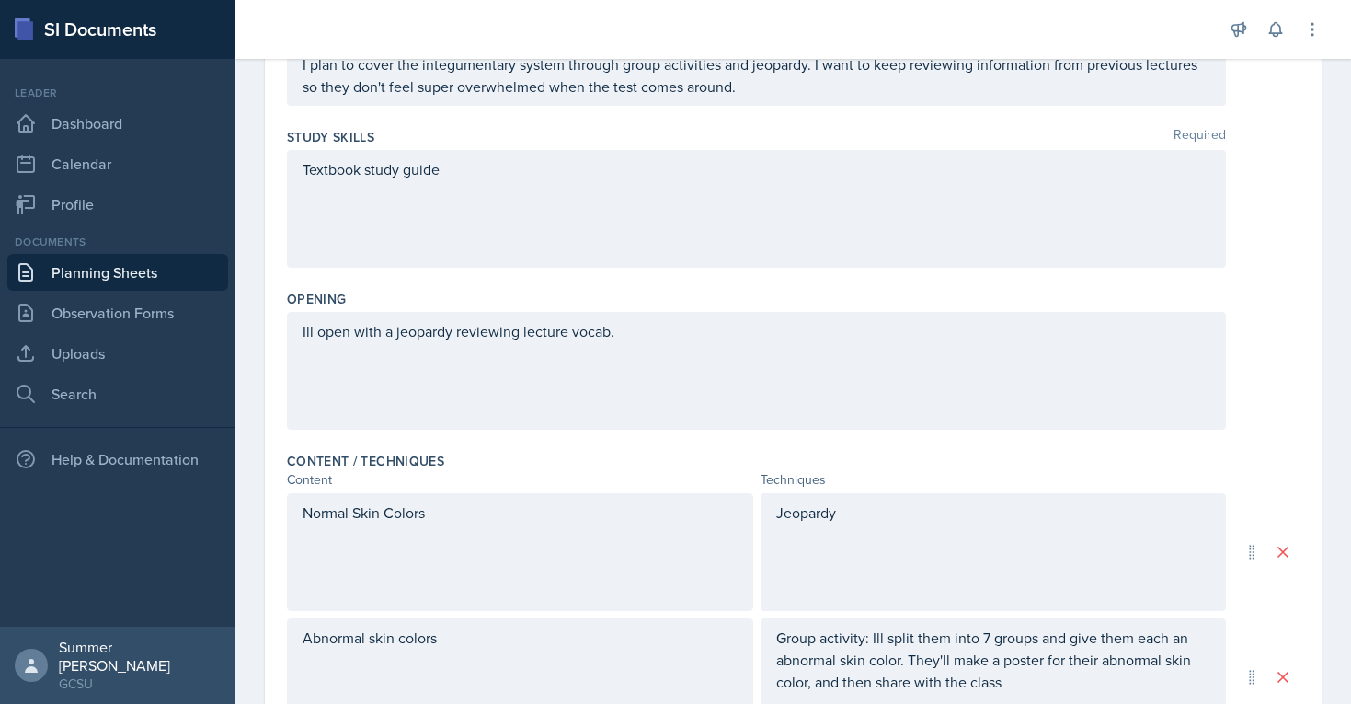
scroll to position [0, 0]
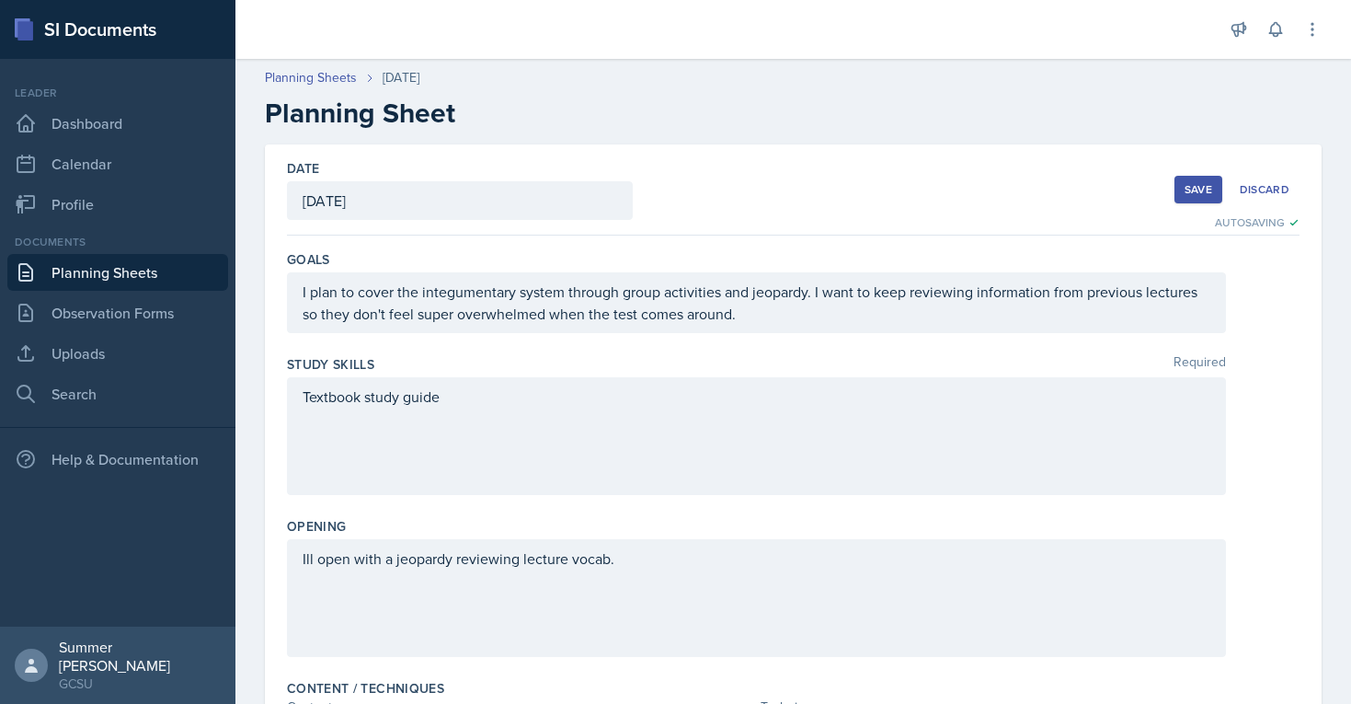
click at [1182, 188] on button "Save" at bounding box center [1198, 190] width 48 height 28
